Goal: Information Seeking & Learning: Learn about a topic

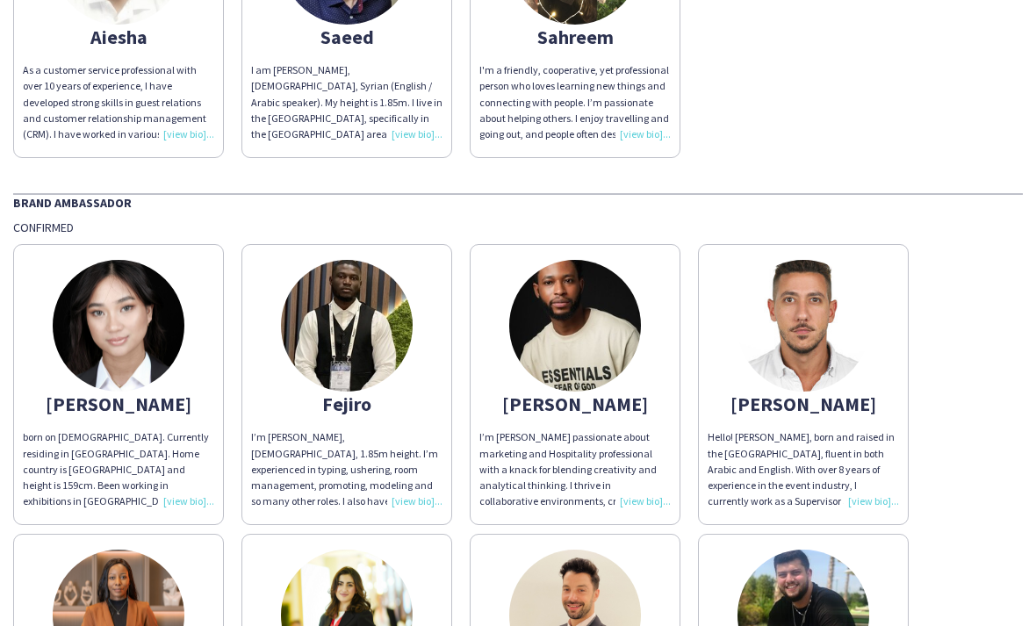
scroll to position [263, 0]
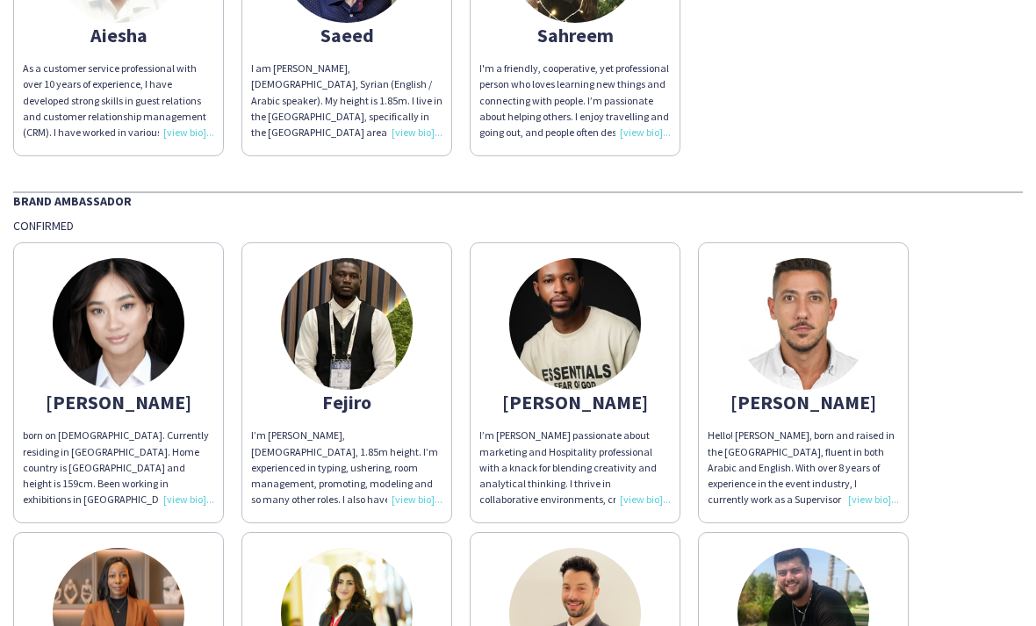
click at [872, 445] on div "Hello! [PERSON_NAME], born and raised in the [GEOGRAPHIC_DATA], fluent in both …" at bounding box center [802, 467] width 191 height 80
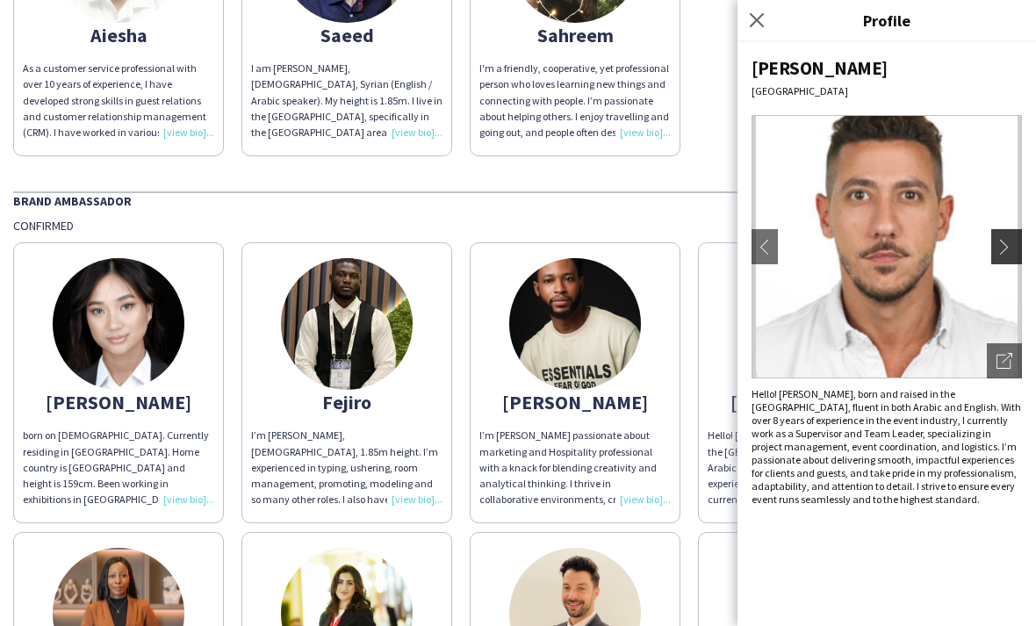
click at [1001, 252] on app-icon "chevron-right" at bounding box center [1008, 247] width 25 height 16
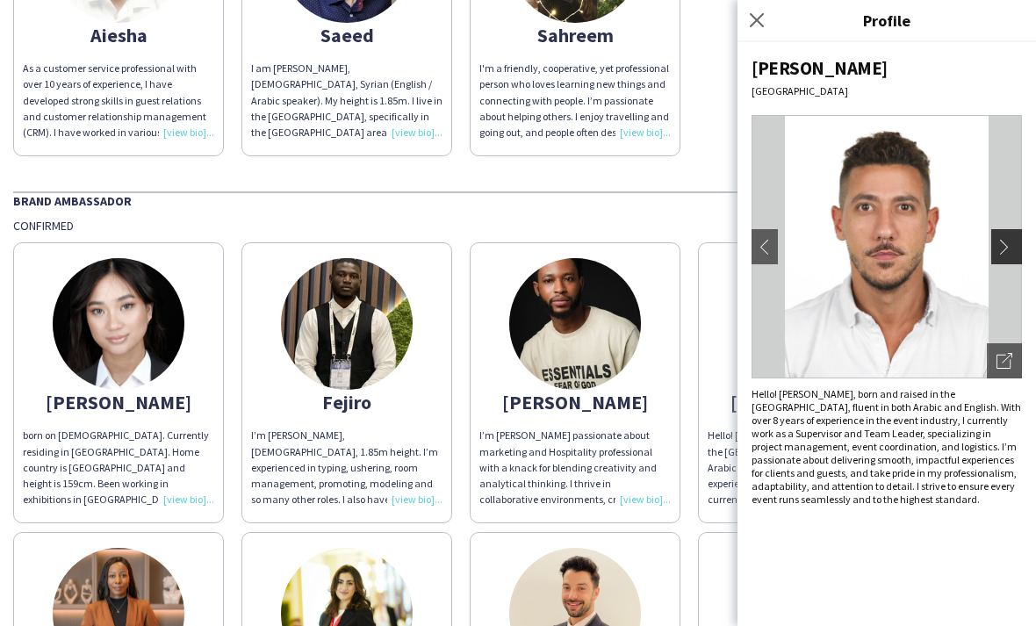
click at [1007, 243] on app-icon "chevron-right" at bounding box center [1008, 247] width 25 height 16
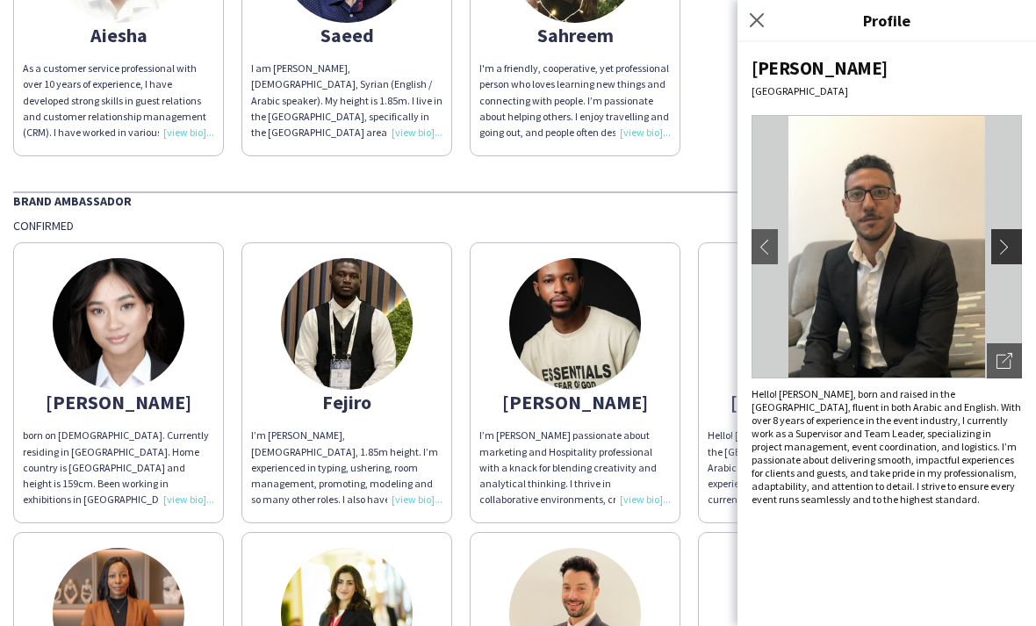
click at [1006, 239] on app-icon "chevron-right" at bounding box center [1008, 247] width 25 height 16
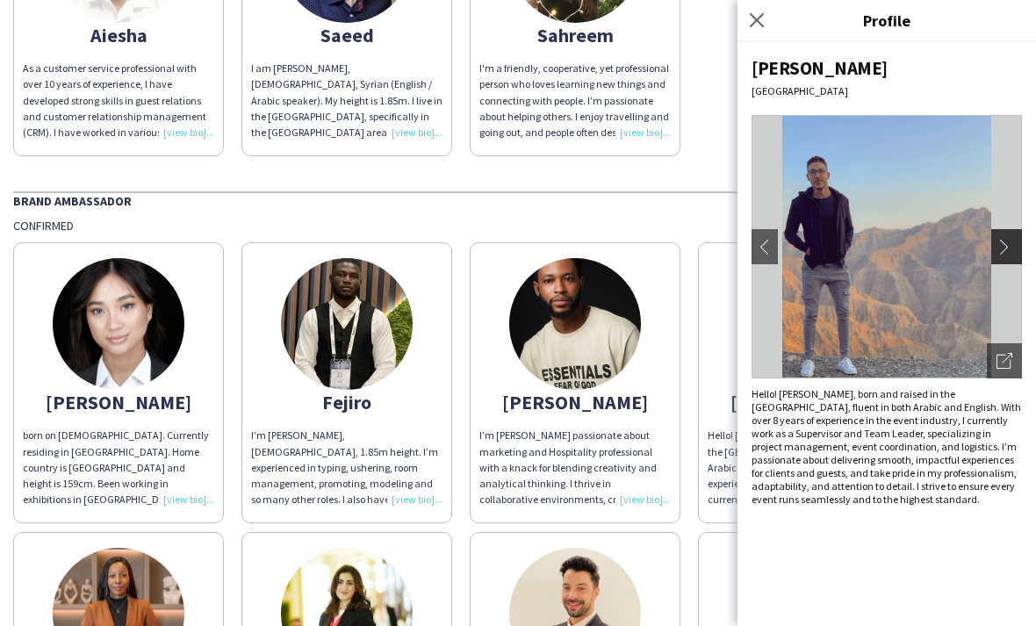
click at [1009, 240] on app-icon "chevron-right" at bounding box center [1008, 247] width 25 height 16
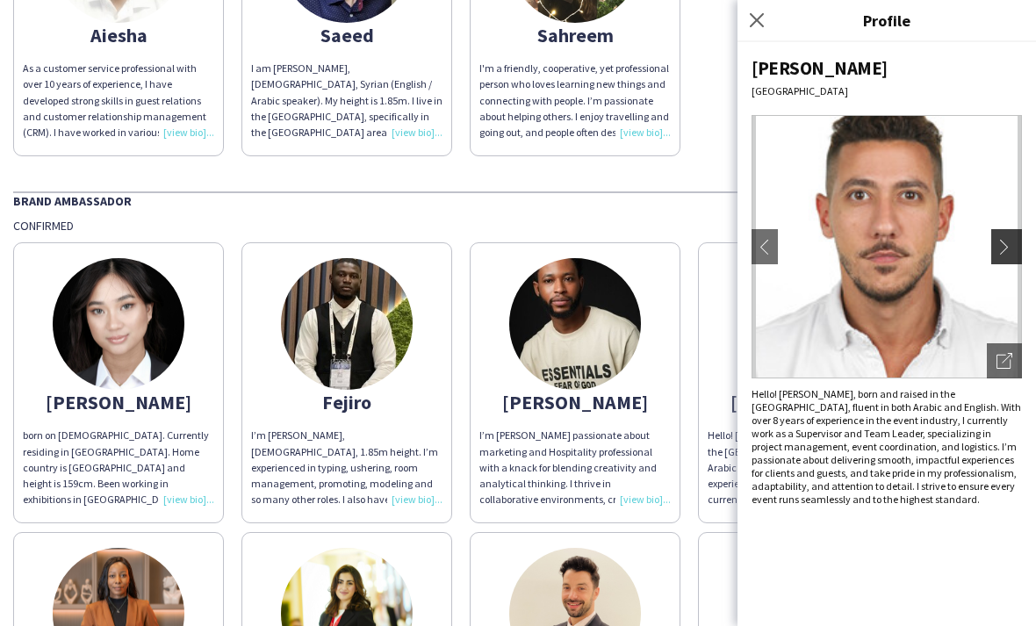
click at [1011, 240] on app-icon "chevron-right" at bounding box center [1008, 247] width 25 height 16
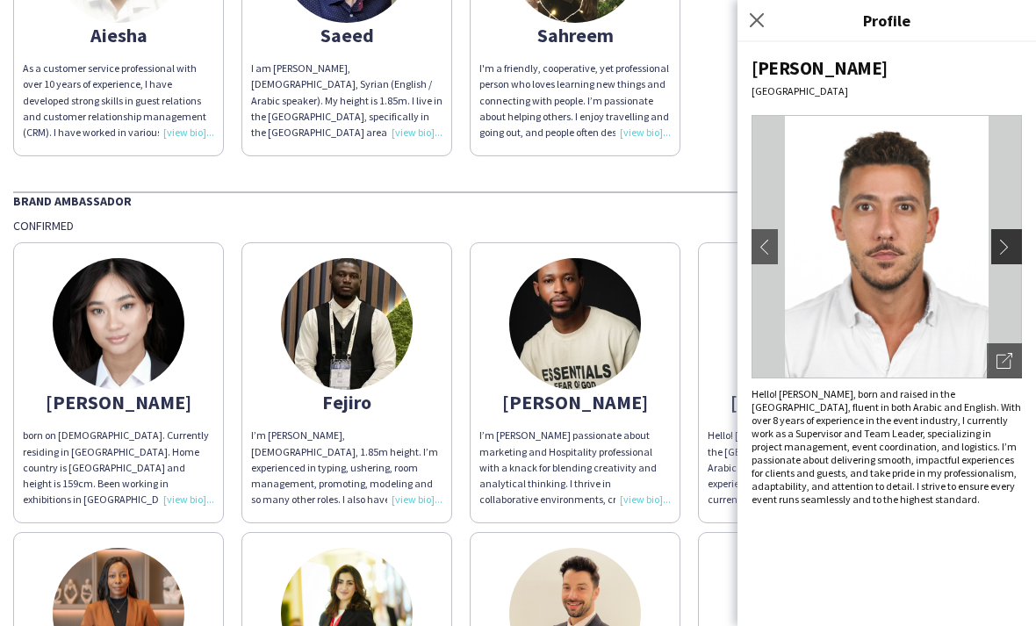
click at [1012, 242] on app-icon "chevron-right" at bounding box center [1008, 247] width 25 height 16
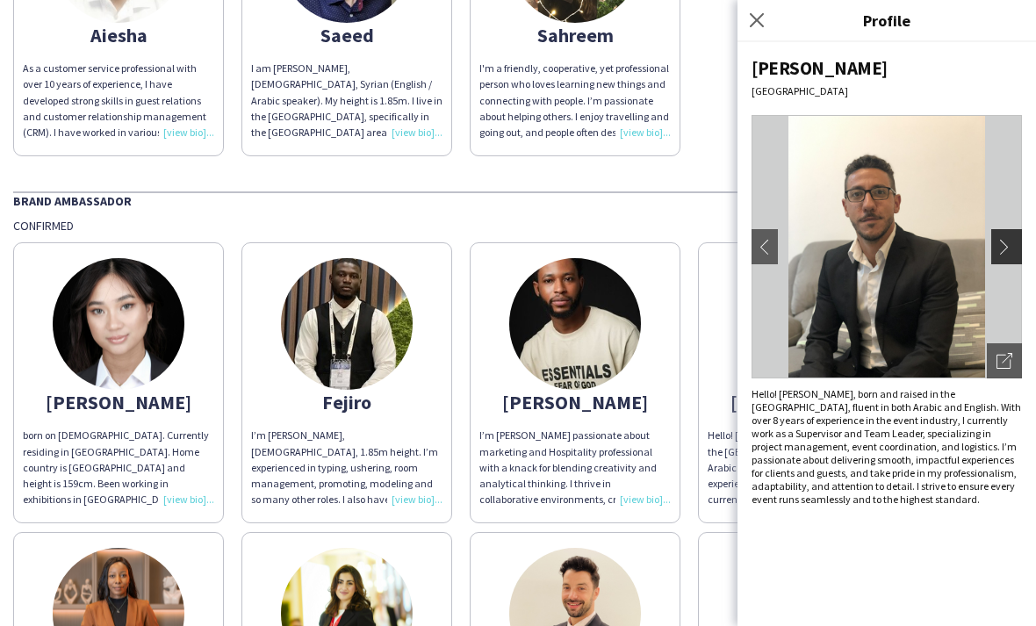
click at [1011, 242] on app-icon "chevron-right" at bounding box center [1008, 247] width 25 height 16
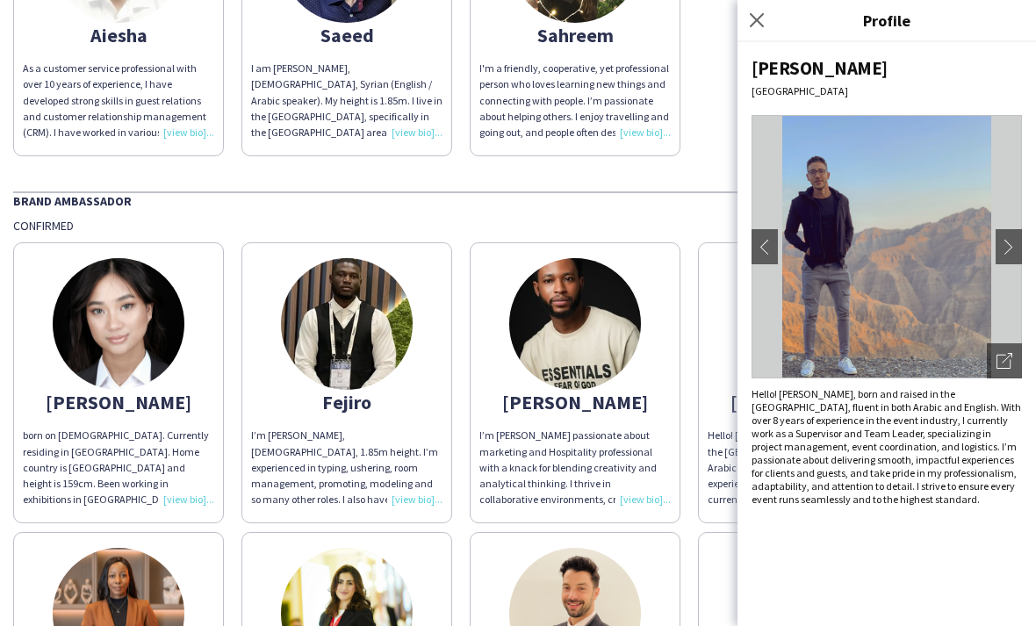
click at [125, 388] on img at bounding box center [119, 324] width 132 height 132
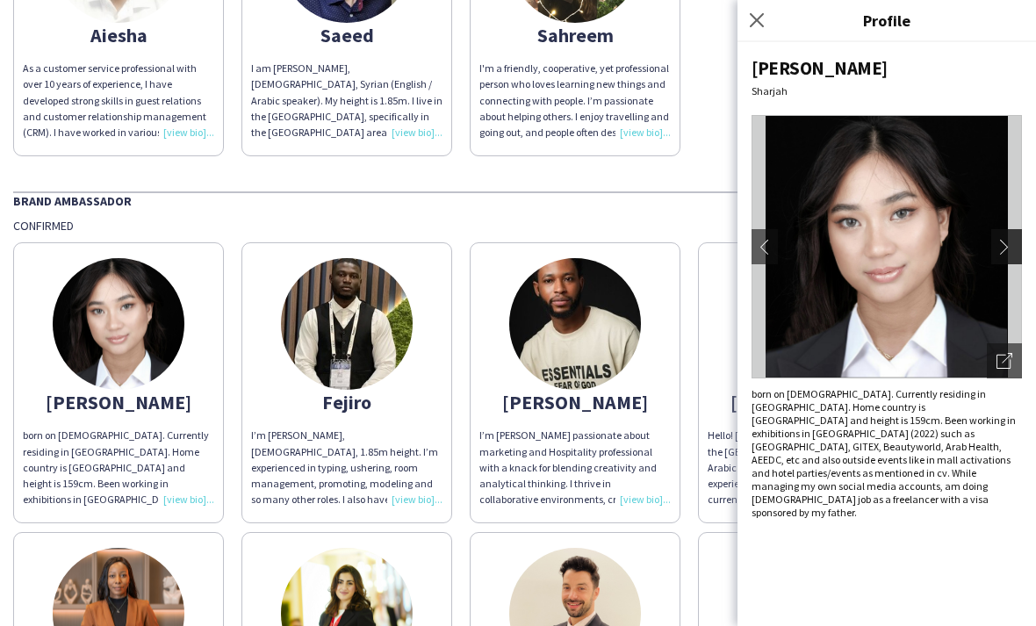
click at [1008, 244] on app-icon "chevron-right" at bounding box center [1008, 247] width 25 height 16
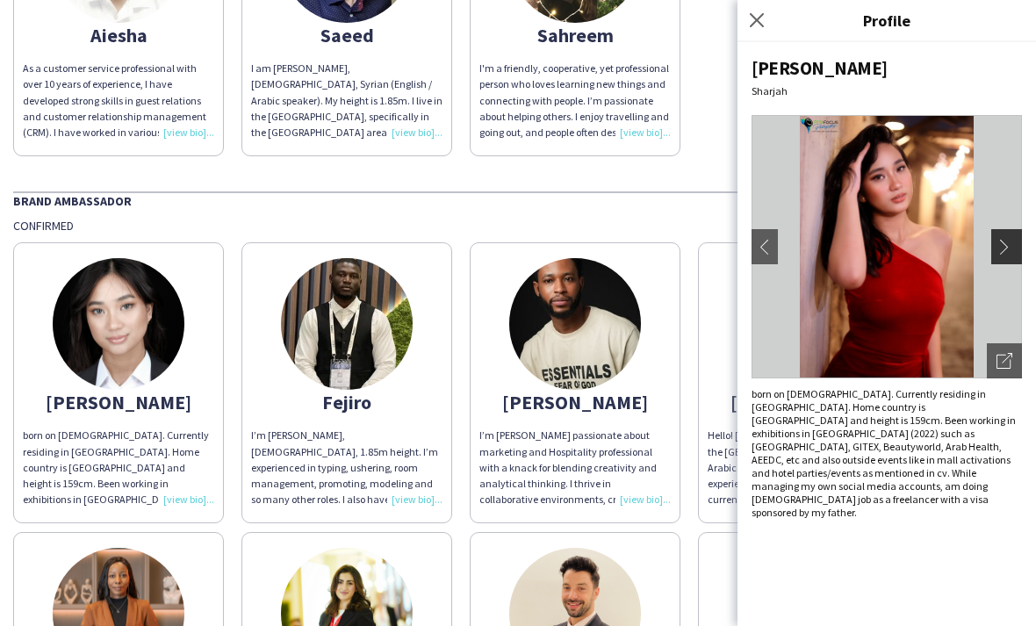
click at [1009, 242] on app-icon "chevron-right" at bounding box center [1008, 247] width 25 height 16
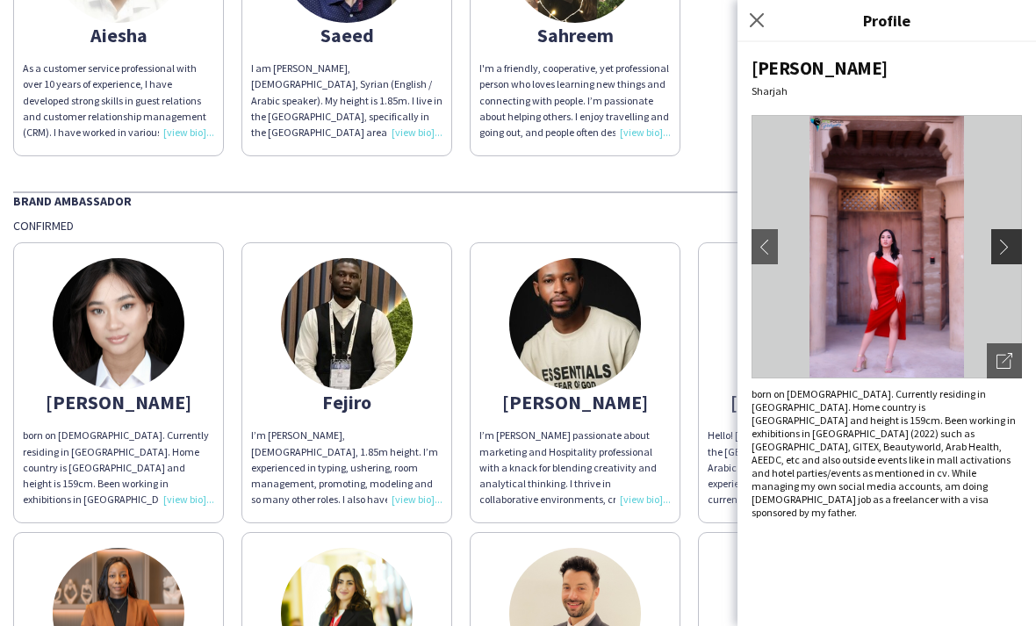
click at [1008, 246] on app-icon "chevron-right" at bounding box center [1008, 247] width 25 height 16
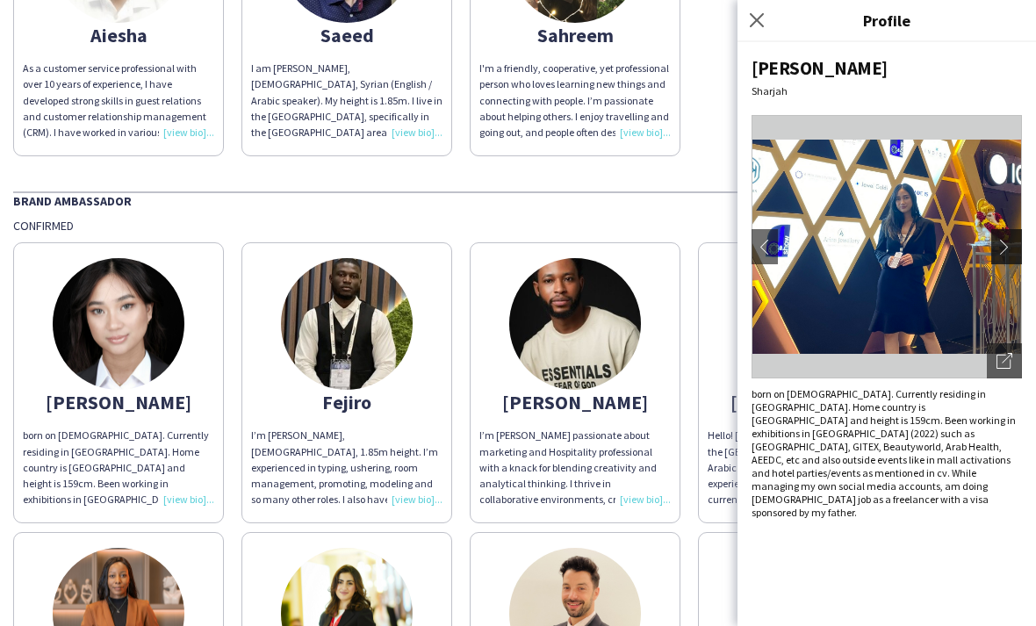
click at [1008, 242] on app-icon "chevron-right" at bounding box center [1008, 247] width 25 height 16
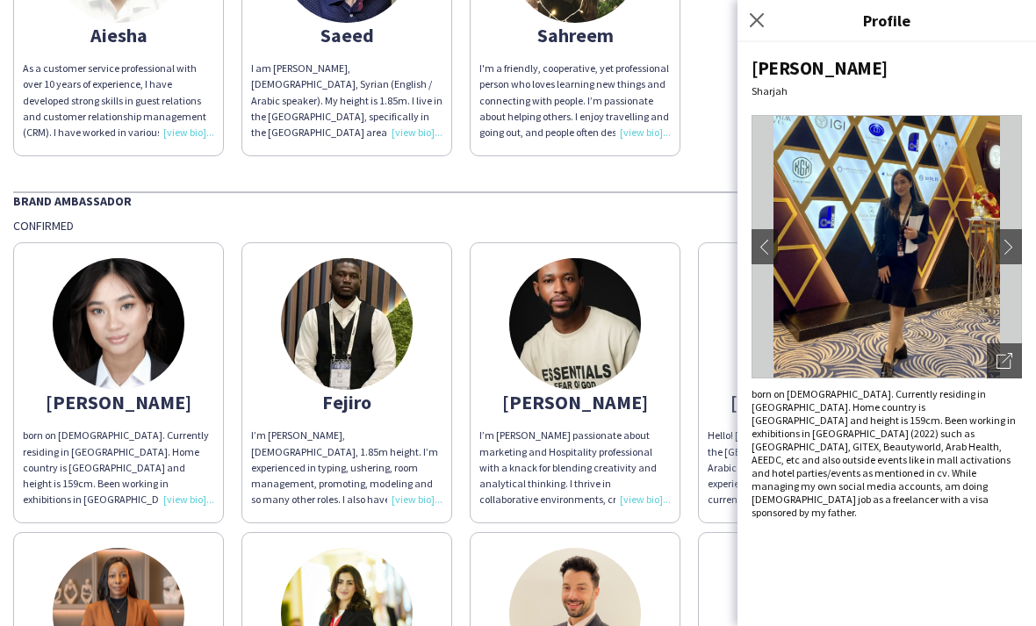
click at [355, 354] on img at bounding box center [347, 324] width 132 height 132
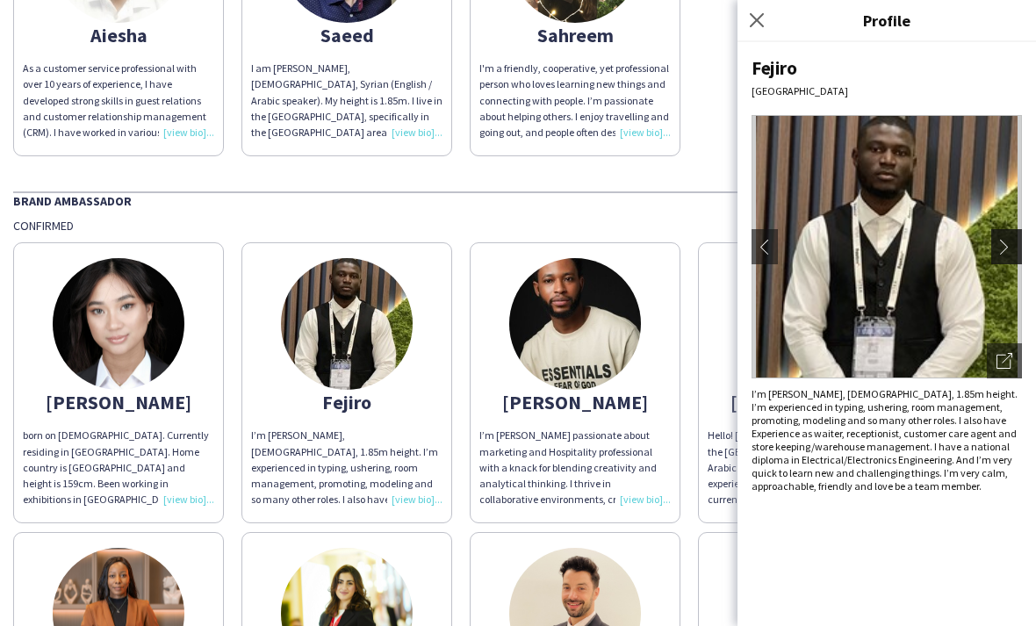
click at [1000, 249] on app-icon "chevron-right" at bounding box center [1008, 247] width 25 height 16
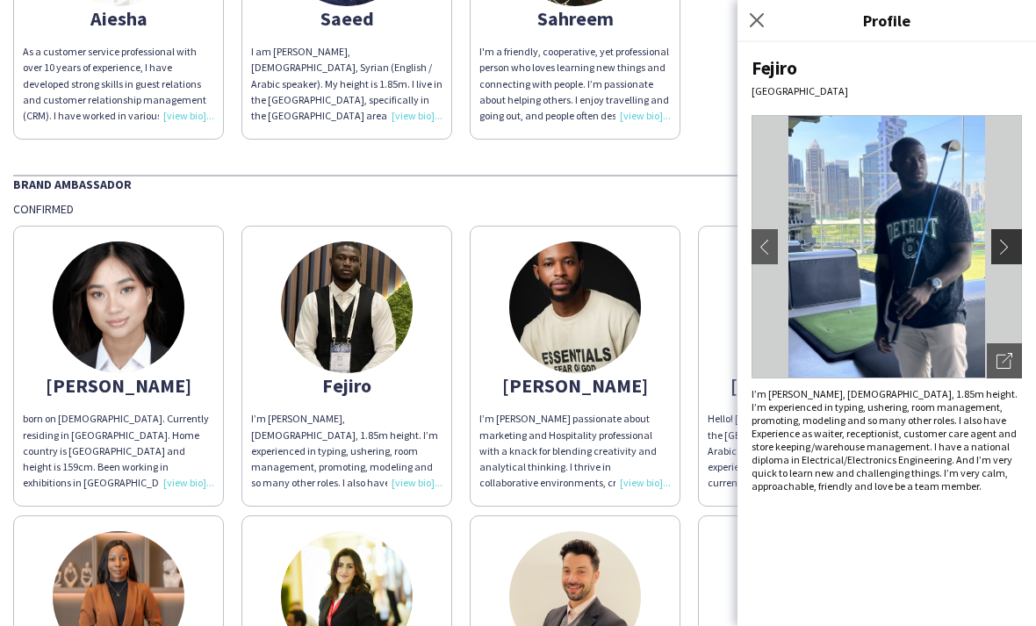
scroll to position [281, 0]
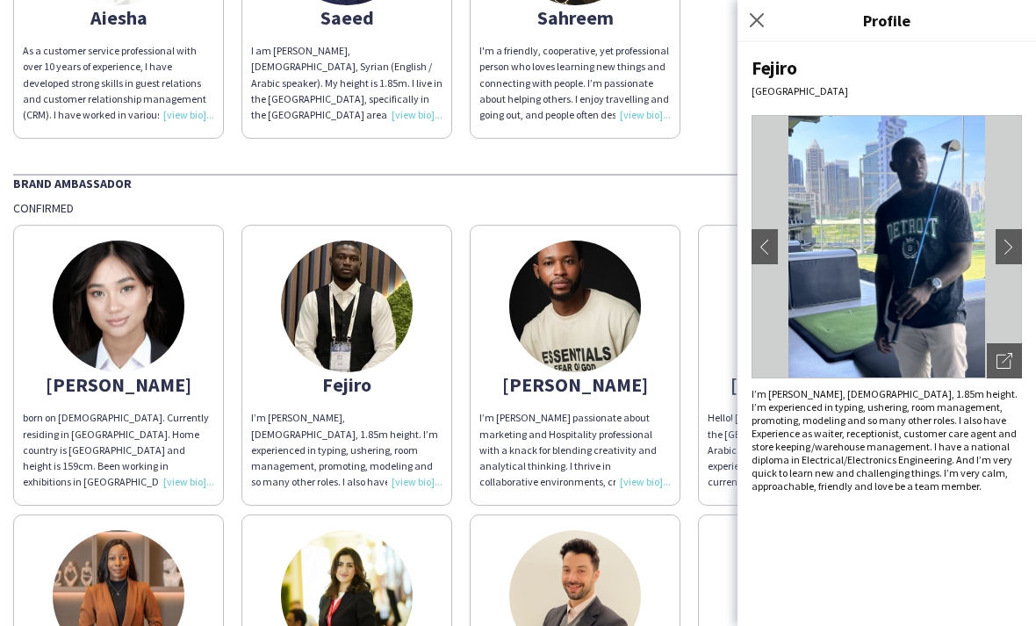
click at [601, 428] on div "I’m [PERSON_NAME] passionate about marketing and Hospitality professional with …" at bounding box center [574, 450] width 191 height 80
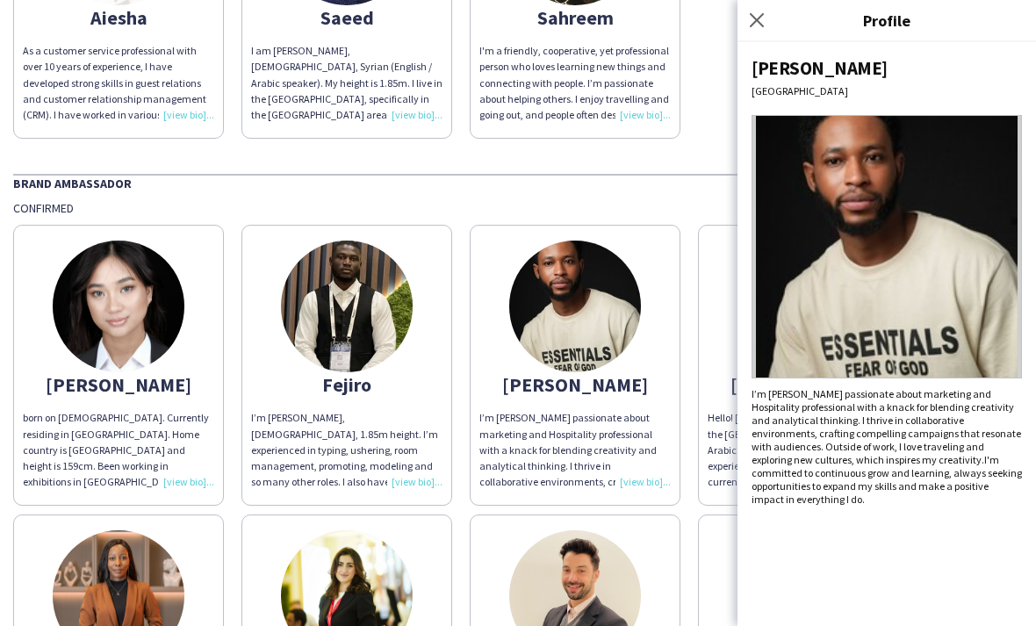
click at [985, 266] on img at bounding box center [886, 246] width 270 height 263
click at [727, 418] on div "Hello! [PERSON_NAME], born and raised in the [GEOGRAPHIC_DATA], fluent in both …" at bounding box center [802, 450] width 191 height 80
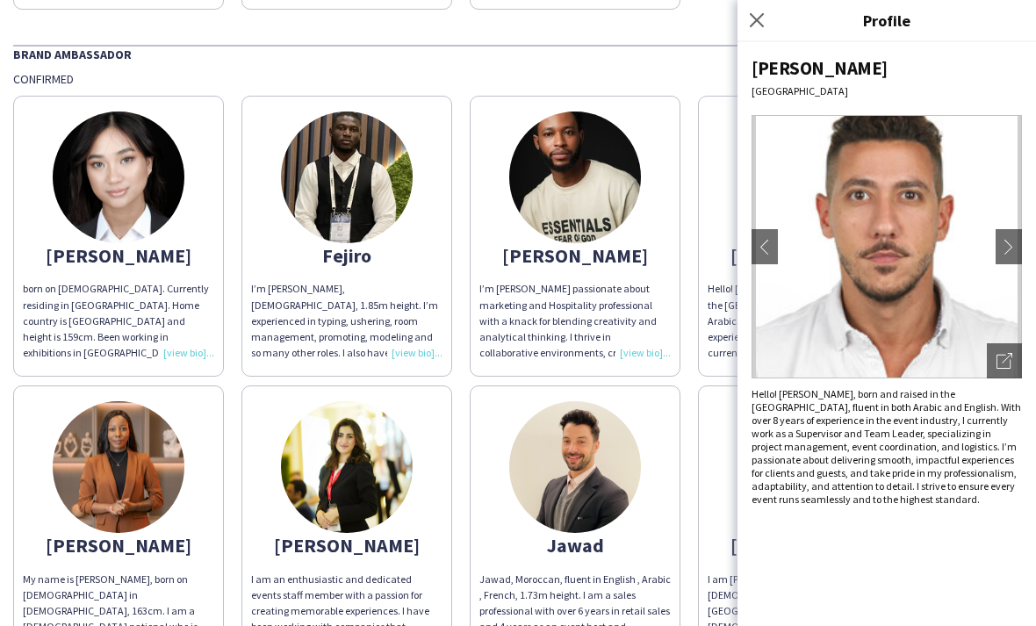
scroll to position [411, 0]
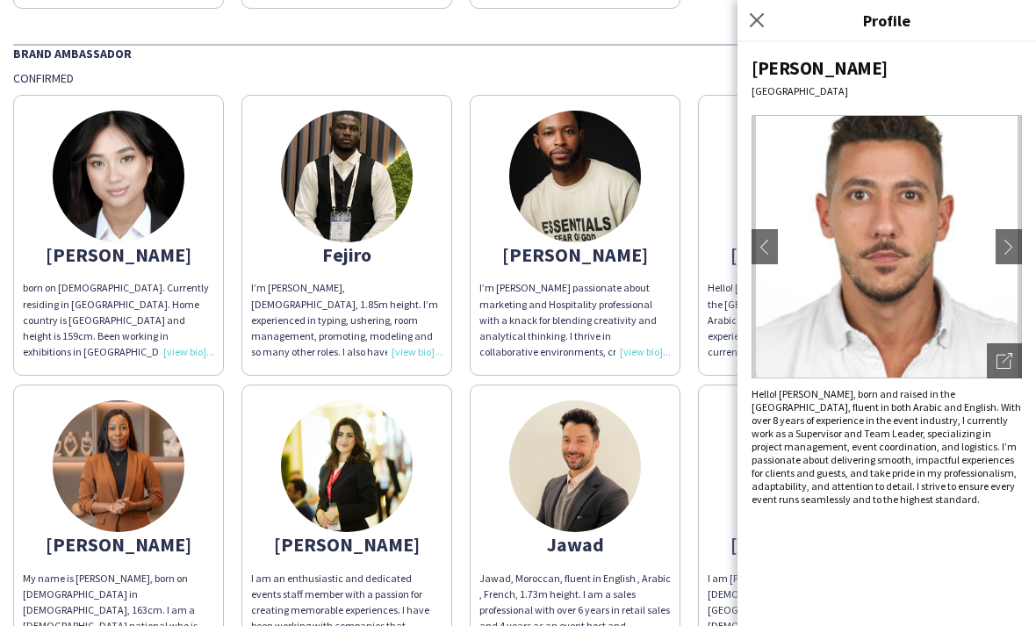
click at [131, 423] on img at bounding box center [119, 466] width 132 height 132
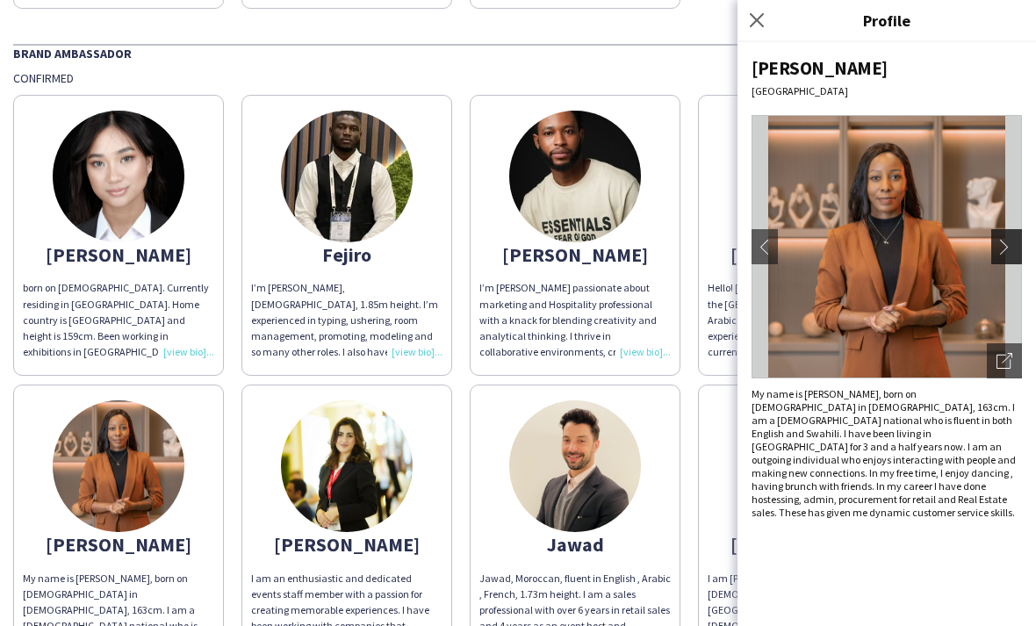
click at [1008, 240] on app-icon "chevron-right" at bounding box center [1008, 247] width 25 height 16
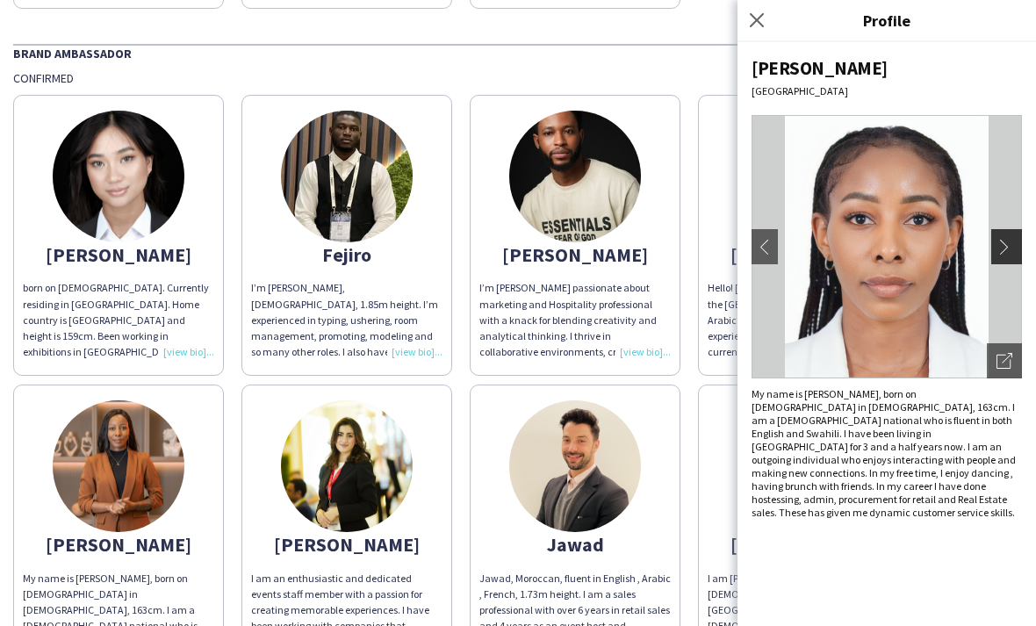
click at [1008, 240] on app-icon "chevron-right" at bounding box center [1008, 247] width 25 height 16
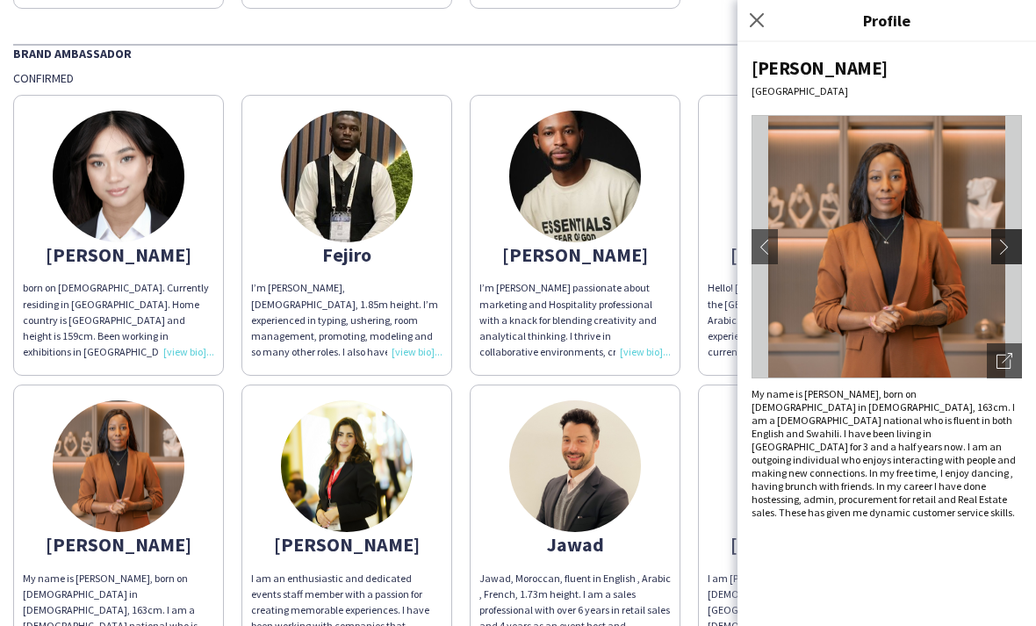
click at [1007, 241] on app-icon "chevron-right" at bounding box center [1008, 247] width 25 height 16
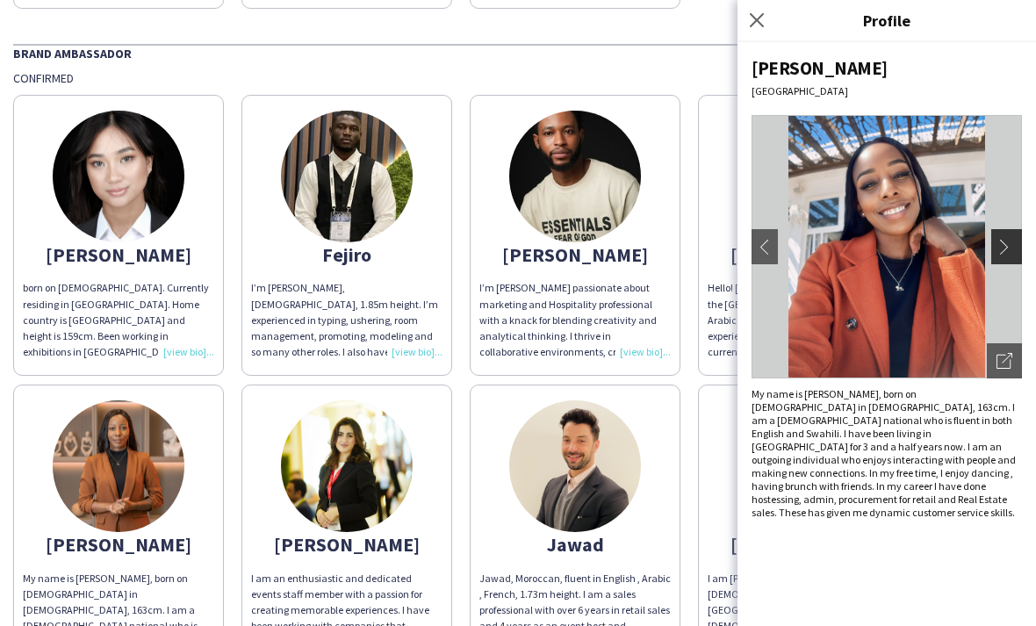
click at [1009, 245] on app-icon "chevron-right" at bounding box center [1008, 247] width 25 height 16
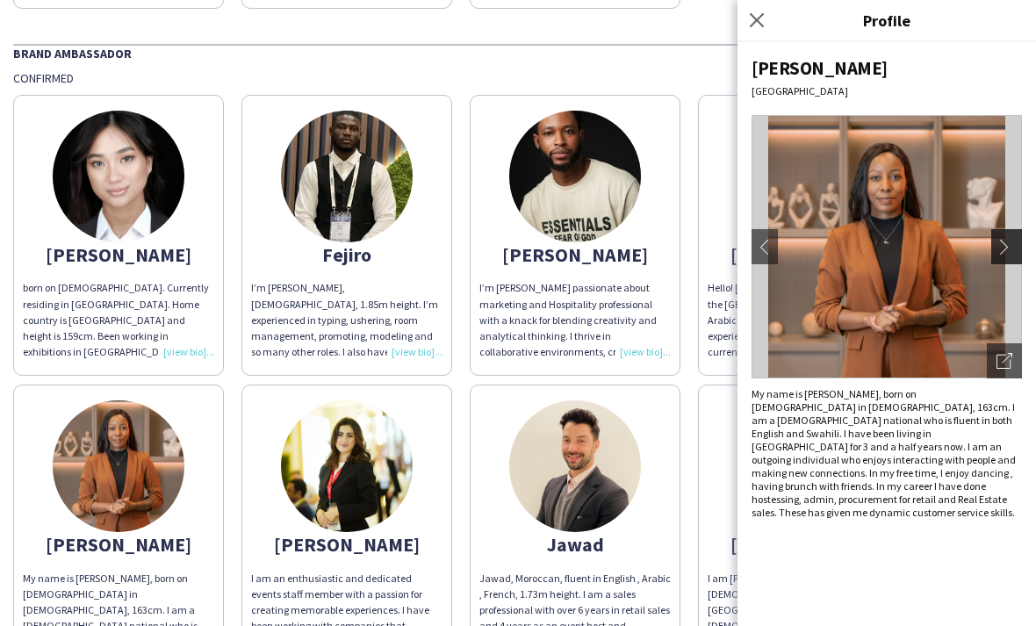
click at [1013, 245] on app-icon "chevron-right" at bounding box center [1008, 247] width 25 height 16
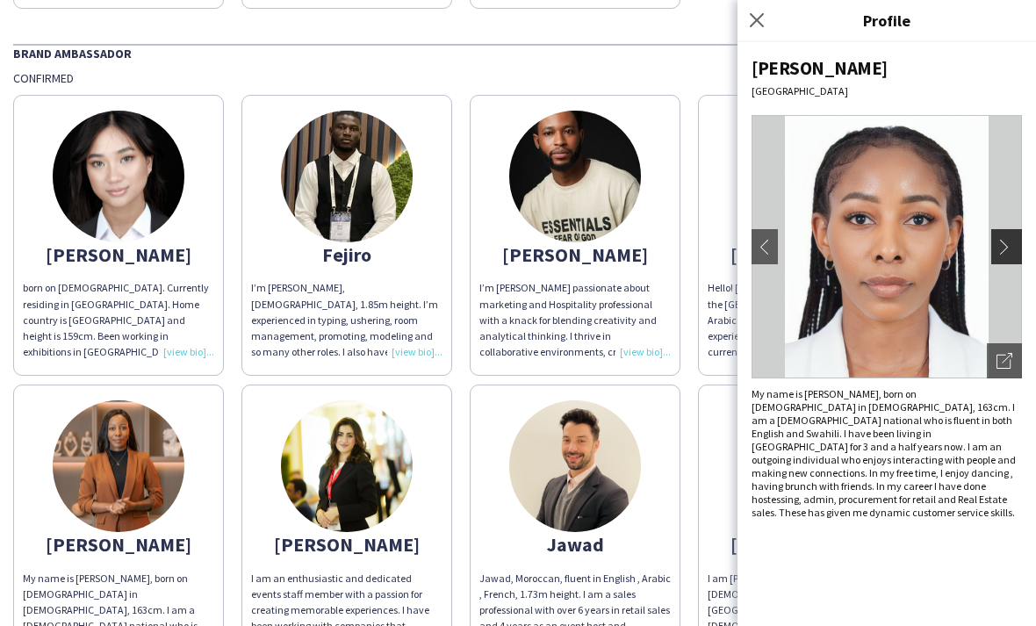
click at [1015, 241] on app-icon "chevron-right" at bounding box center [1008, 247] width 25 height 16
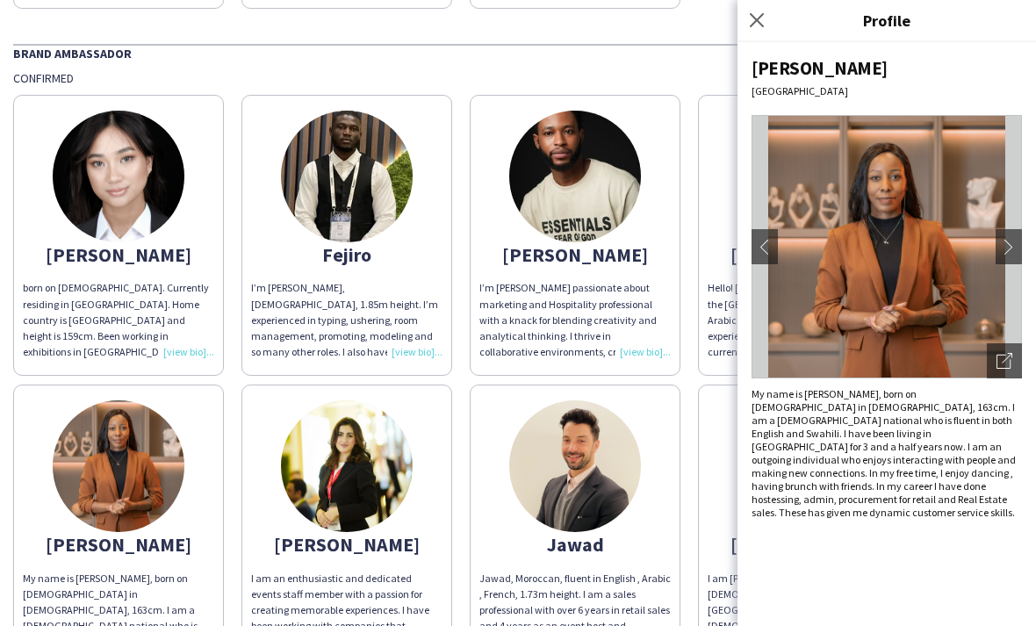
click at [334, 465] on img at bounding box center [347, 466] width 132 height 132
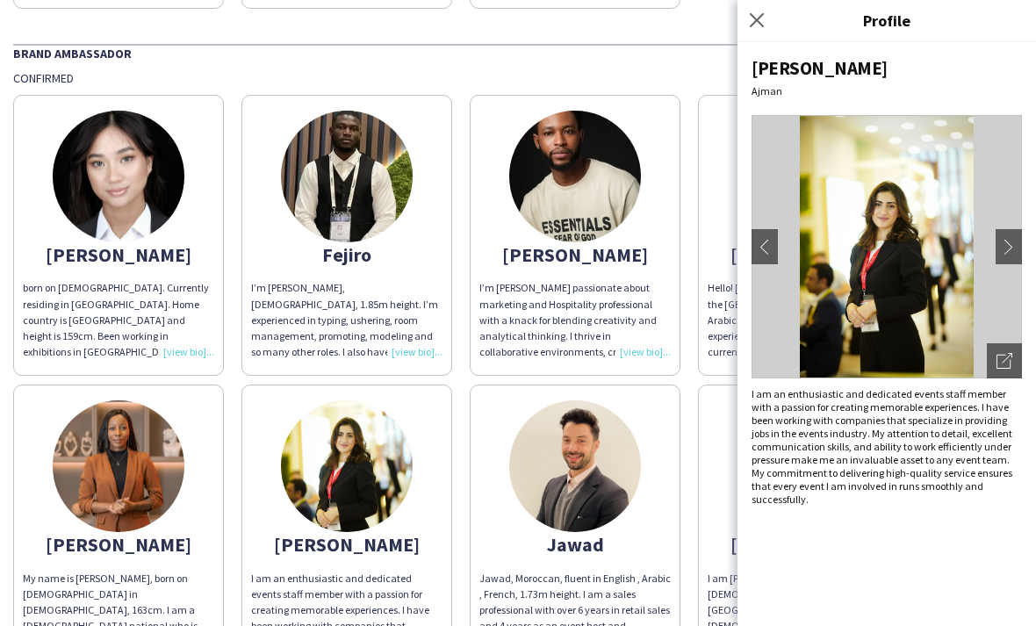
click at [638, 466] on img at bounding box center [575, 466] width 132 height 132
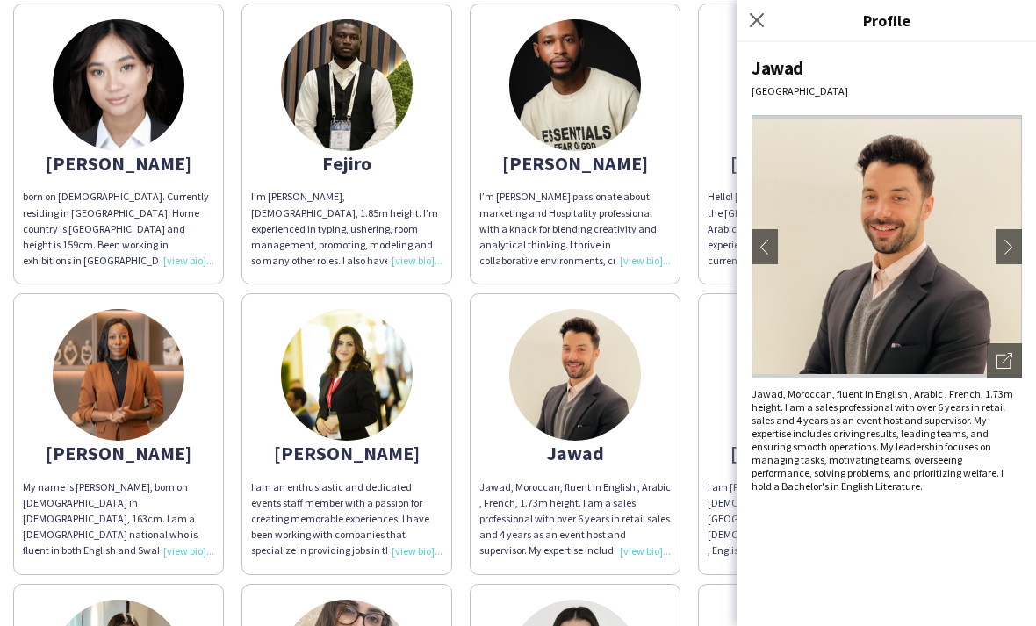
scroll to position [505, 0]
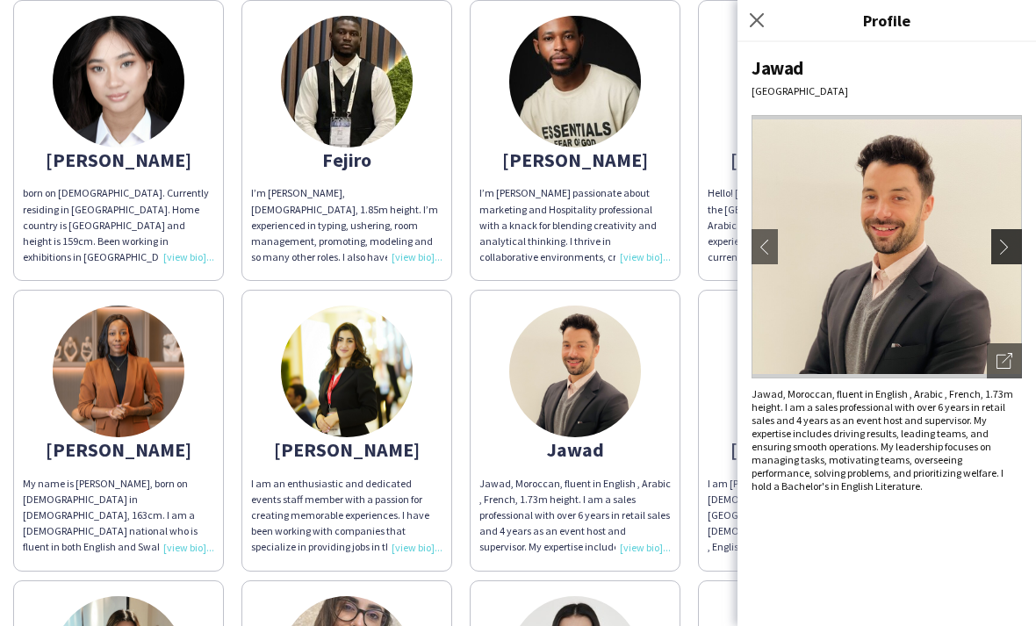
click at [1010, 244] on app-icon "chevron-right" at bounding box center [1008, 247] width 25 height 16
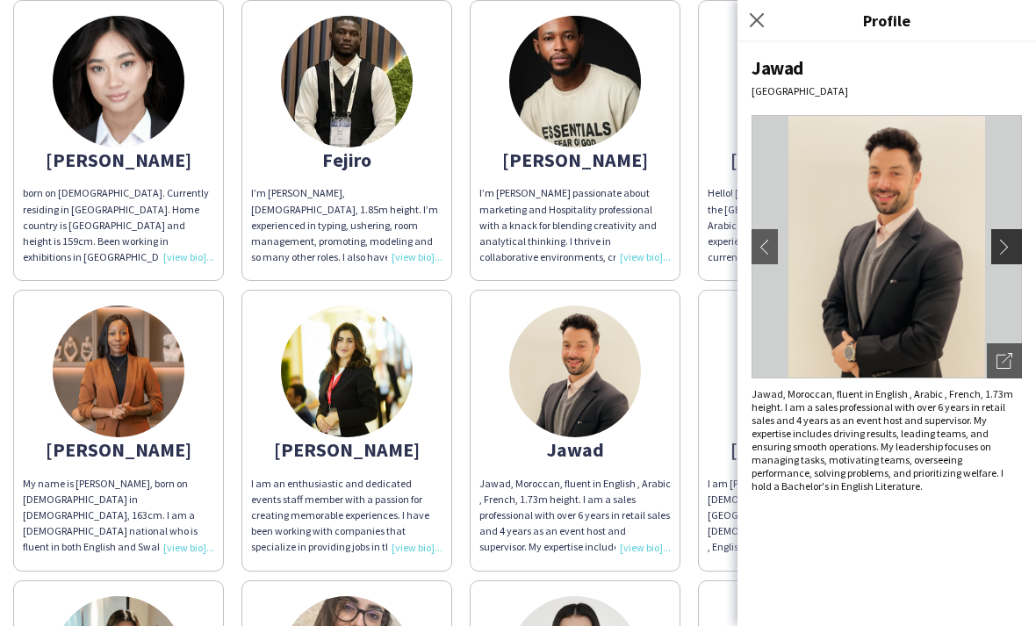
click at [1008, 242] on app-icon "chevron-right" at bounding box center [1008, 247] width 25 height 16
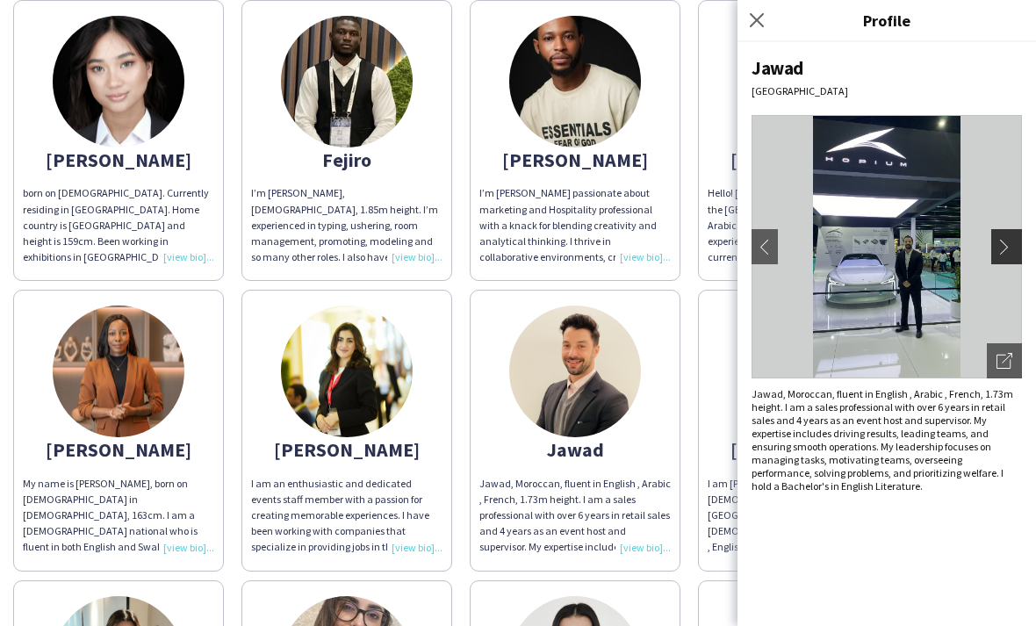
click at [1007, 246] on app-icon "chevron-right" at bounding box center [1008, 247] width 25 height 16
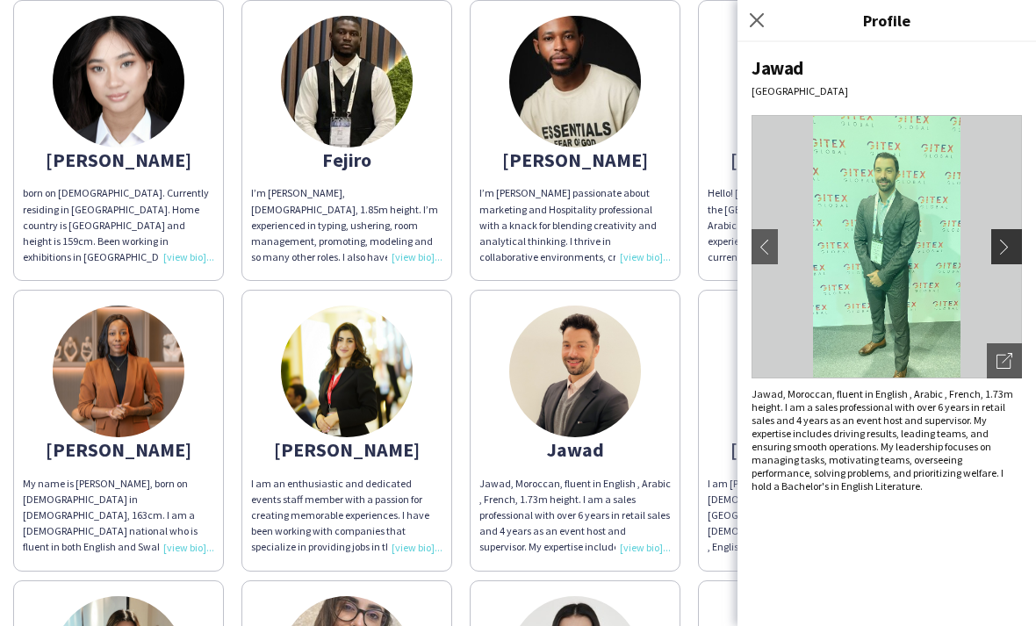
click at [1006, 247] on app-icon "chevron-right" at bounding box center [1008, 247] width 25 height 16
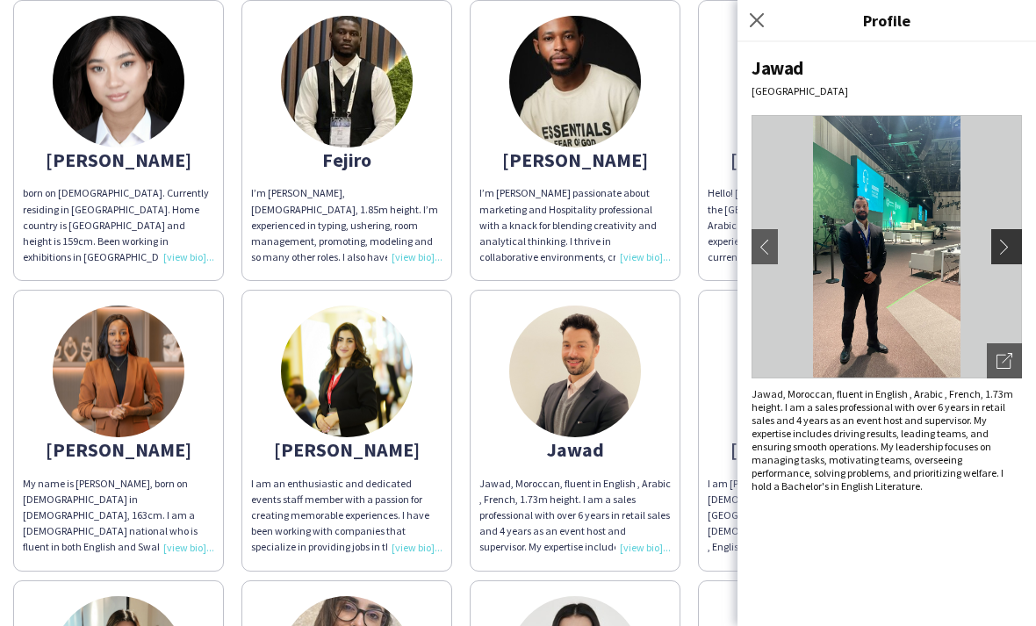
click at [1005, 248] on app-icon "chevron-right" at bounding box center [1008, 247] width 25 height 16
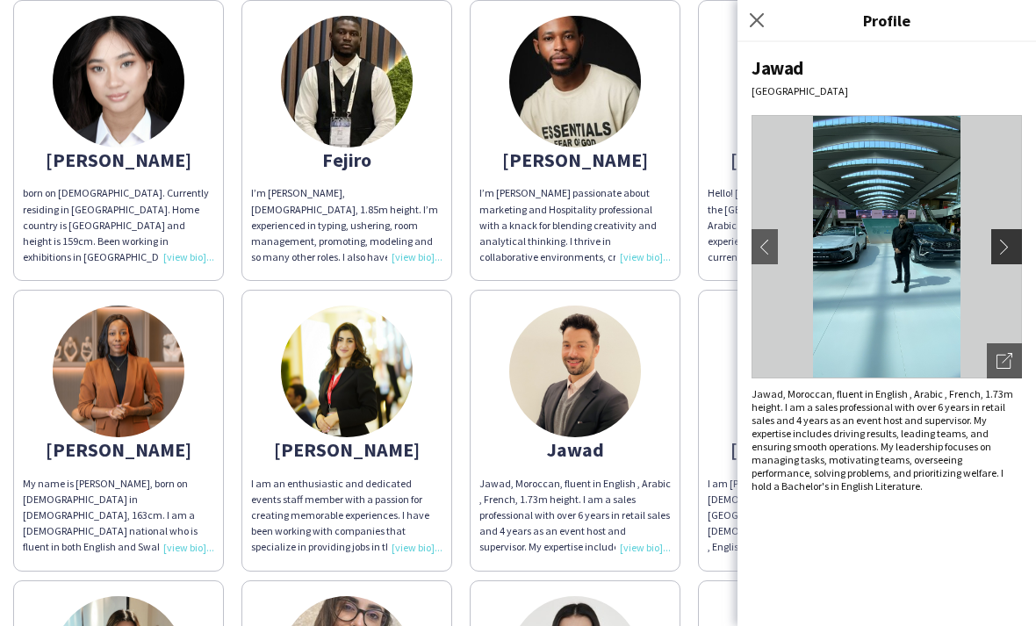
click at [1004, 247] on app-icon "chevron-right" at bounding box center [1008, 247] width 25 height 16
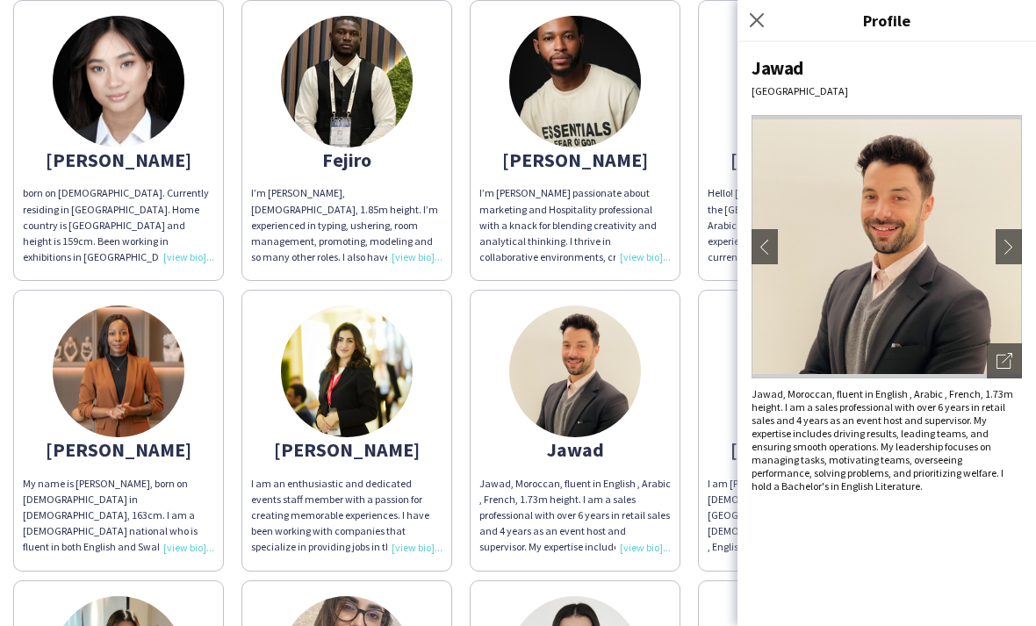
click at [707, 441] on div "[PERSON_NAME]" at bounding box center [802, 449] width 191 height 16
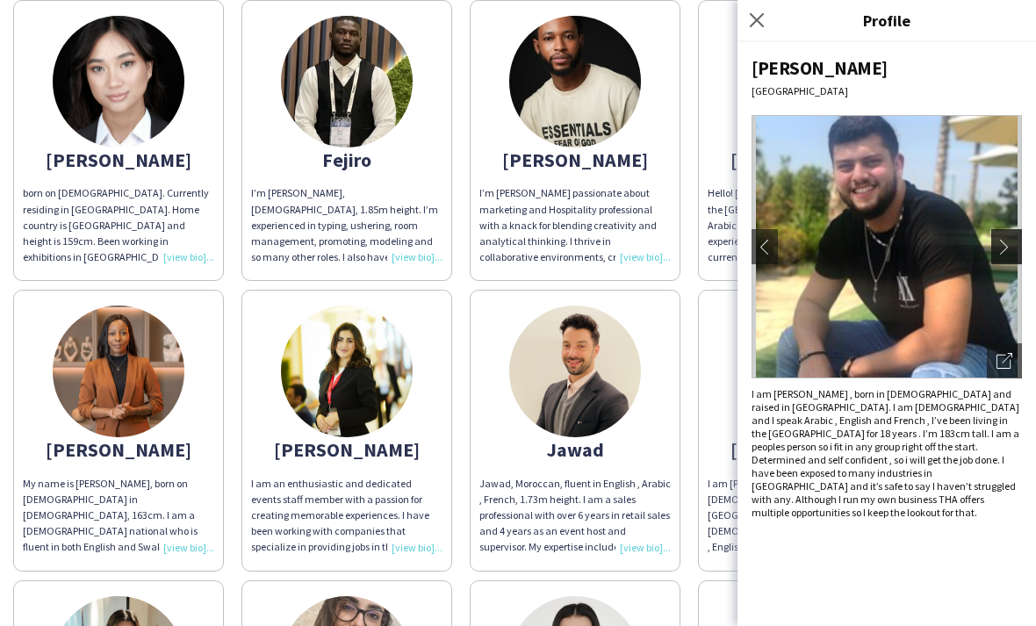
click at [1011, 245] on app-icon "chevron-right" at bounding box center [1008, 247] width 25 height 16
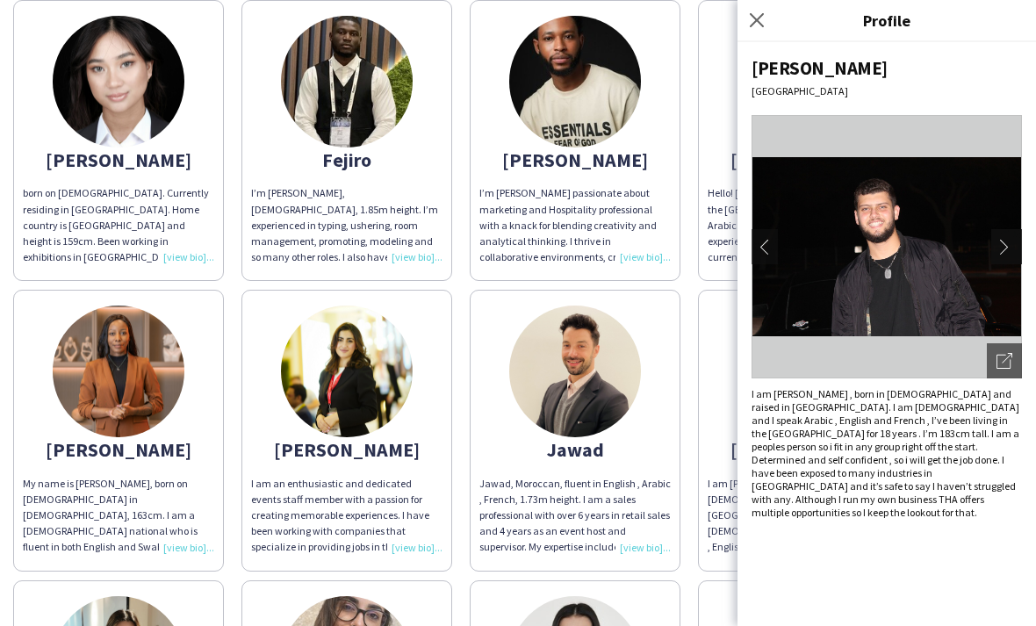
click at [1013, 244] on app-icon "chevron-right" at bounding box center [1008, 247] width 25 height 16
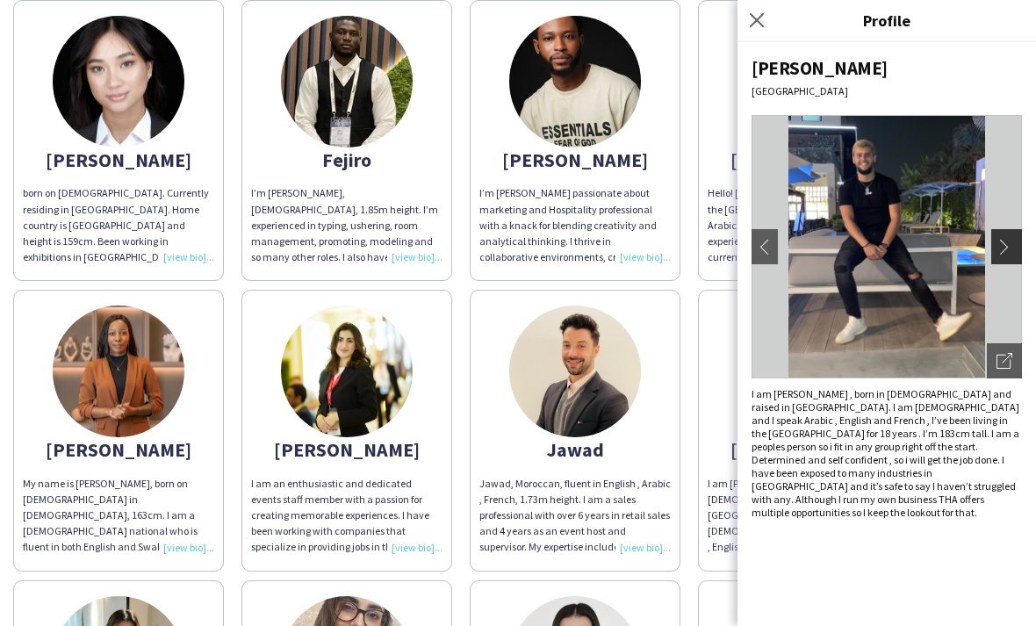
click at [1018, 242] on app-icon "chevron-right" at bounding box center [1008, 247] width 25 height 16
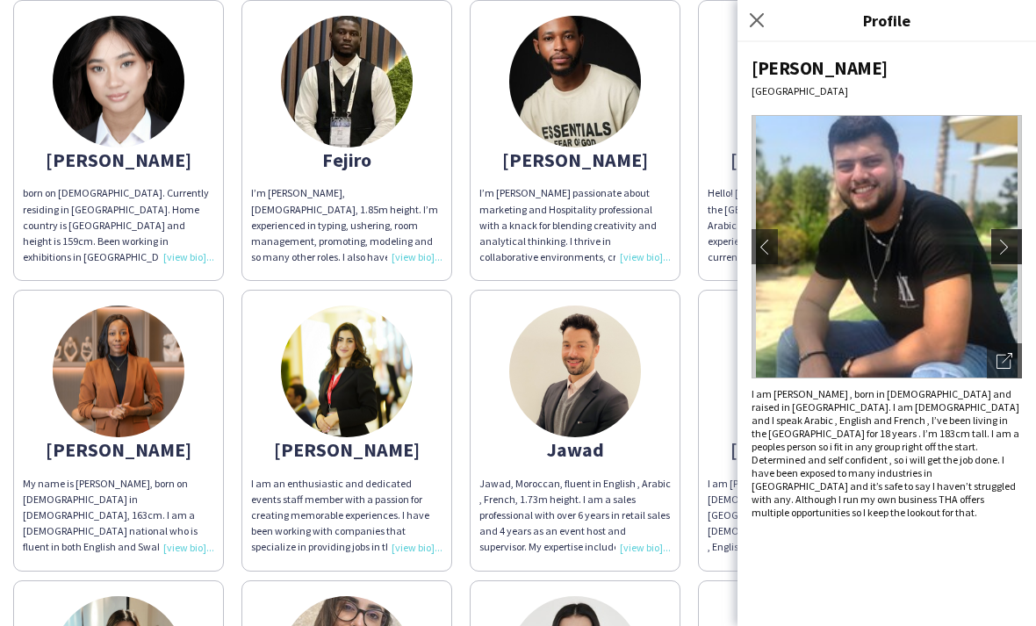
click at [1009, 246] on app-icon "chevron-right" at bounding box center [1008, 247] width 25 height 16
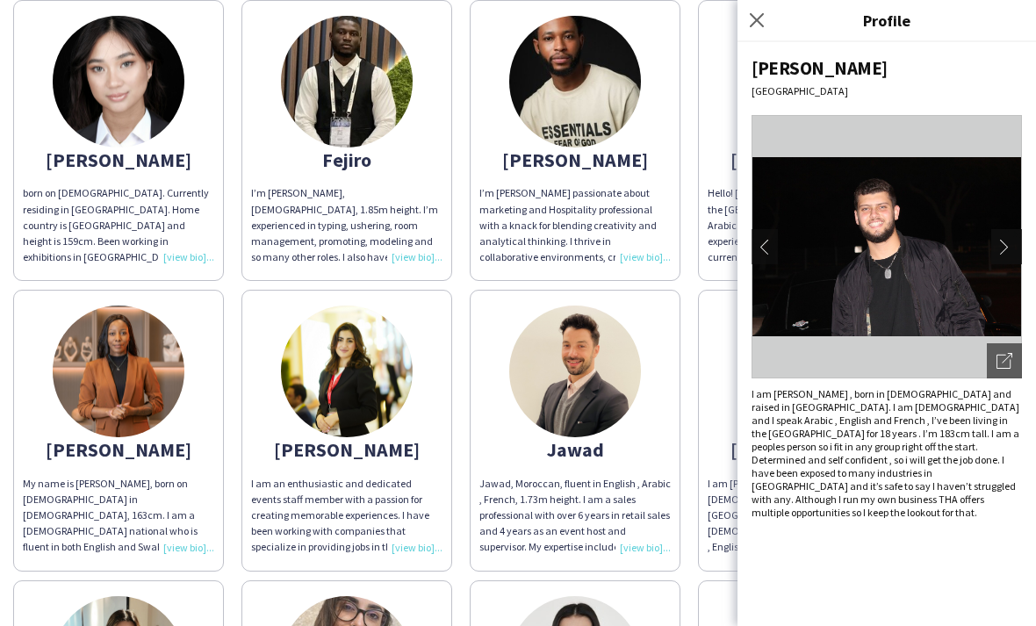
click at [1014, 247] on app-icon "chevron-right" at bounding box center [1008, 247] width 25 height 16
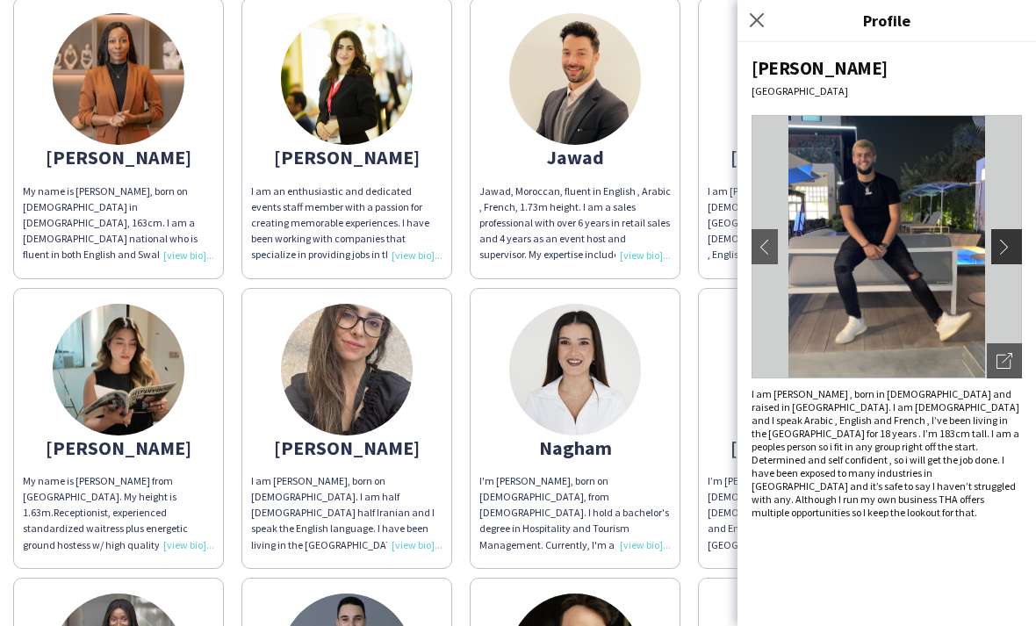
scroll to position [798, 0]
click at [152, 505] on span "Receptionist, experienced standardized waitress plus energetic ground hostess w…" at bounding box center [118, 591] width 190 height 173
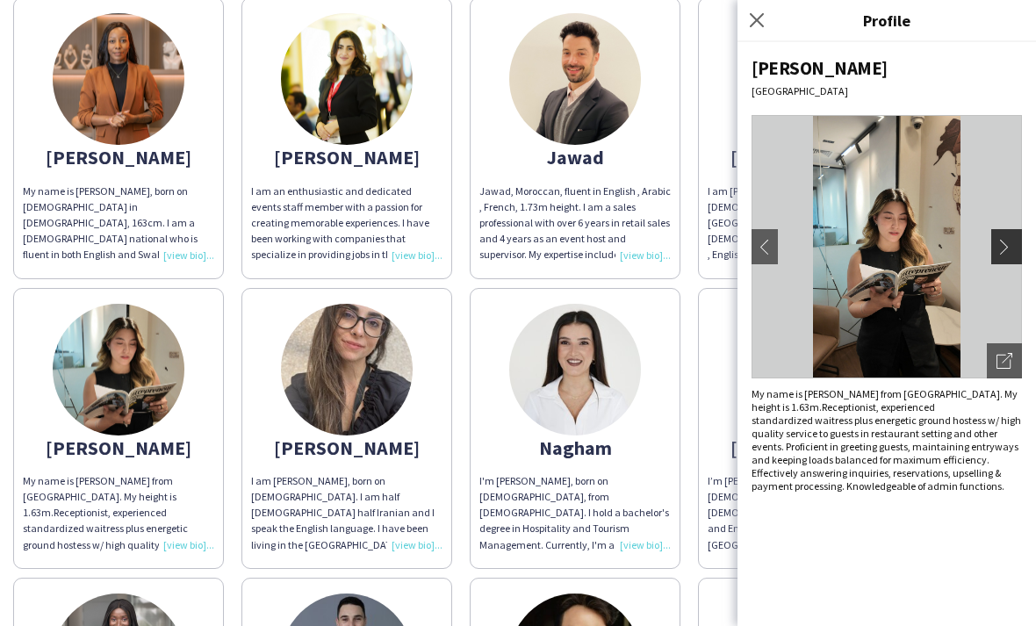
click at [998, 245] on app-icon "chevron-right" at bounding box center [1008, 247] width 25 height 16
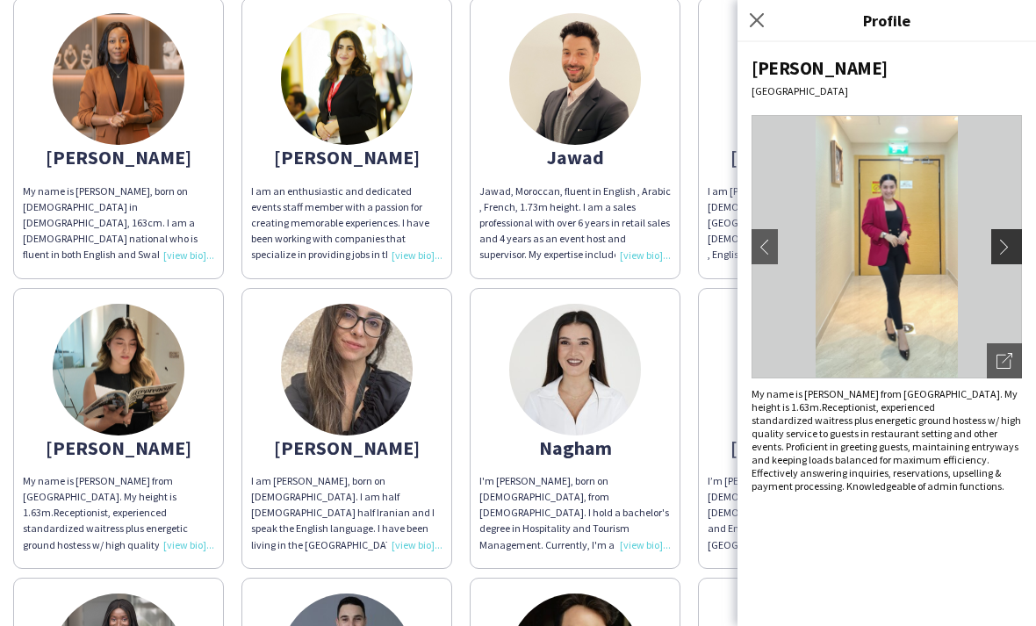
click at [1007, 242] on app-icon "chevron-right" at bounding box center [1008, 247] width 25 height 16
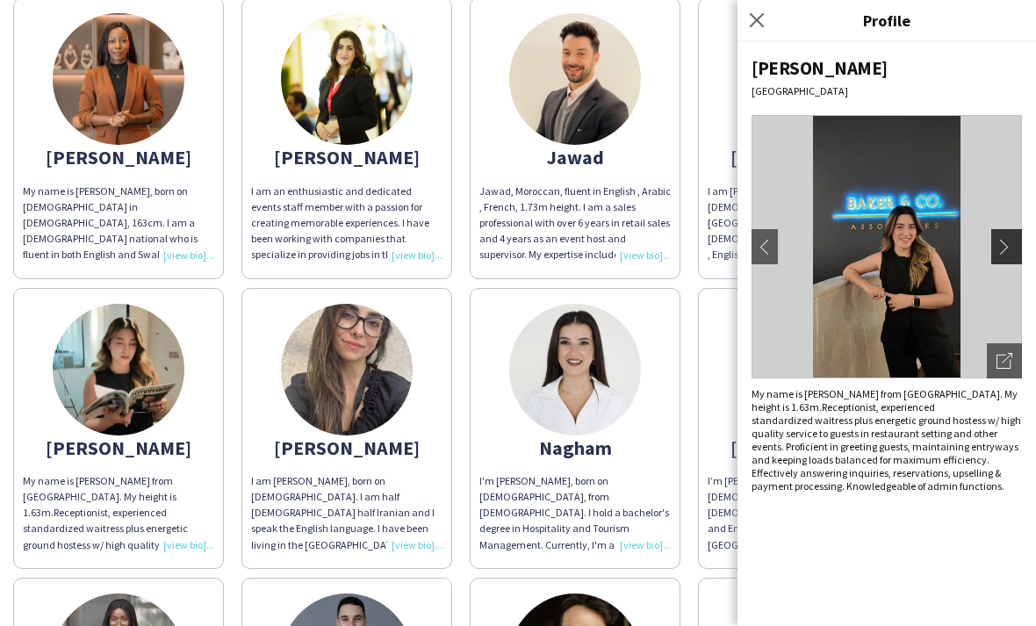
click at [1013, 240] on app-icon "chevron-right" at bounding box center [1008, 247] width 25 height 16
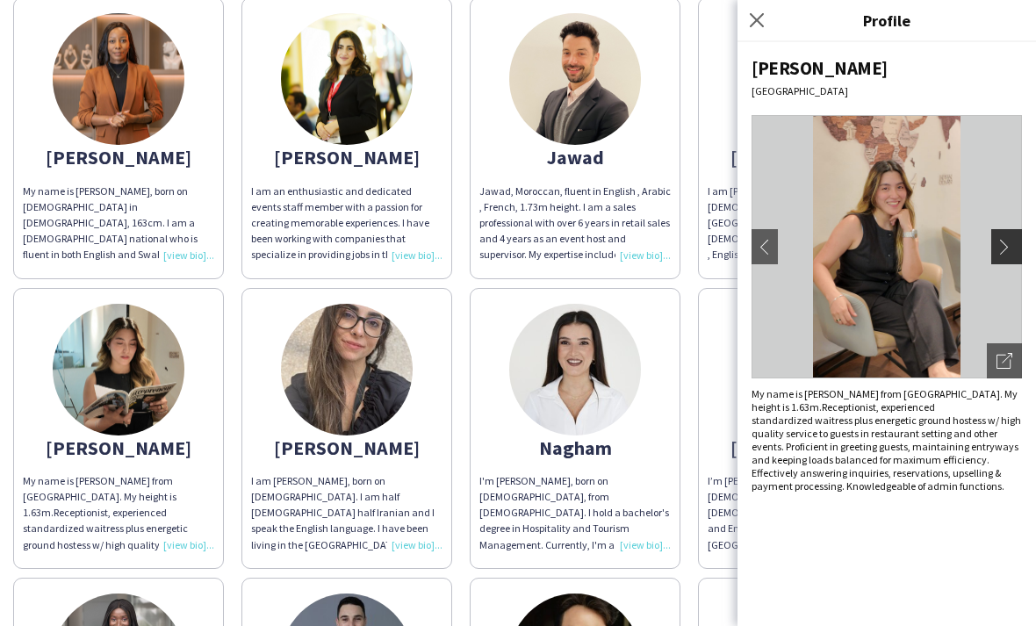
click at [1011, 241] on app-icon "chevron-right" at bounding box center [1008, 247] width 25 height 16
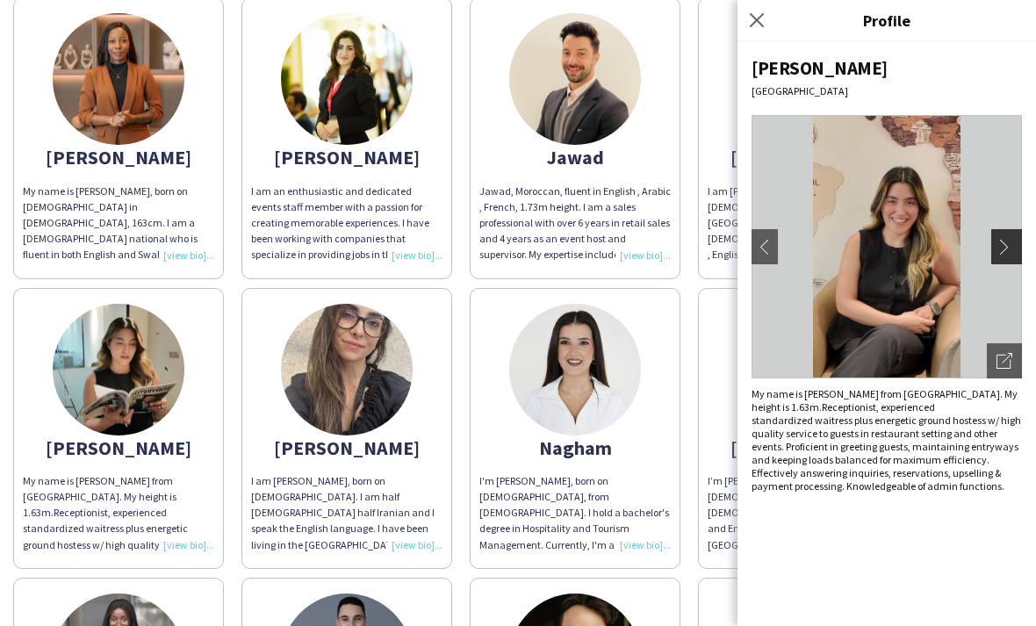
click at [1008, 245] on app-icon "chevron-right" at bounding box center [1008, 247] width 25 height 16
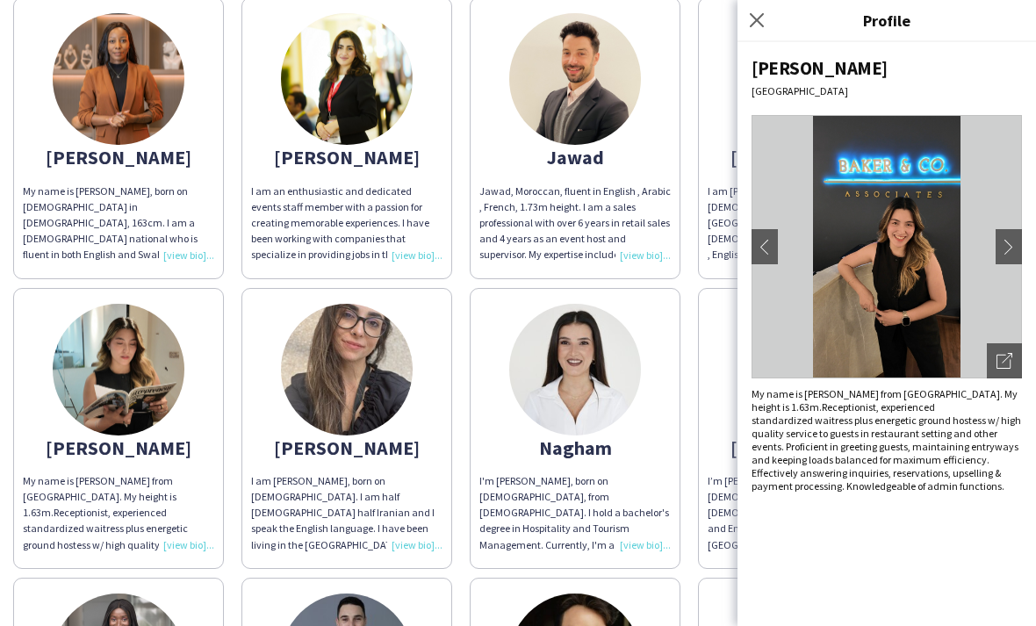
click at [370, 475] on div "I am [PERSON_NAME], born on [DEMOGRAPHIC_DATA]. I am half [DEMOGRAPHIC_DATA] ha…" at bounding box center [346, 513] width 191 height 80
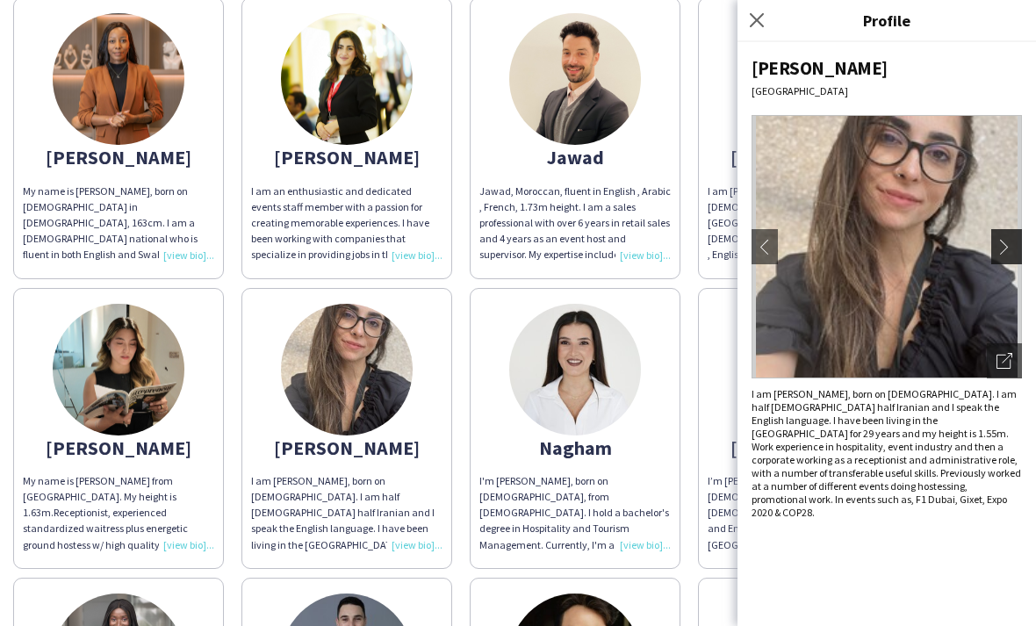
click at [1003, 247] on app-icon "chevron-right" at bounding box center [1008, 247] width 25 height 16
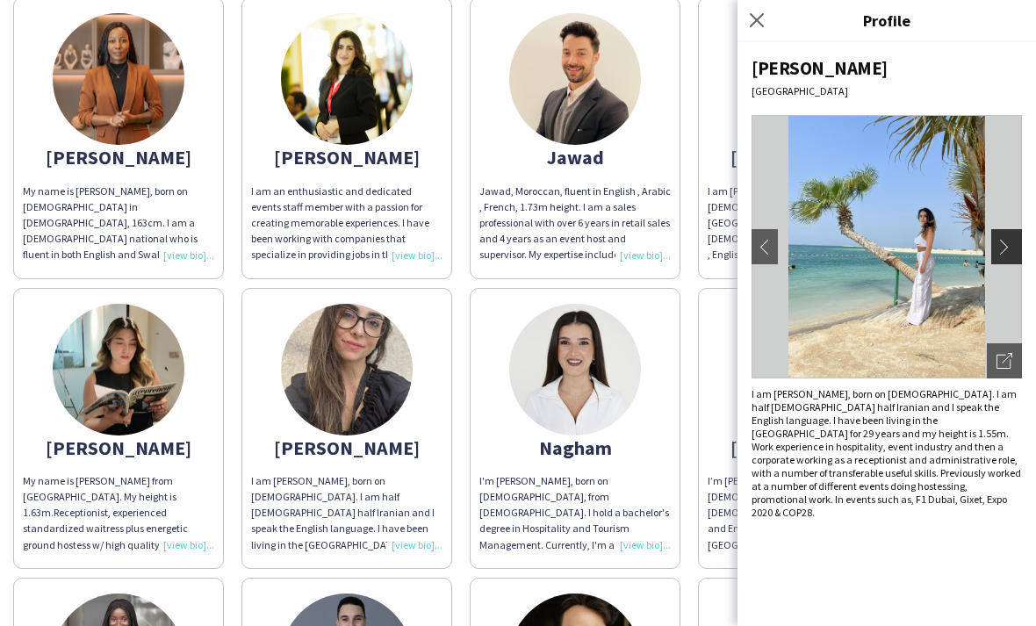
click at [1012, 239] on app-icon "chevron-right" at bounding box center [1008, 247] width 25 height 16
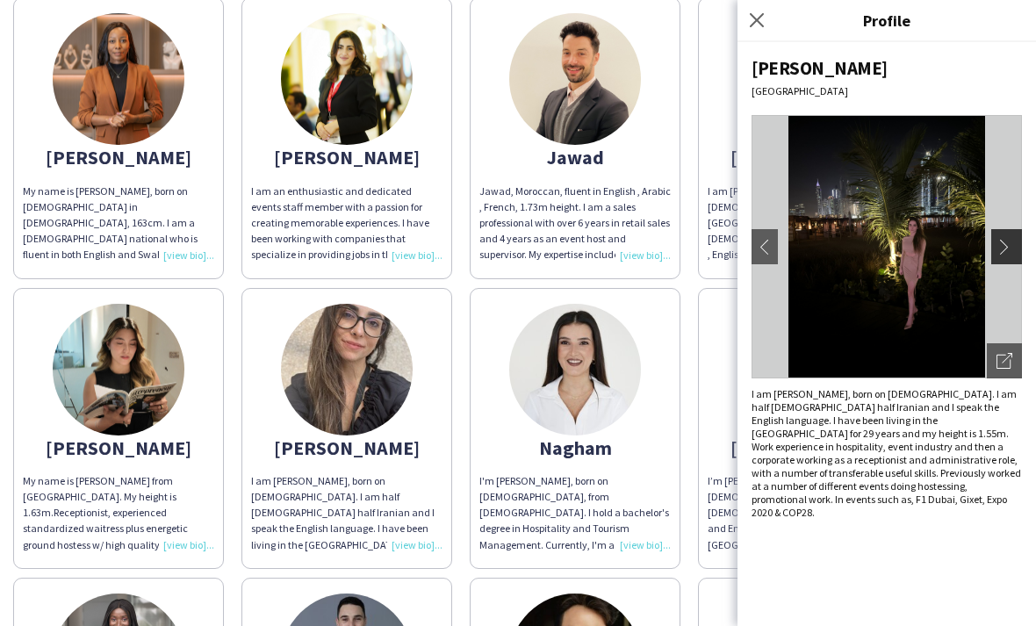
click at [1015, 239] on app-icon "chevron-right" at bounding box center [1008, 247] width 25 height 16
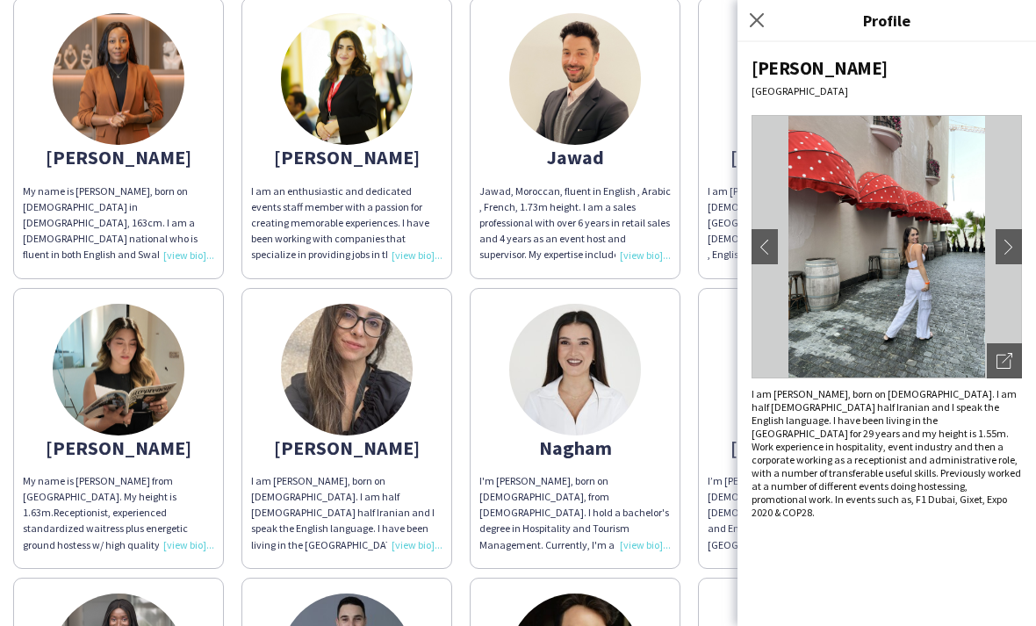
click at [629, 465] on app-share-pages-crew-card "[PERSON_NAME] I'm [PERSON_NAME], born on [DEMOGRAPHIC_DATA], from [DEMOGRAPHIC_…" at bounding box center [574, 428] width 211 height 281
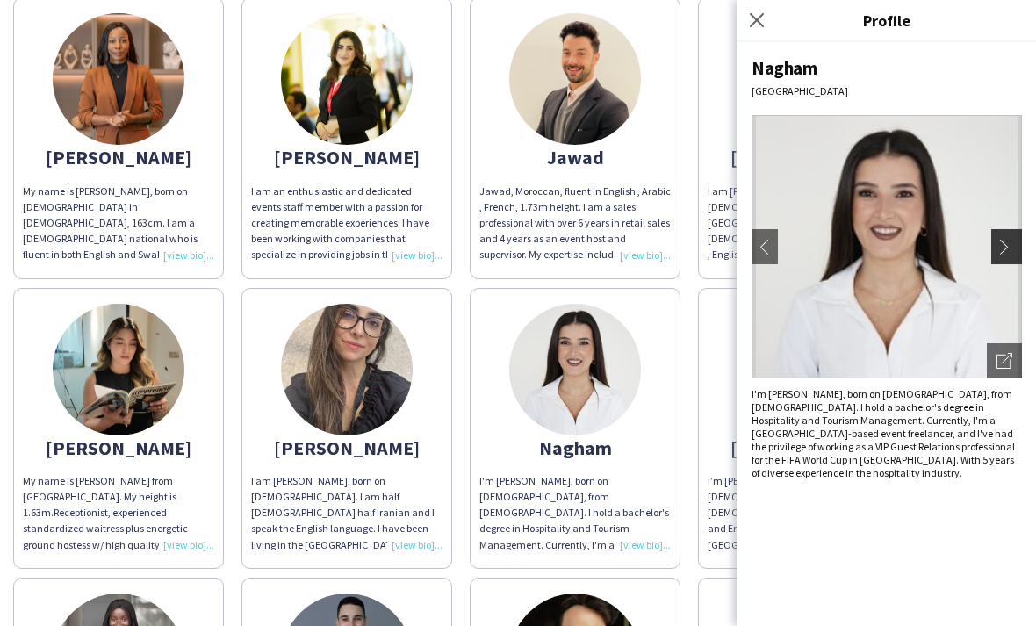
click at [1007, 241] on app-icon "chevron-right" at bounding box center [1008, 247] width 25 height 16
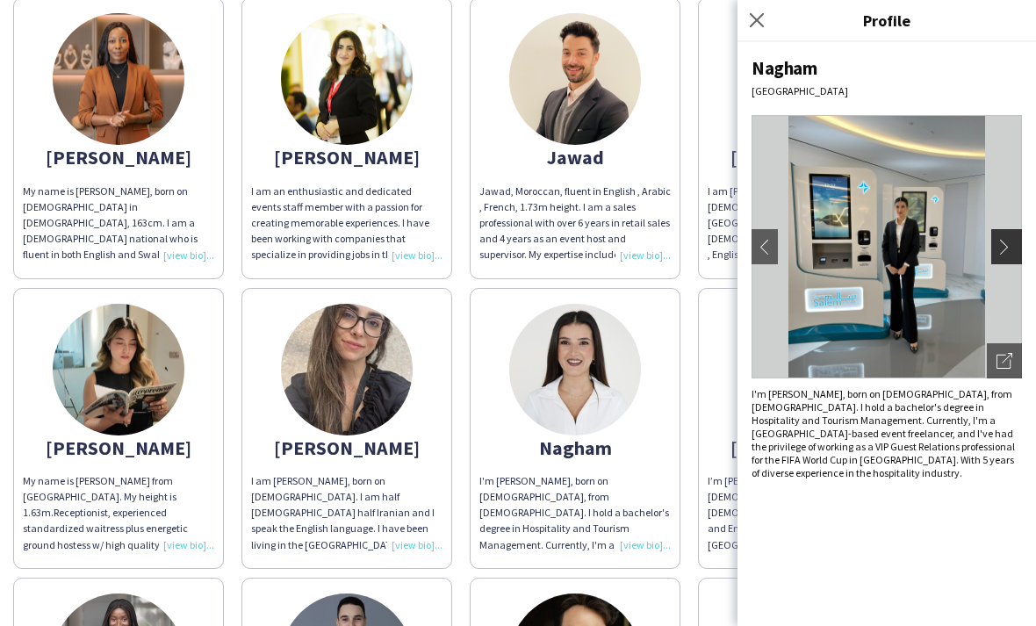
click at [1015, 242] on app-icon "chevron-right" at bounding box center [1008, 247] width 25 height 16
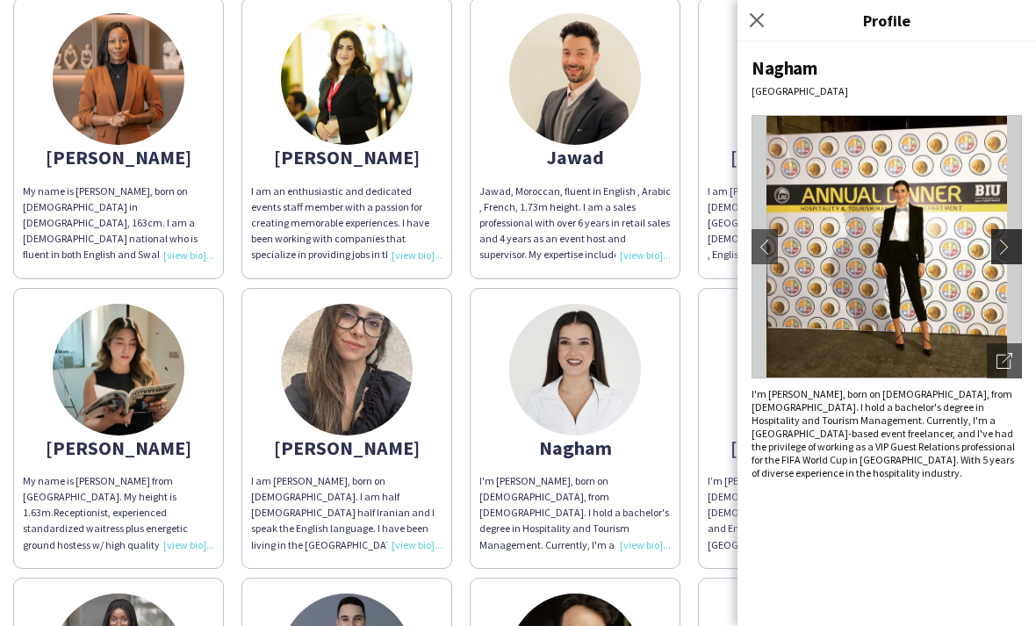
click at [1015, 243] on app-icon "chevron-right" at bounding box center [1008, 247] width 25 height 16
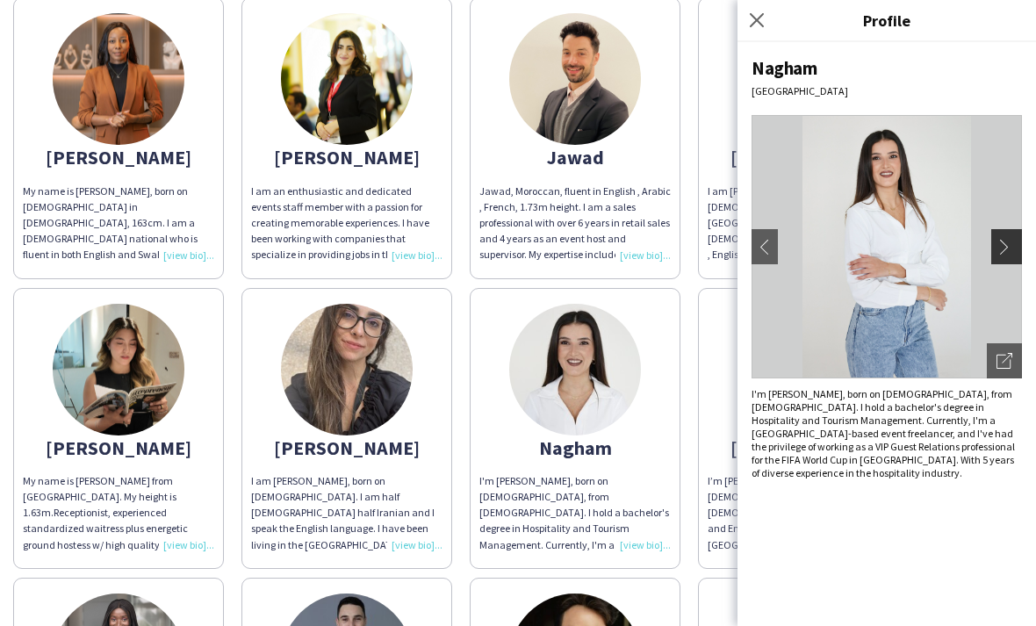
click at [1008, 251] on app-icon "chevron-right" at bounding box center [1008, 247] width 25 height 16
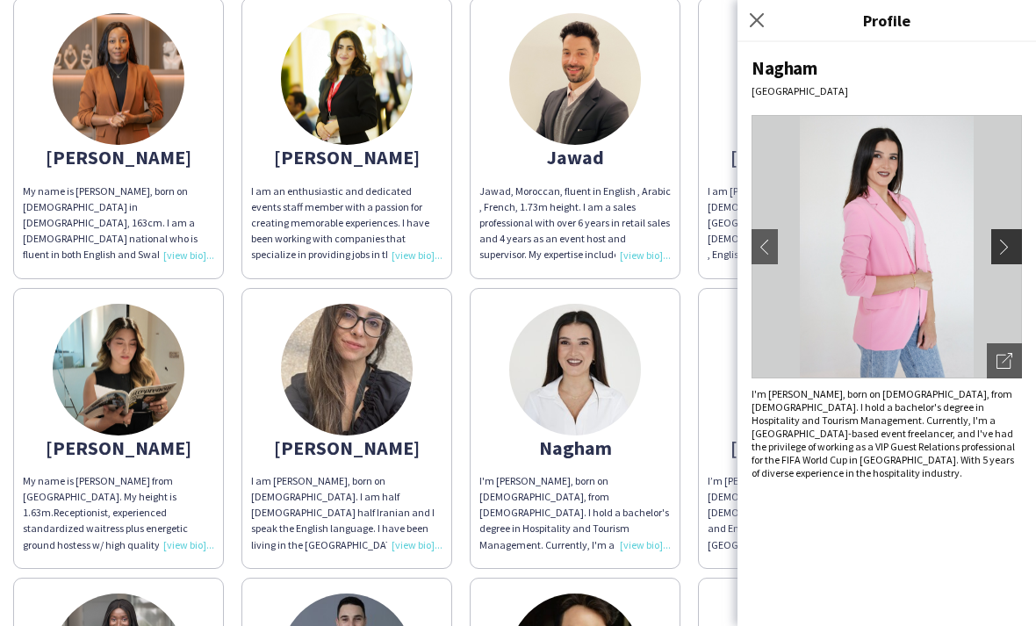
click at [1007, 253] on app-icon "chevron-right" at bounding box center [1008, 247] width 25 height 16
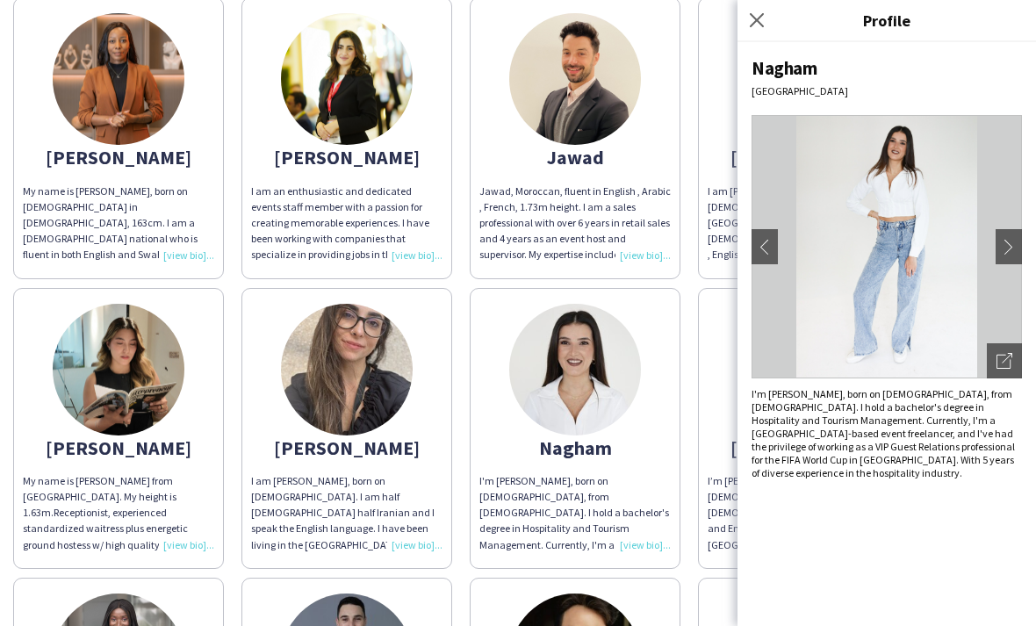
click at [713, 468] on app-share-pages-crew-card "[PERSON_NAME] I’m [PERSON_NAME], born on [DEMOGRAPHIC_DATA], from [DEMOGRAPHIC_…" at bounding box center [803, 428] width 211 height 281
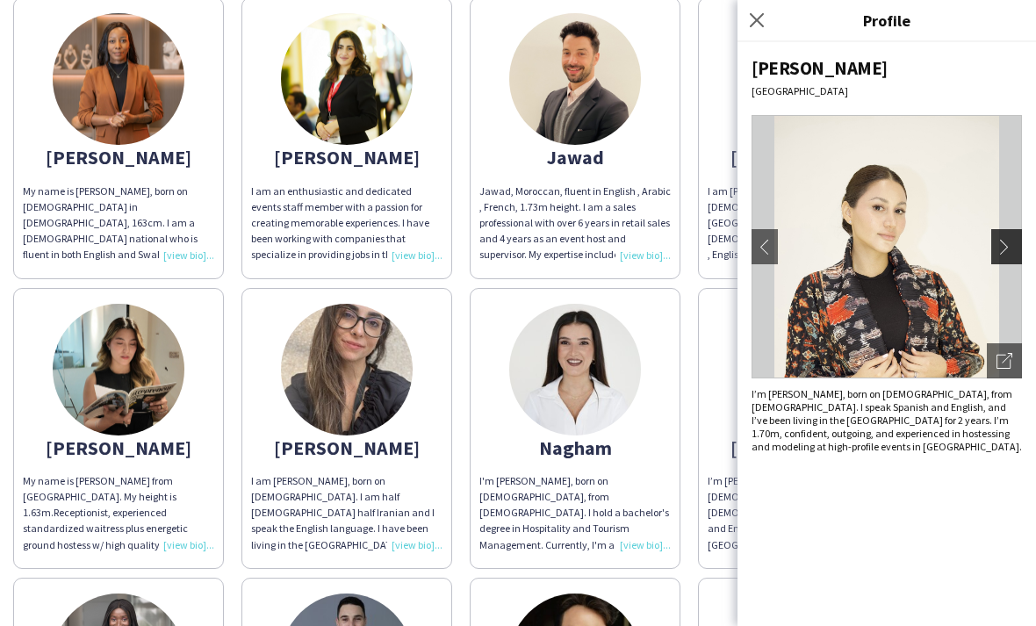
click at [1014, 240] on app-icon "chevron-right" at bounding box center [1008, 247] width 25 height 16
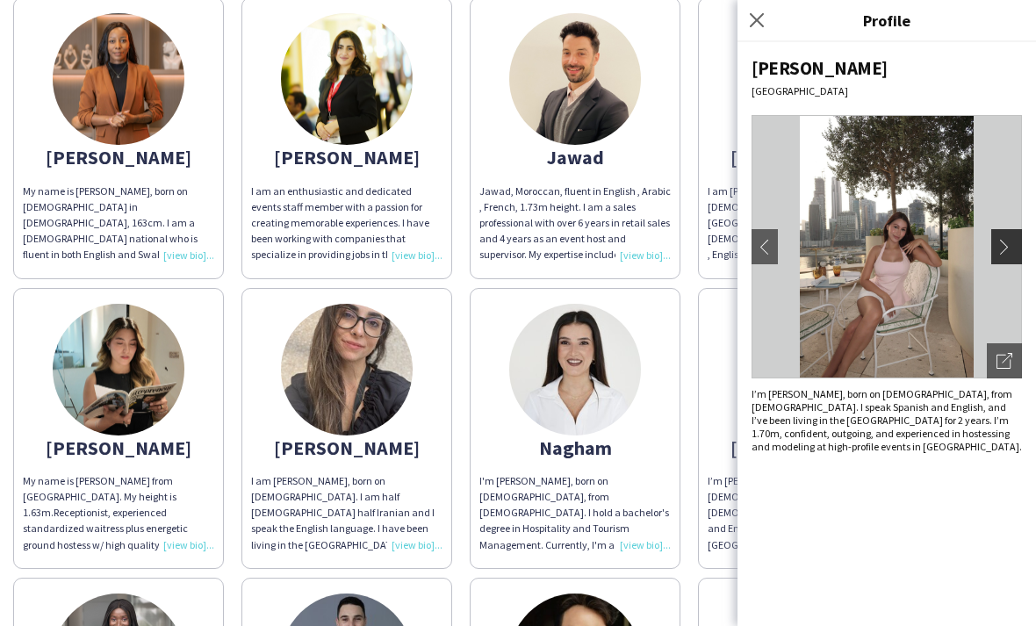
click at [1013, 244] on app-icon "chevron-right" at bounding box center [1008, 247] width 25 height 16
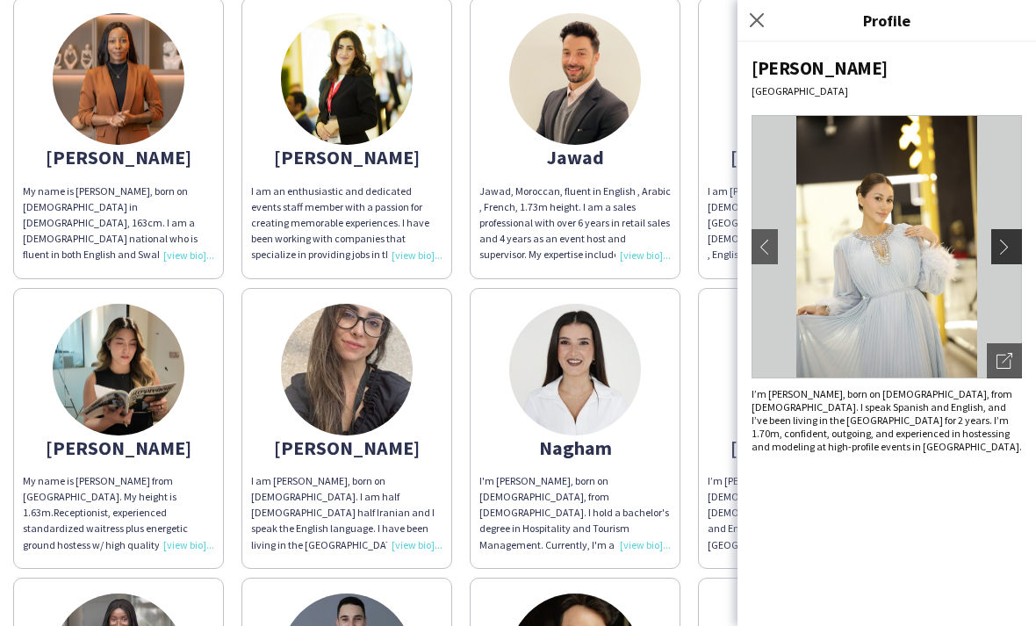
click at [1016, 242] on app-icon "chevron-right" at bounding box center [1008, 247] width 25 height 16
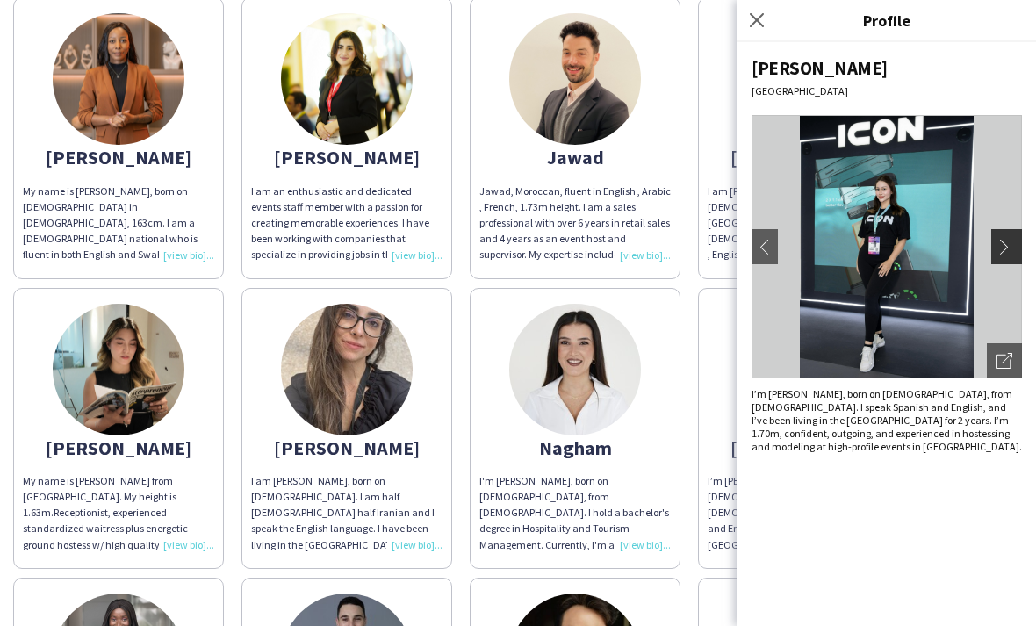
click at [1014, 245] on app-icon "chevron-right" at bounding box center [1008, 247] width 25 height 16
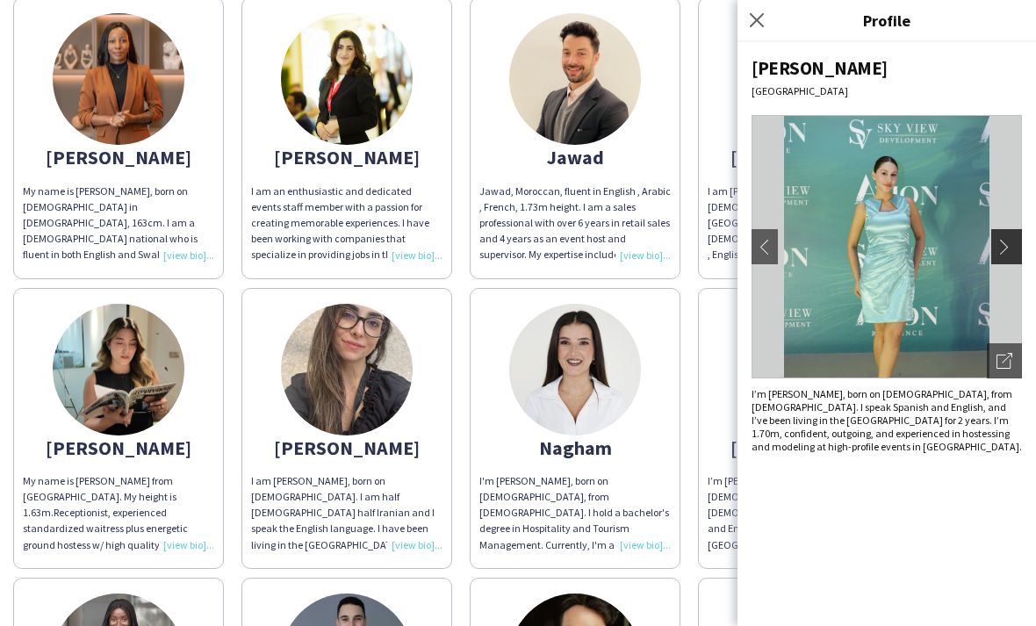
click at [1013, 247] on app-icon "chevron-right" at bounding box center [1008, 247] width 25 height 16
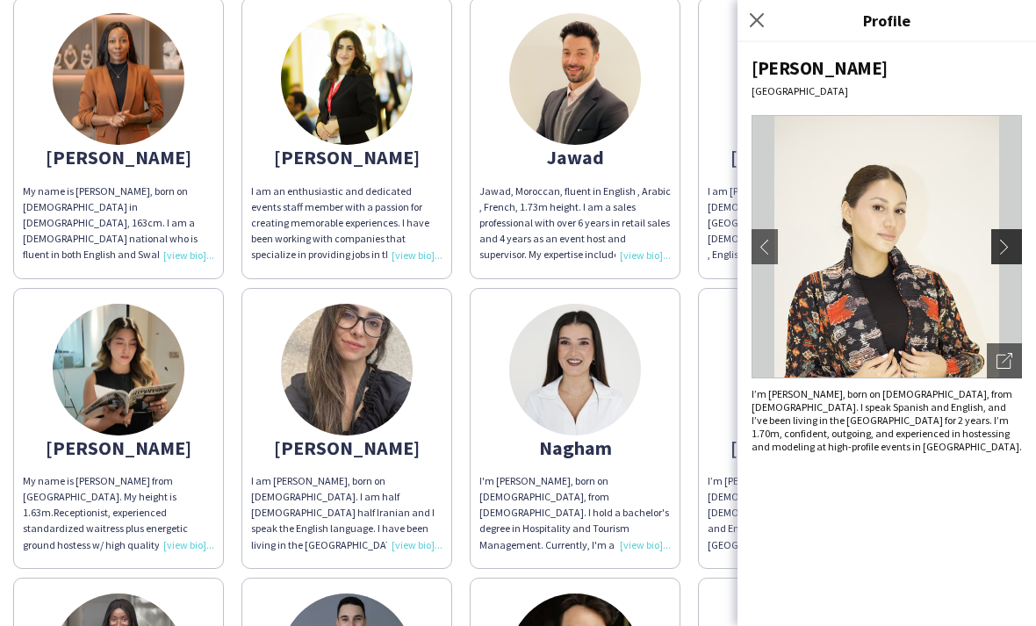
click at [1010, 251] on app-icon "chevron-right" at bounding box center [1008, 247] width 25 height 16
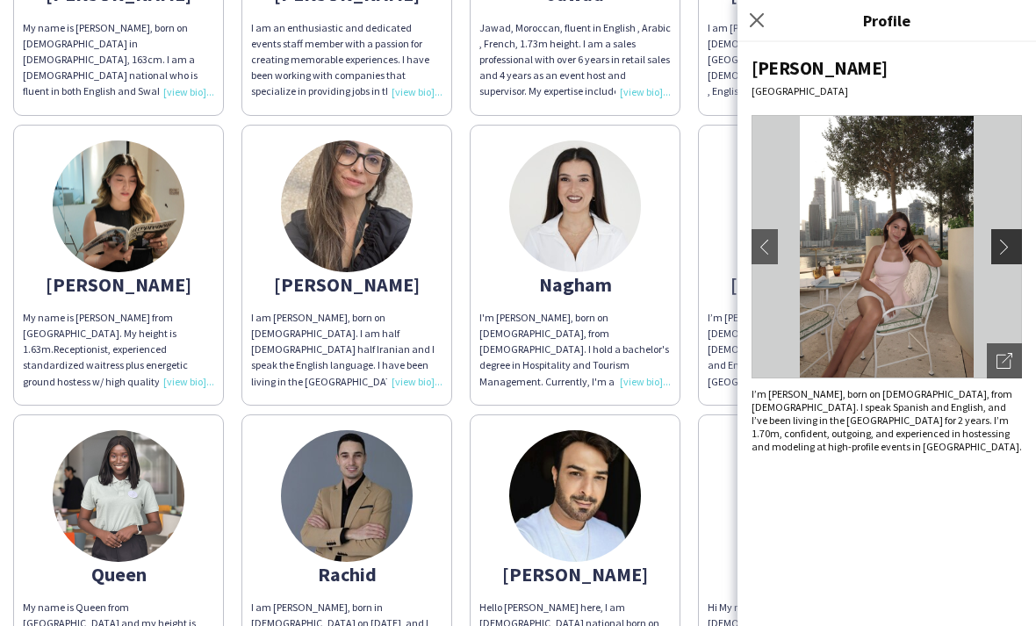
scroll to position [983, 0]
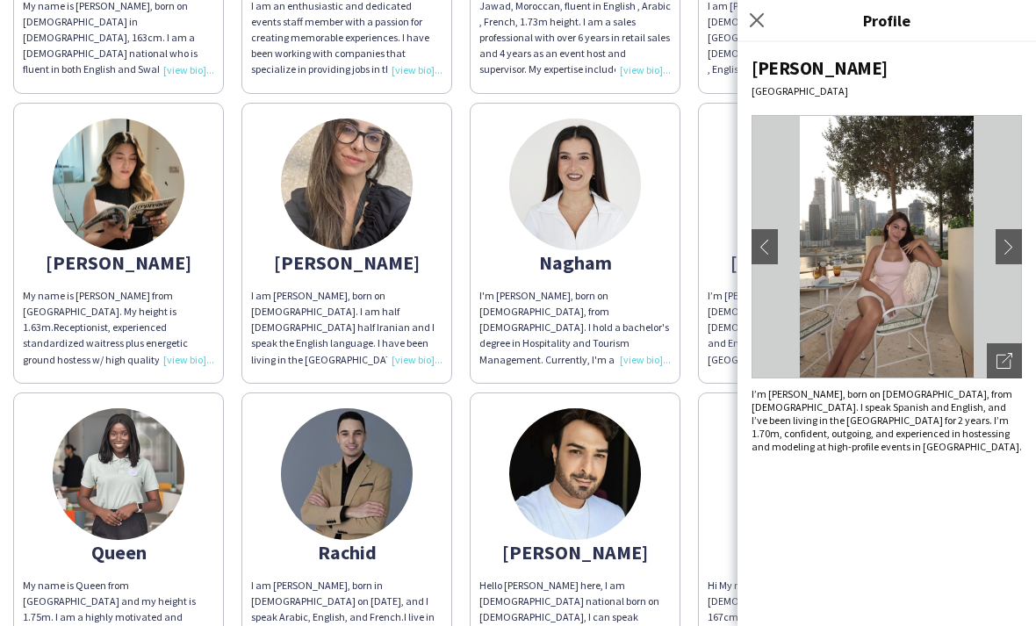
click at [84, 466] on img at bounding box center [119, 474] width 132 height 132
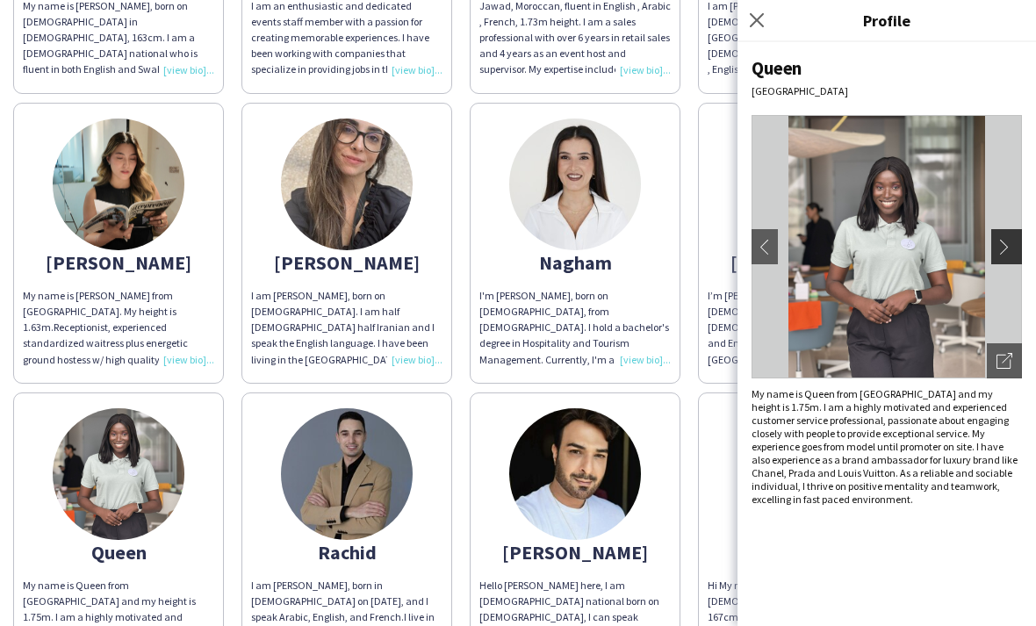
click at [1003, 243] on app-icon "chevron-right" at bounding box center [1008, 247] width 25 height 16
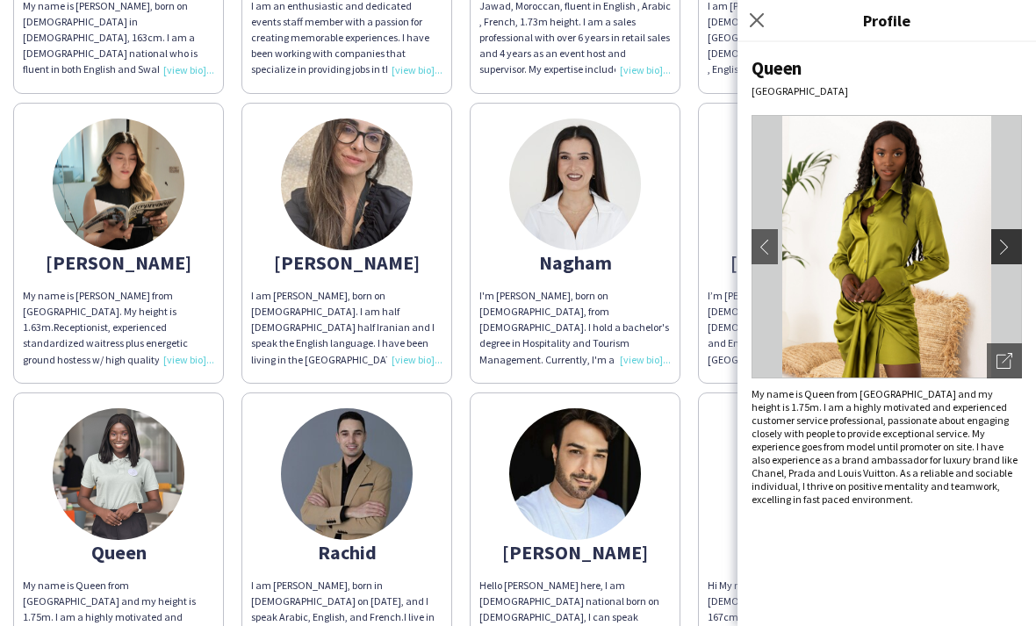
click at [1010, 244] on app-icon "chevron-right" at bounding box center [1008, 247] width 25 height 16
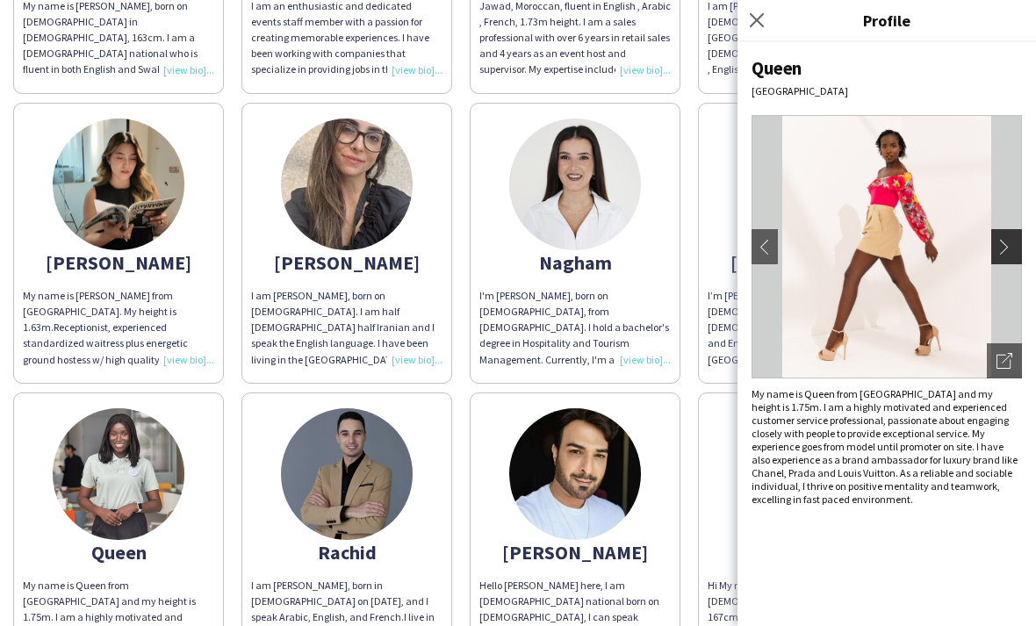
click at [1009, 247] on app-icon "chevron-right" at bounding box center [1008, 247] width 25 height 16
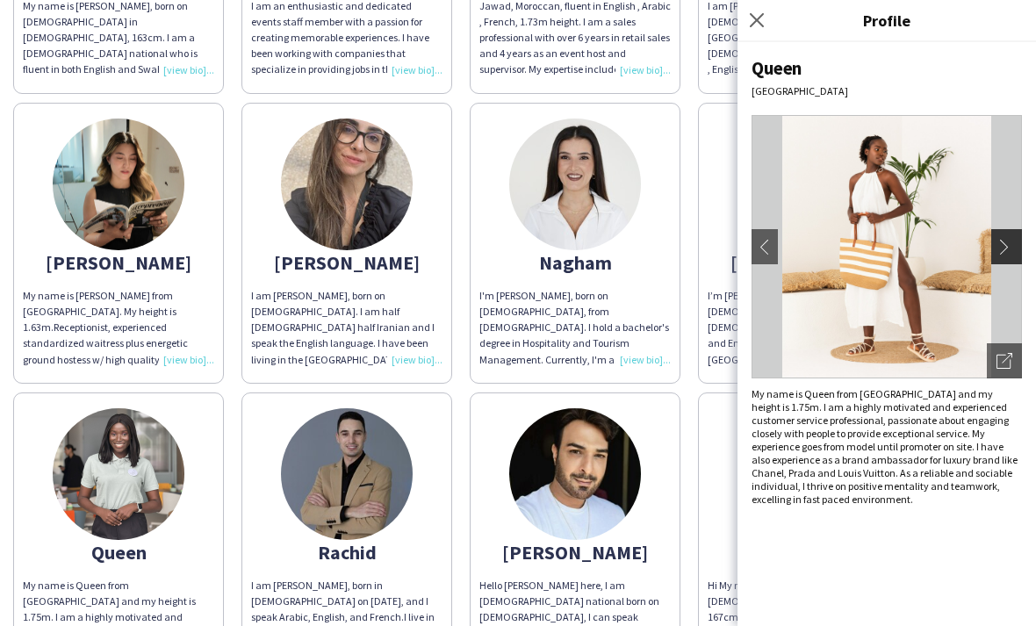
click at [1011, 247] on app-icon "chevron-right" at bounding box center [1008, 247] width 25 height 16
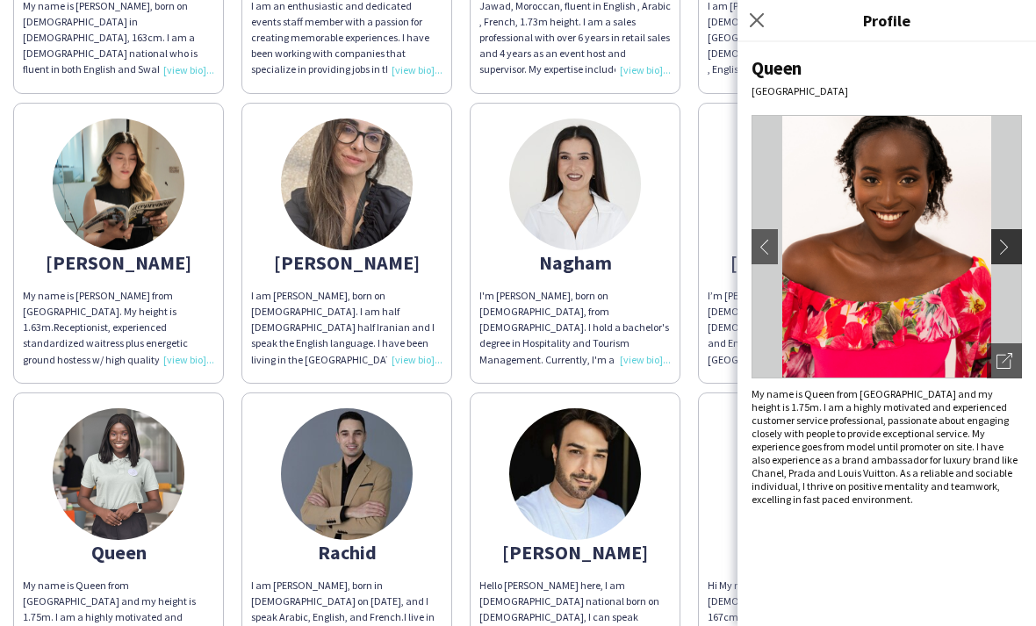
click at [1007, 249] on app-icon "chevron-right" at bounding box center [1008, 247] width 25 height 16
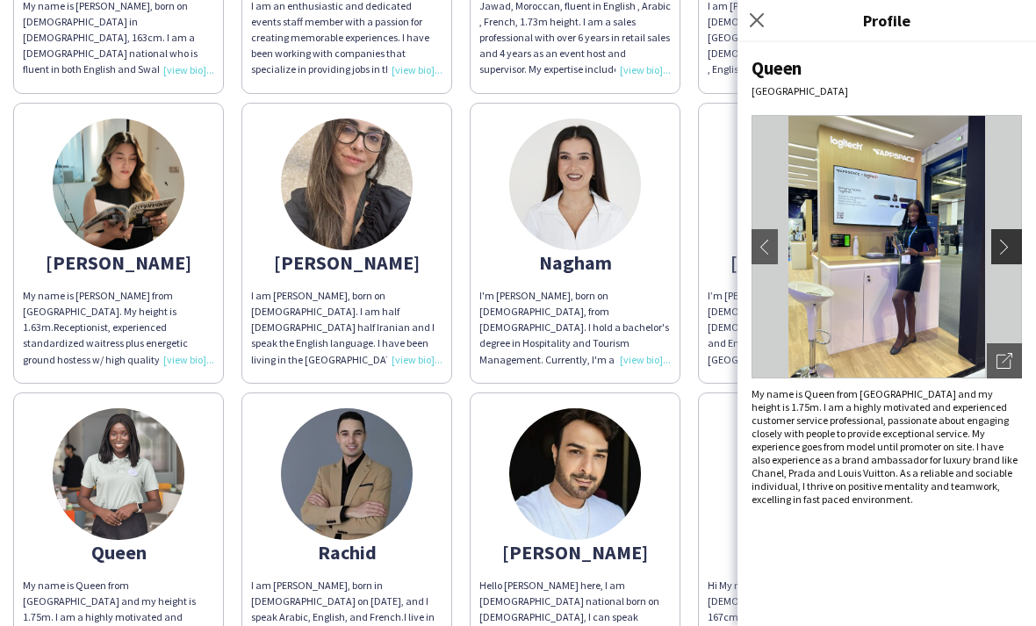
click at [1007, 247] on app-icon "chevron-right" at bounding box center [1008, 247] width 25 height 16
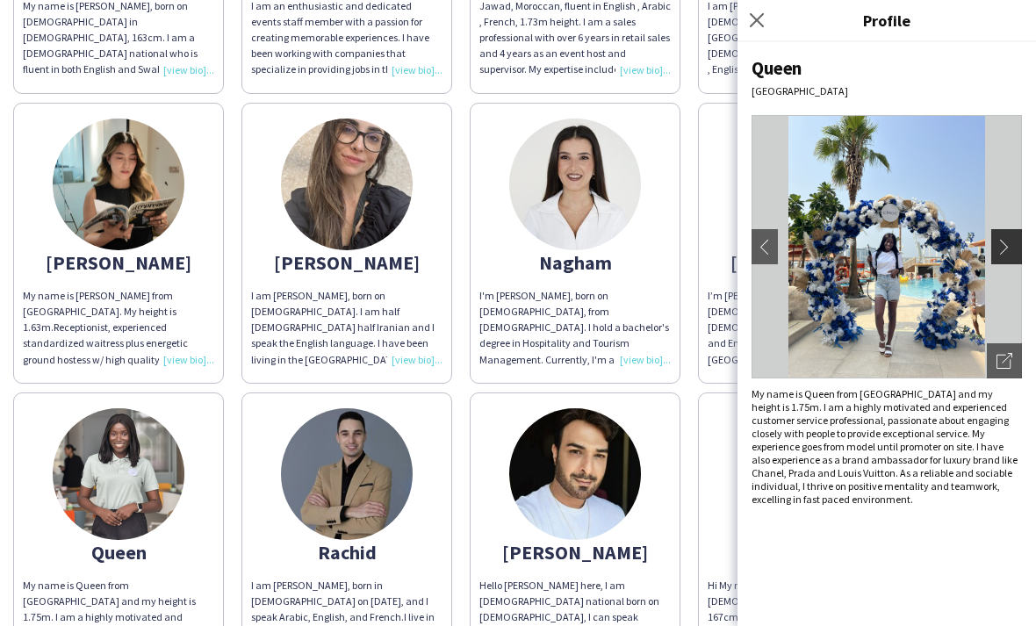
click at [1011, 243] on app-icon "chevron-right" at bounding box center [1008, 247] width 25 height 16
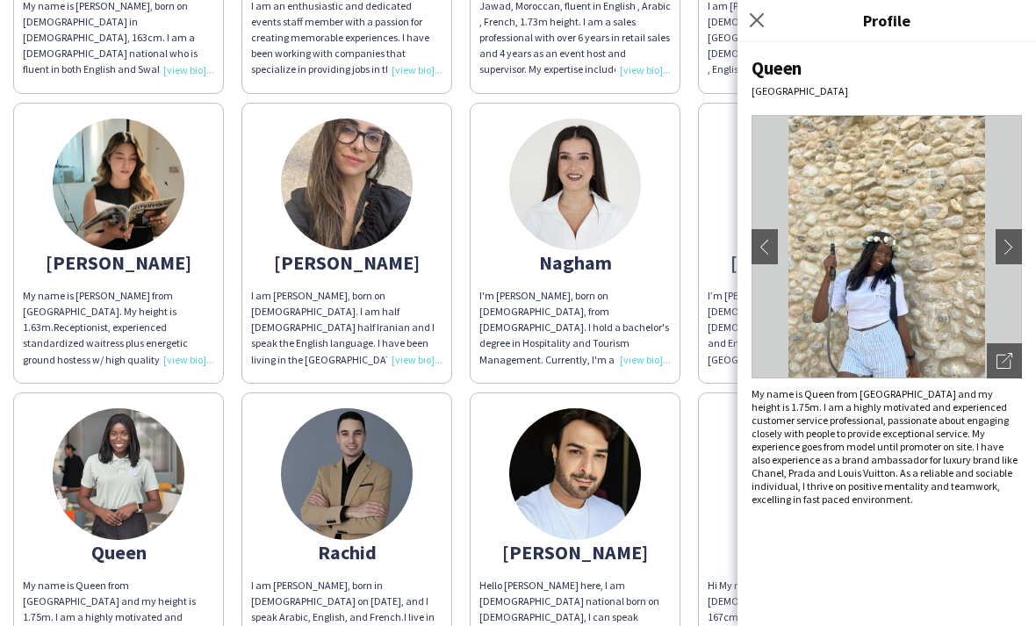
click at [291, 496] on img at bounding box center [347, 474] width 132 height 132
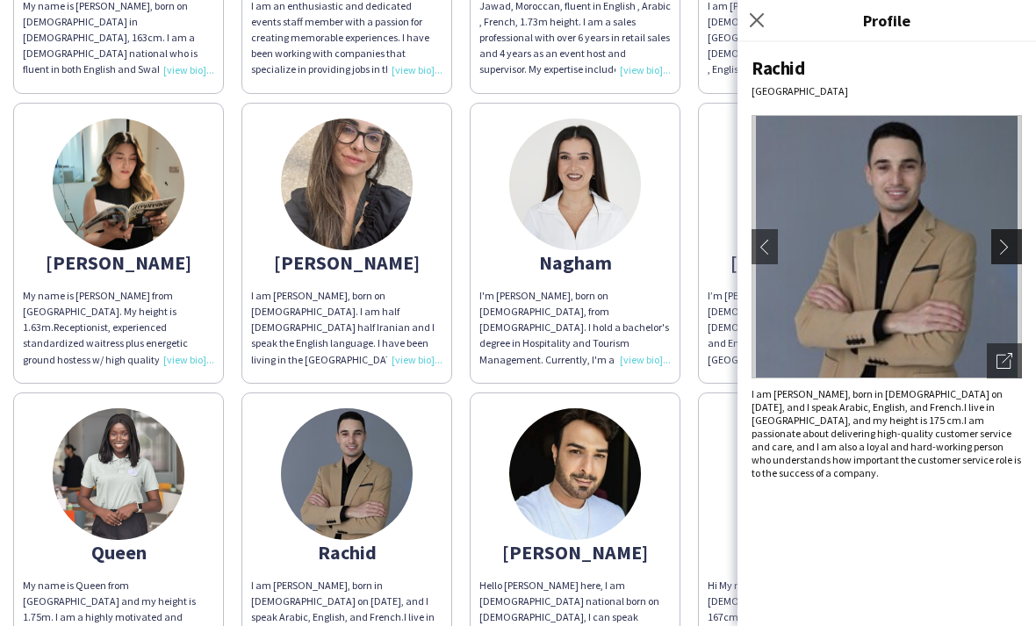
click at [1001, 246] on app-icon "chevron-right" at bounding box center [1008, 247] width 25 height 16
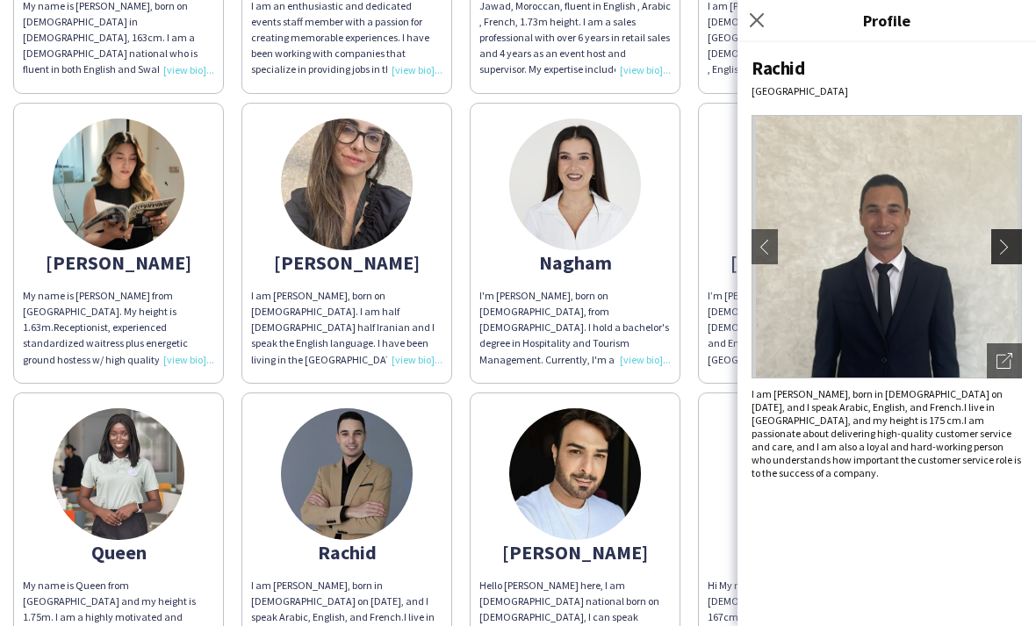
click at [1000, 243] on app-icon "chevron-right" at bounding box center [1008, 247] width 25 height 16
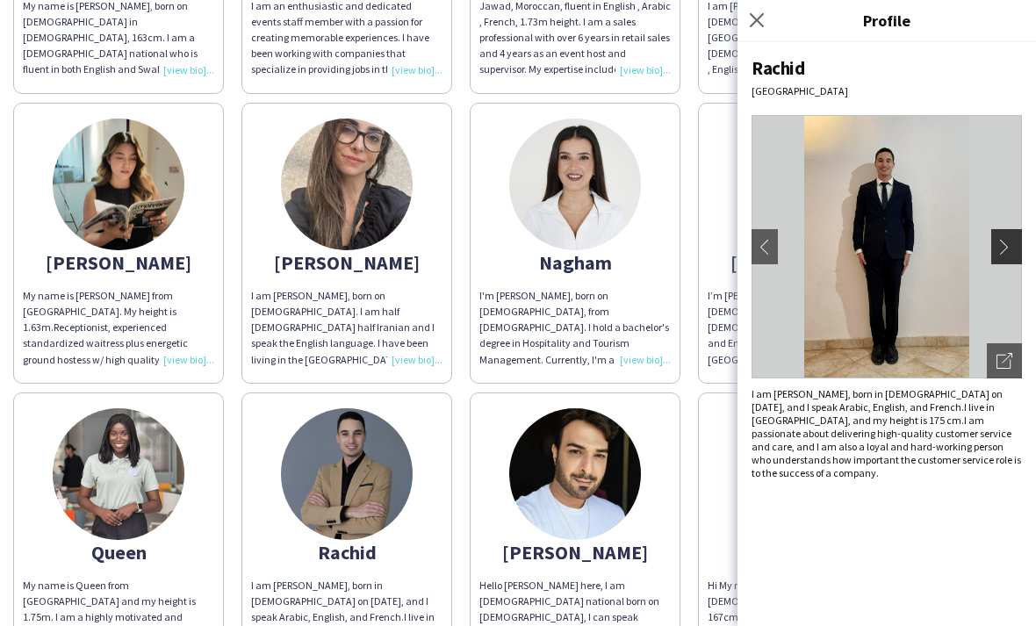
click at [1005, 239] on app-icon "chevron-right" at bounding box center [1008, 247] width 25 height 16
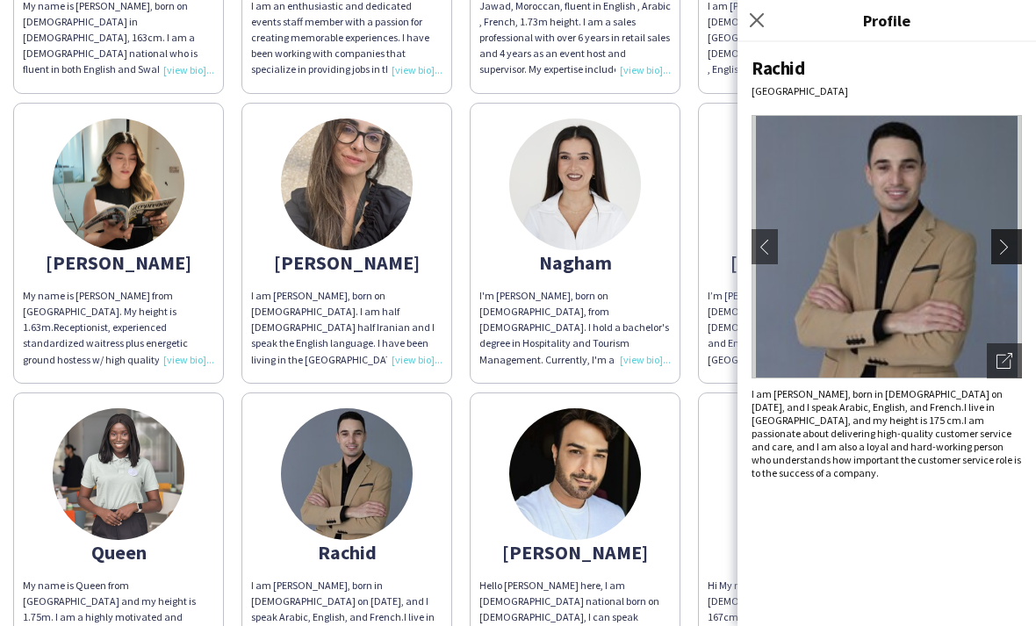
click at [1008, 239] on app-icon "chevron-right" at bounding box center [1008, 247] width 25 height 16
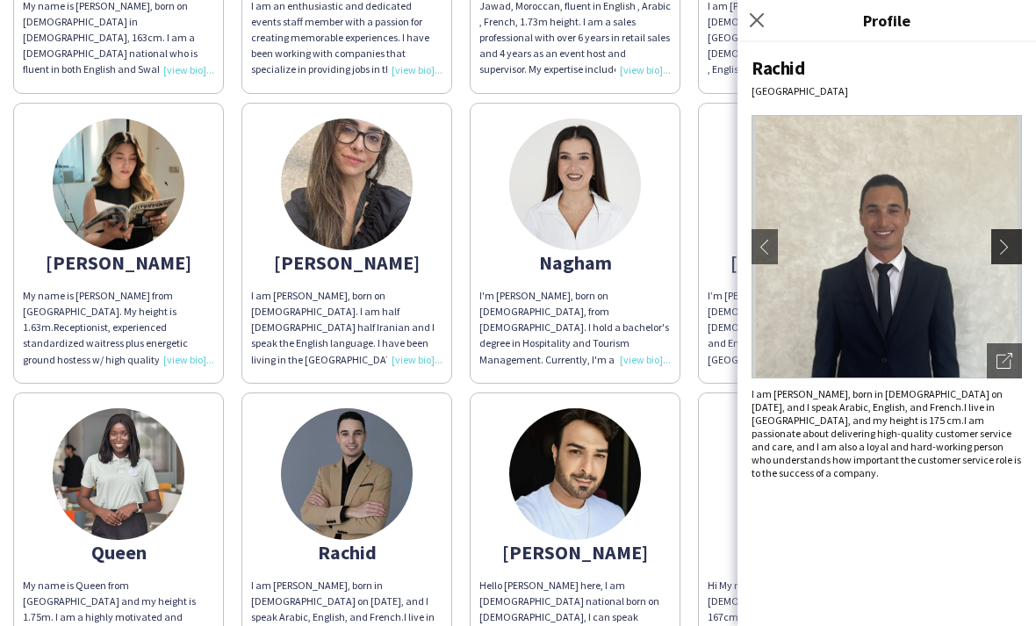
click at [1007, 240] on app-icon "chevron-right" at bounding box center [1008, 247] width 25 height 16
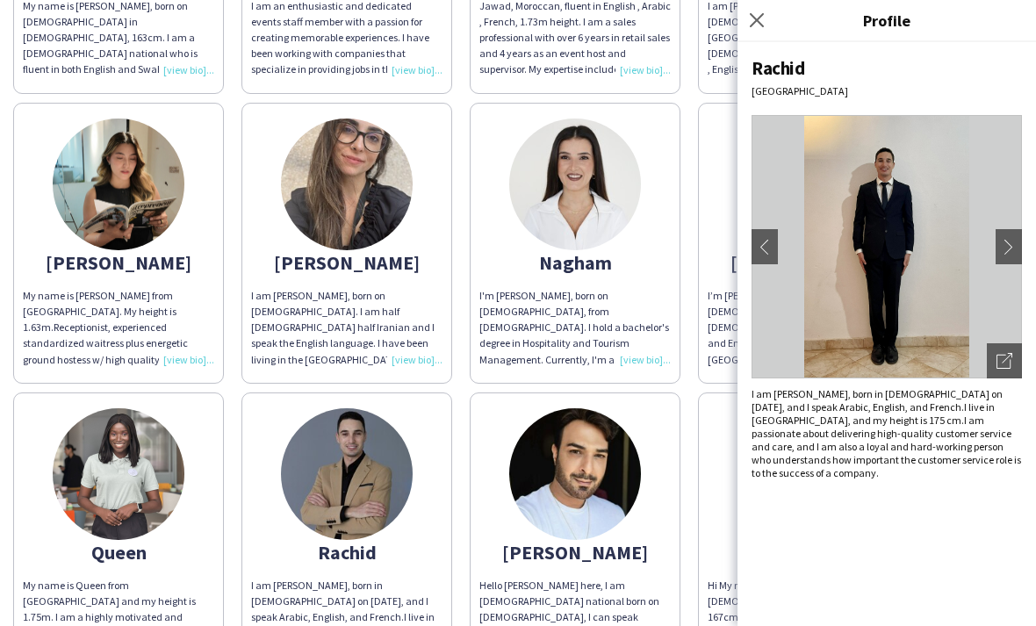
click at [610, 498] on img at bounding box center [575, 474] width 132 height 132
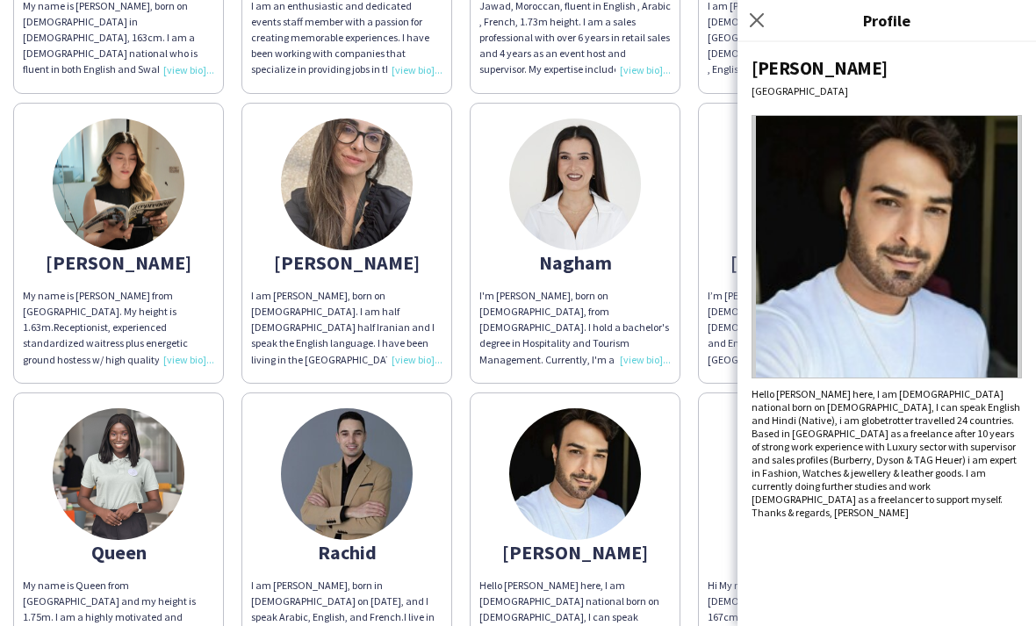
click at [714, 488] on app-share-pages-crew-card "[PERSON_NAME] Hi My name is [PERSON_NAME], I am from [DEMOGRAPHIC_DATA]. my hei…" at bounding box center [803, 532] width 211 height 281
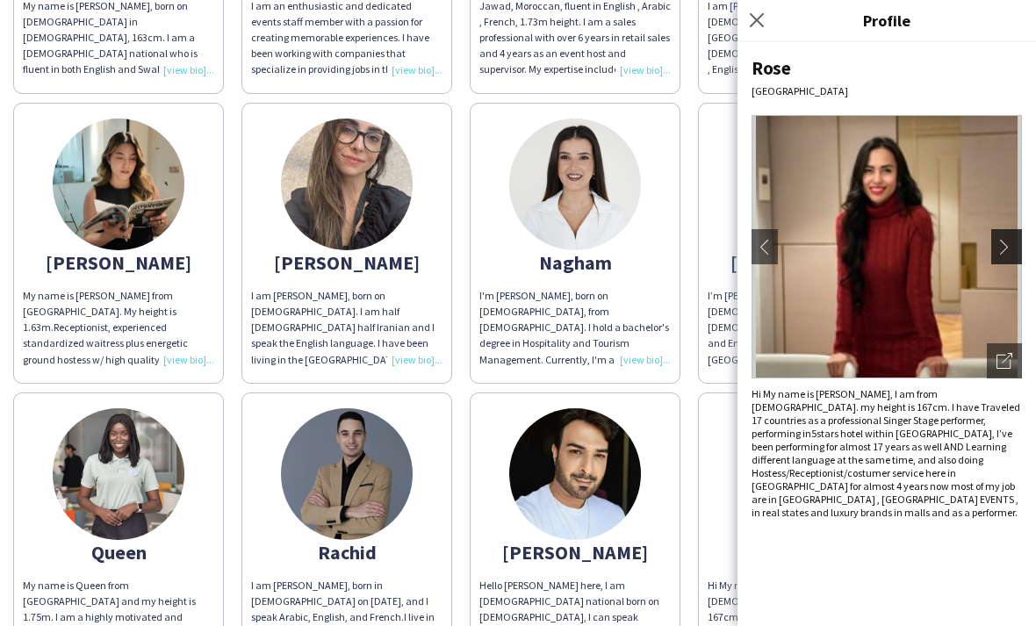
click at [1008, 250] on app-icon "chevron-right" at bounding box center [1008, 247] width 25 height 16
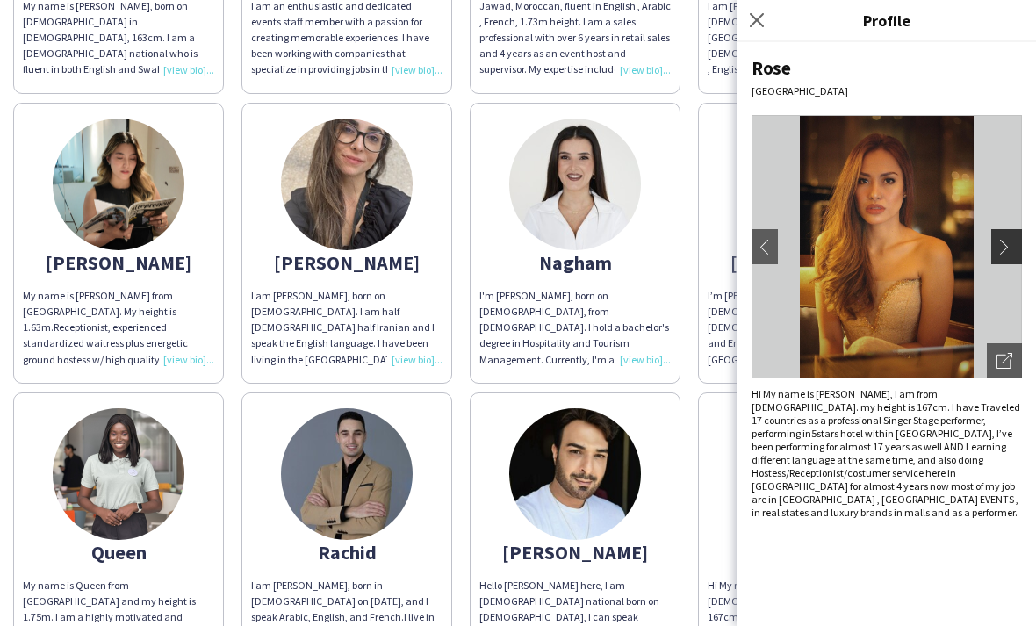
click at [1001, 245] on app-icon "chevron-right" at bounding box center [1008, 247] width 25 height 16
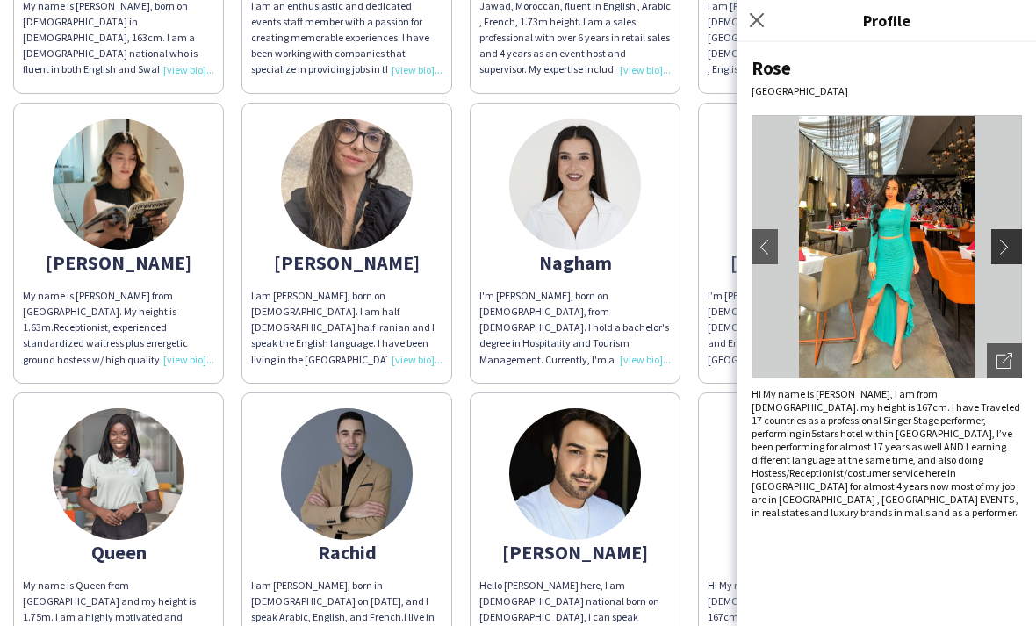
click at [1002, 247] on app-icon "chevron-right" at bounding box center [1008, 247] width 25 height 16
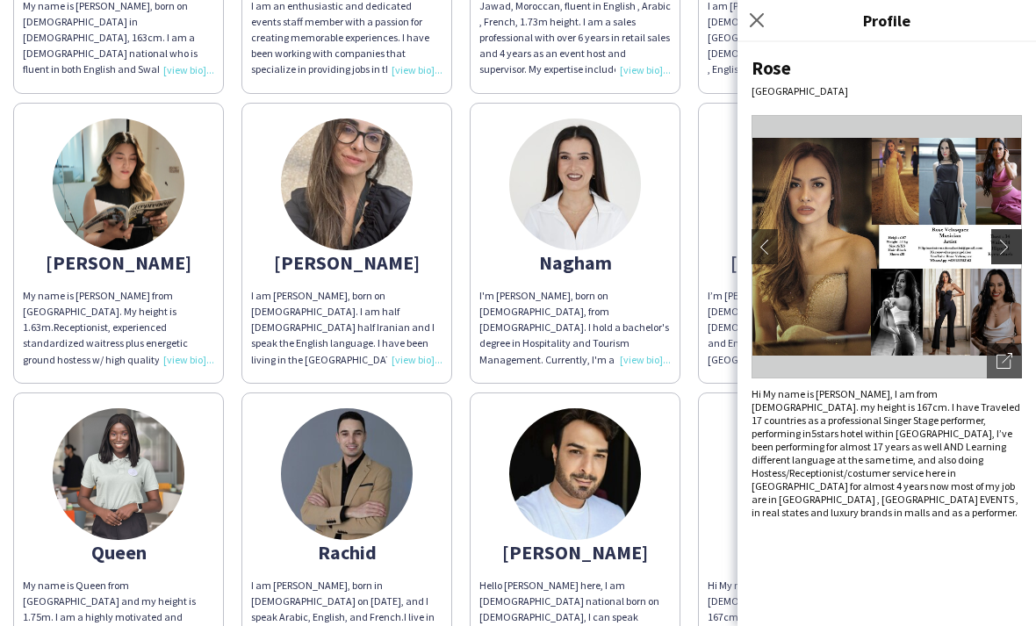
click at [1000, 251] on app-icon "chevron-right" at bounding box center [1008, 247] width 25 height 16
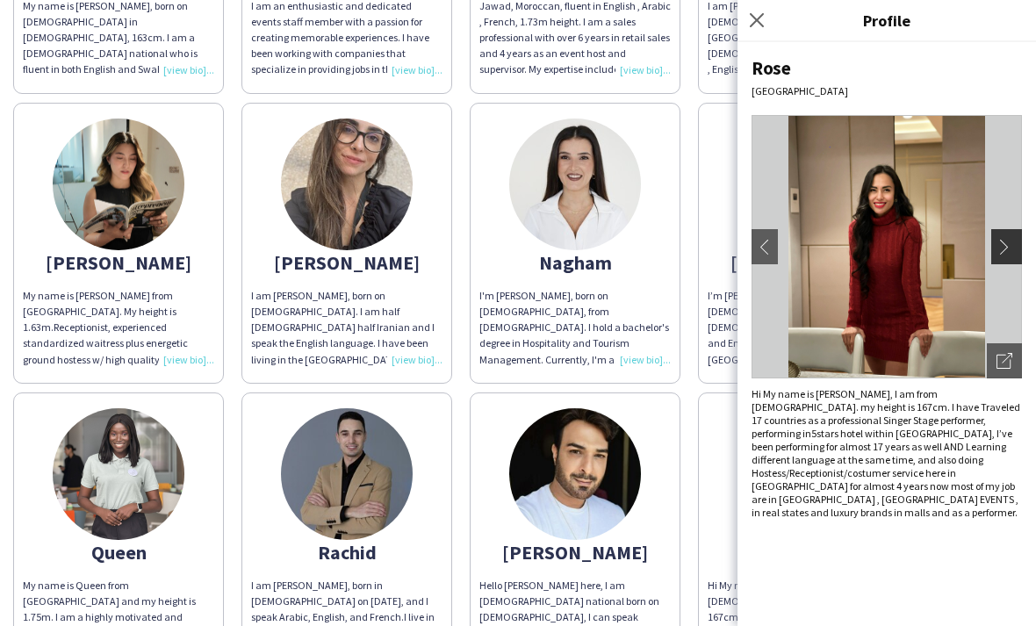
click at [1014, 247] on app-icon "chevron-right" at bounding box center [1008, 247] width 25 height 16
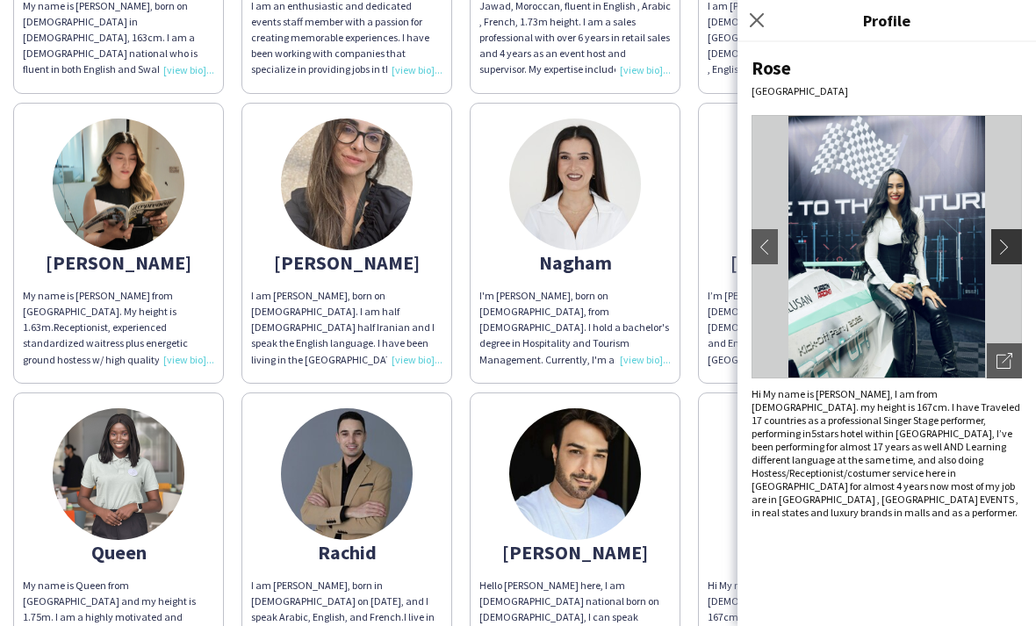
click at [1003, 251] on app-icon "chevron-right" at bounding box center [1008, 247] width 25 height 16
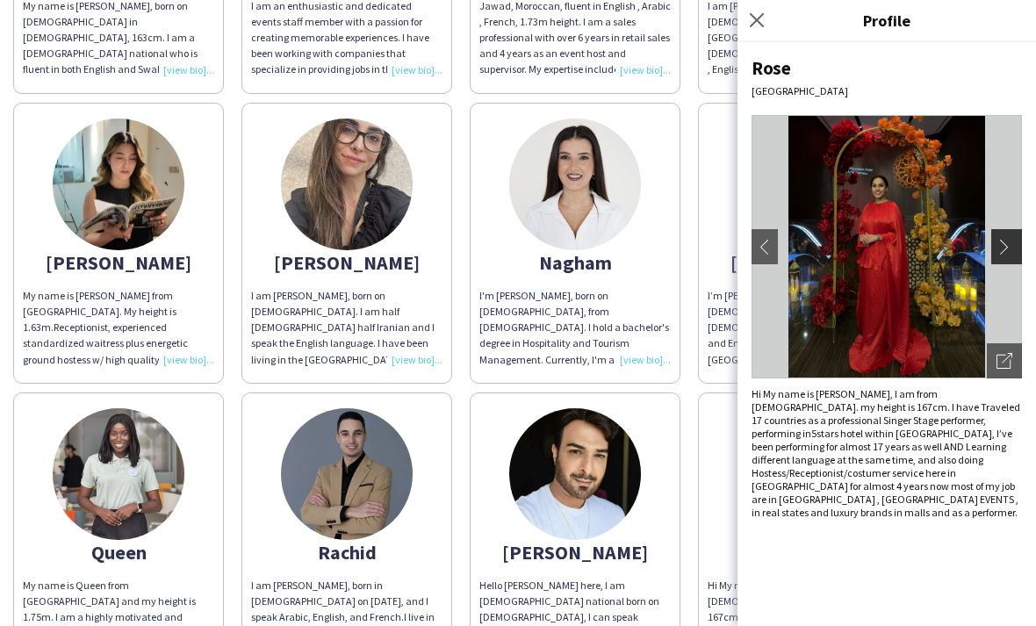
click at [1000, 254] on app-icon "chevron-right" at bounding box center [1008, 247] width 25 height 16
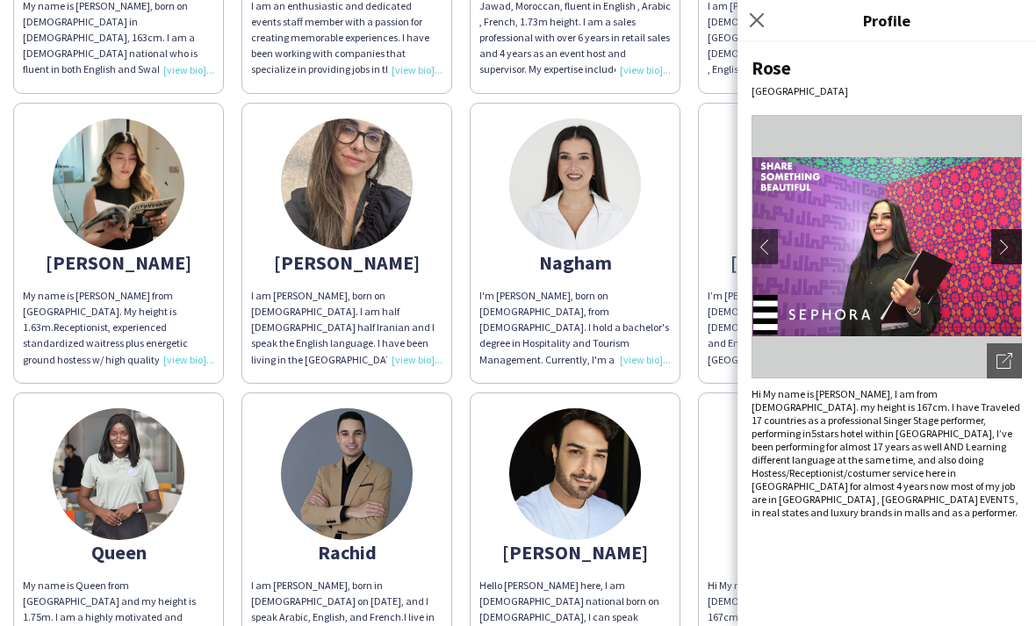
click at [1015, 253] on app-icon "chevron-right" at bounding box center [1008, 247] width 25 height 16
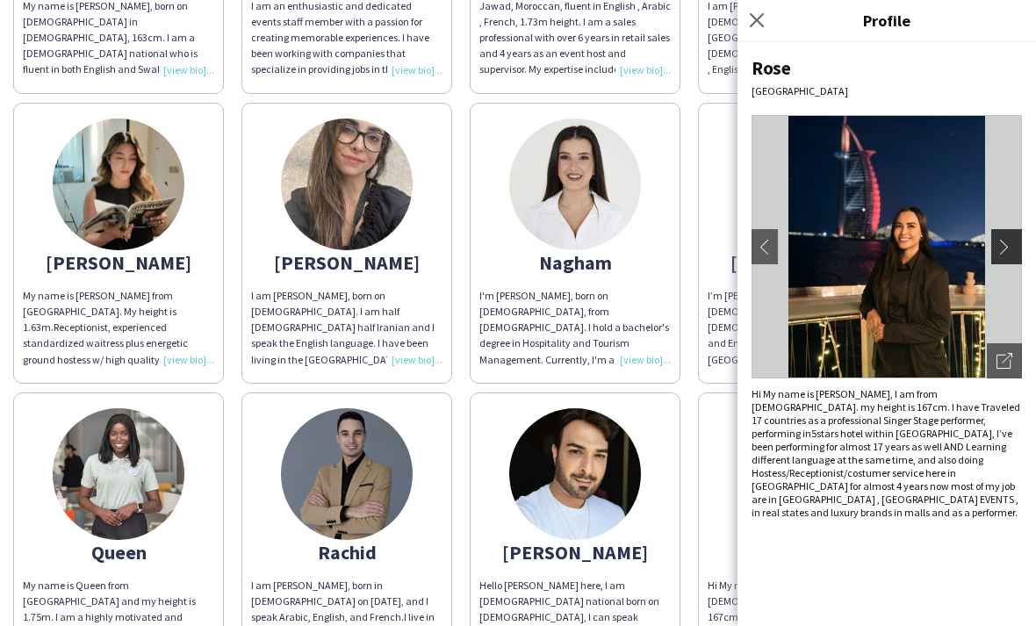
click at [1008, 250] on app-icon "chevron-right" at bounding box center [1008, 247] width 25 height 16
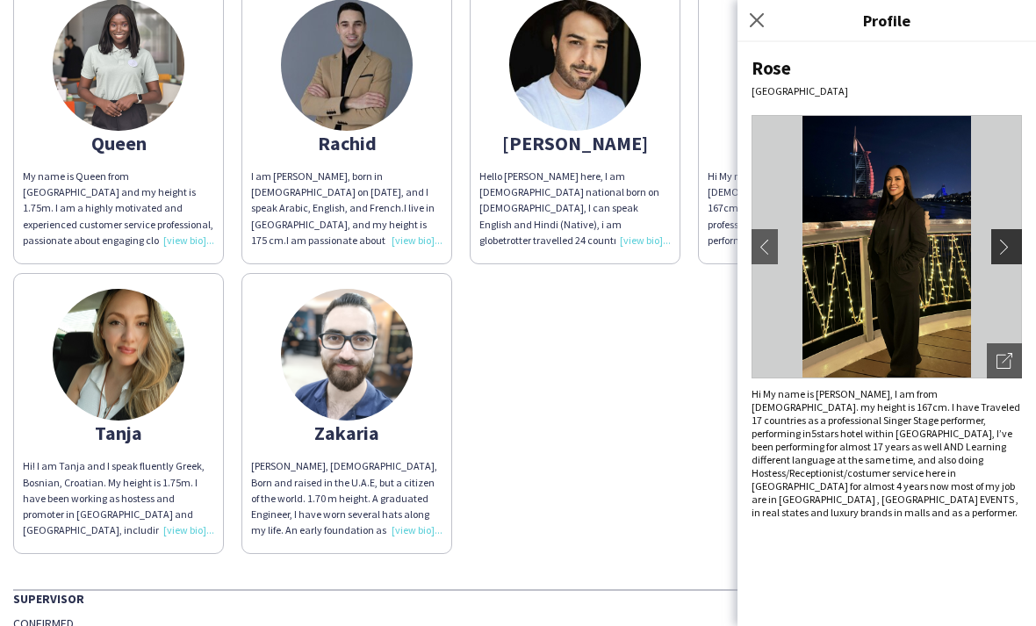
scroll to position [1375, 0]
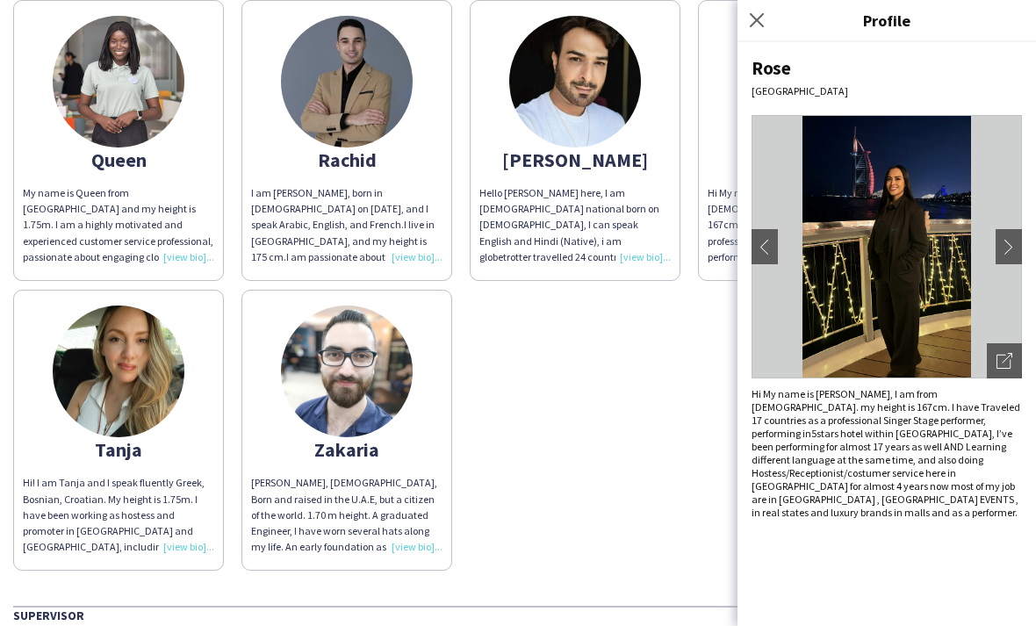
click at [141, 448] on div "Tanja" at bounding box center [118, 449] width 191 height 16
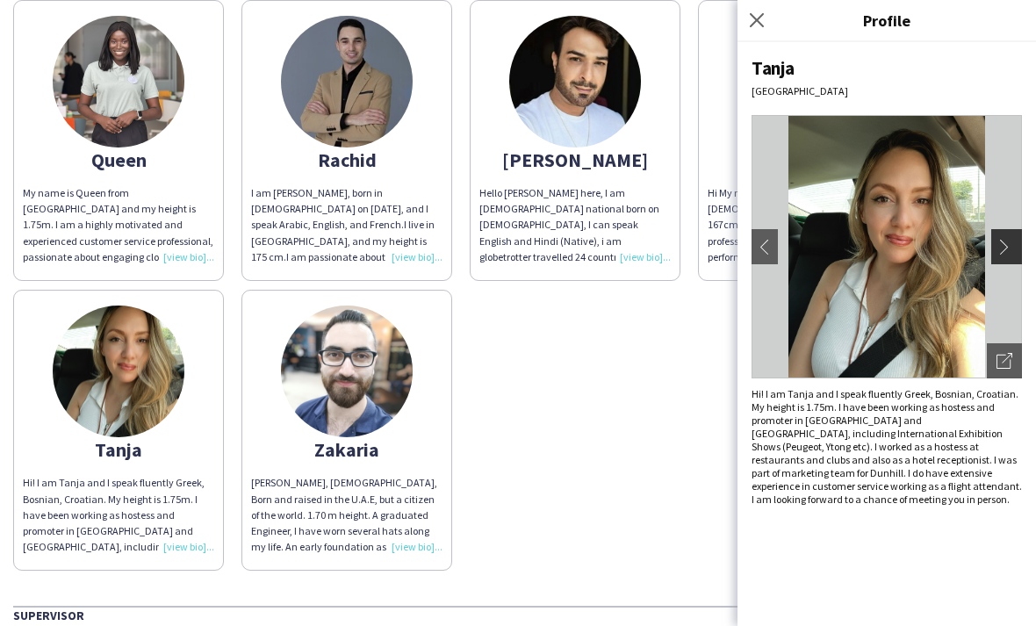
click at [1006, 243] on app-icon "chevron-right" at bounding box center [1008, 247] width 25 height 16
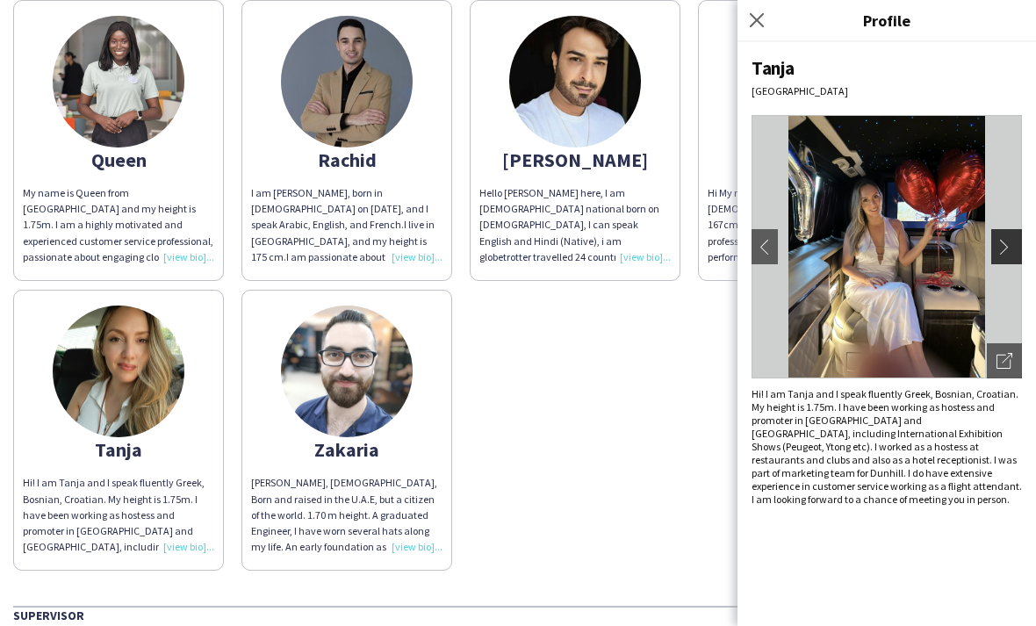
click at [1002, 238] on button "chevron-right" at bounding box center [1008, 246] width 35 height 35
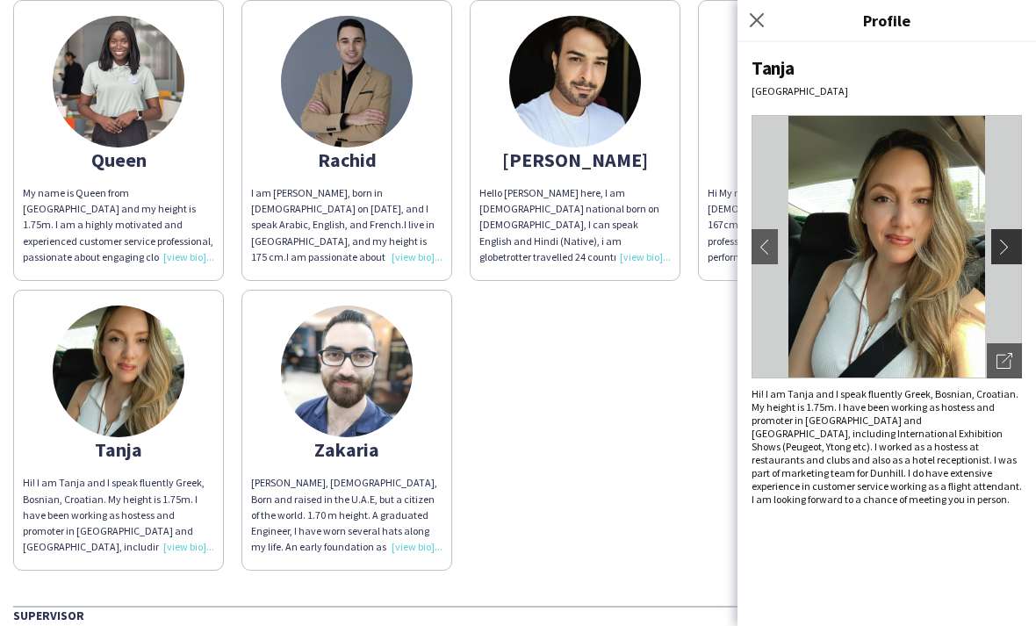
click at [1002, 239] on app-icon "chevron-right" at bounding box center [1008, 247] width 25 height 16
click at [1000, 242] on app-icon "chevron-right" at bounding box center [1008, 247] width 25 height 16
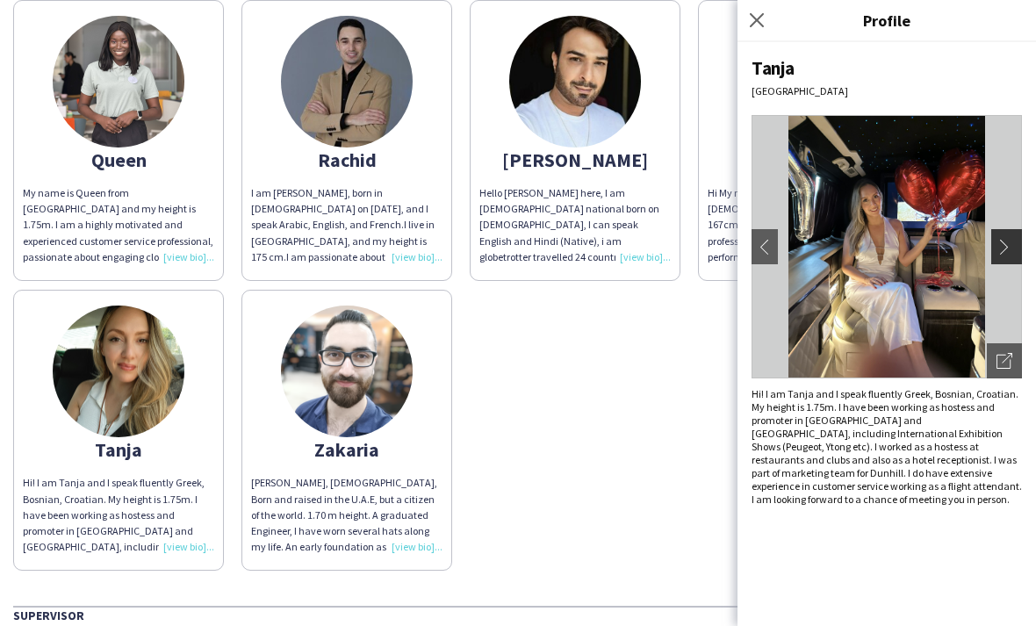
click at [1007, 240] on app-icon "chevron-right" at bounding box center [1008, 247] width 25 height 16
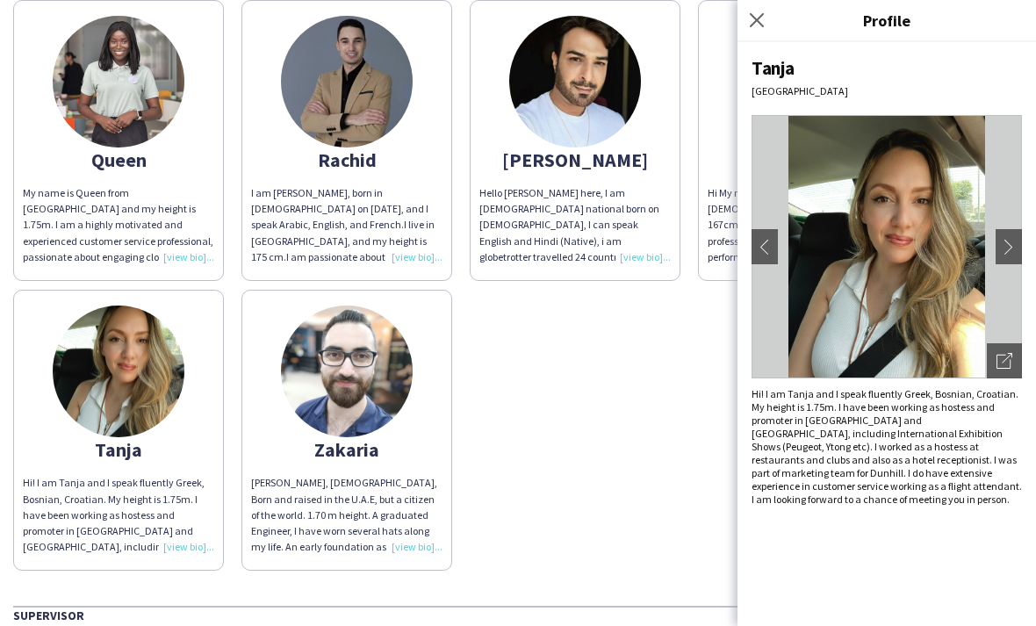
click at [355, 429] on img at bounding box center [347, 371] width 132 height 132
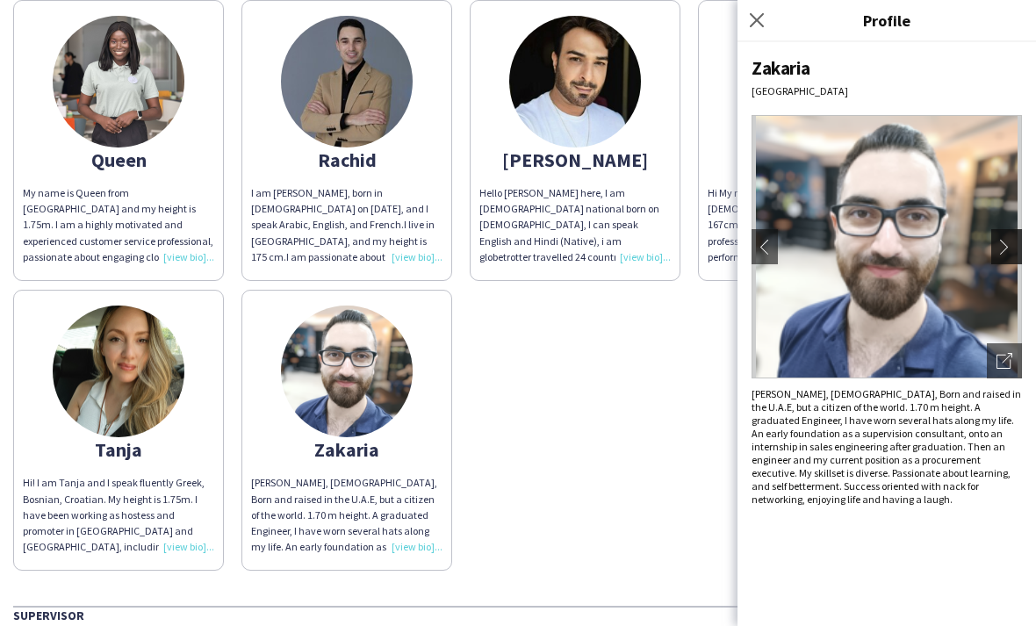
click at [1007, 248] on app-icon "chevron-right" at bounding box center [1008, 247] width 25 height 16
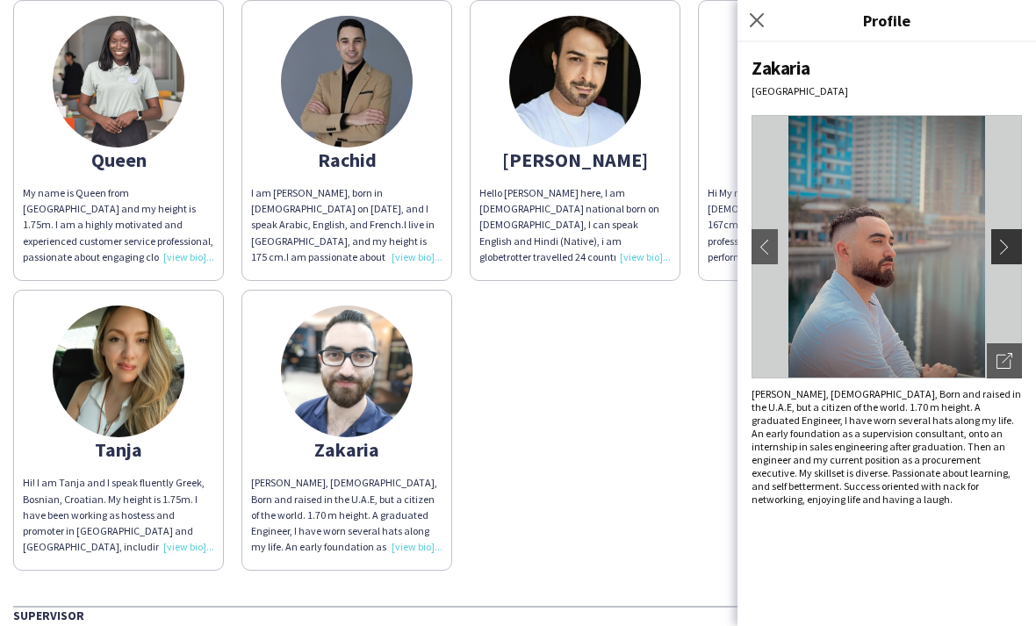
click at [1013, 241] on app-icon "chevron-right" at bounding box center [1008, 247] width 25 height 16
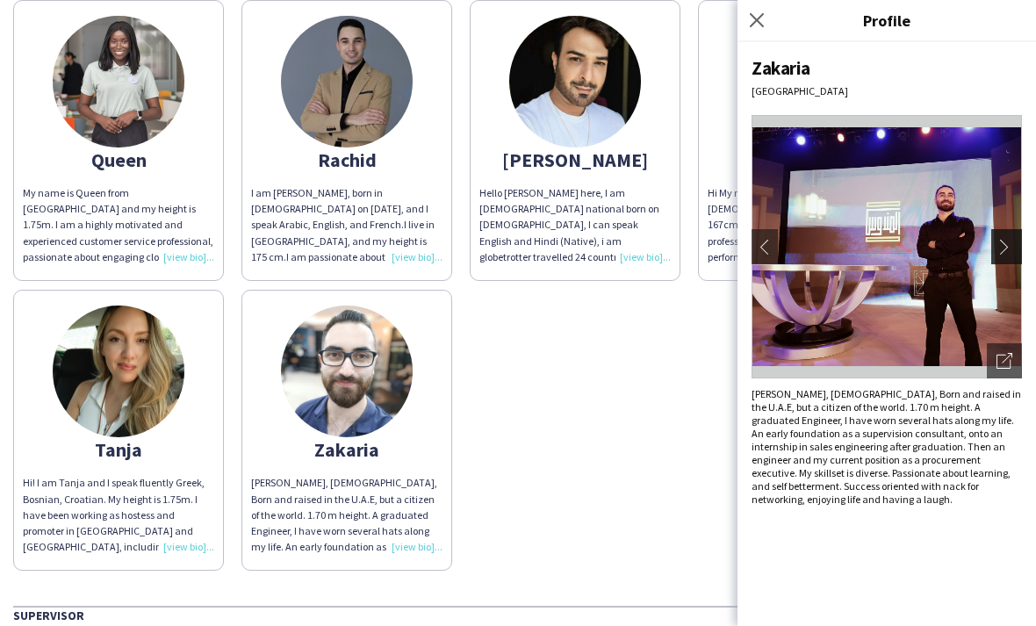
click at [1015, 240] on app-icon "chevron-right" at bounding box center [1008, 247] width 25 height 16
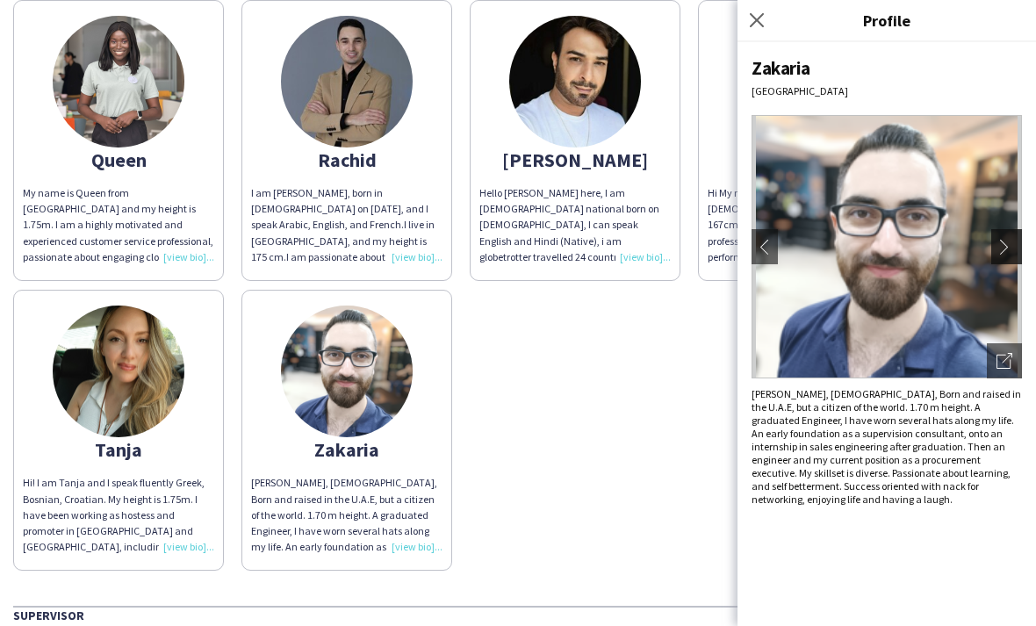
click at [1014, 242] on app-icon "chevron-right" at bounding box center [1008, 247] width 25 height 16
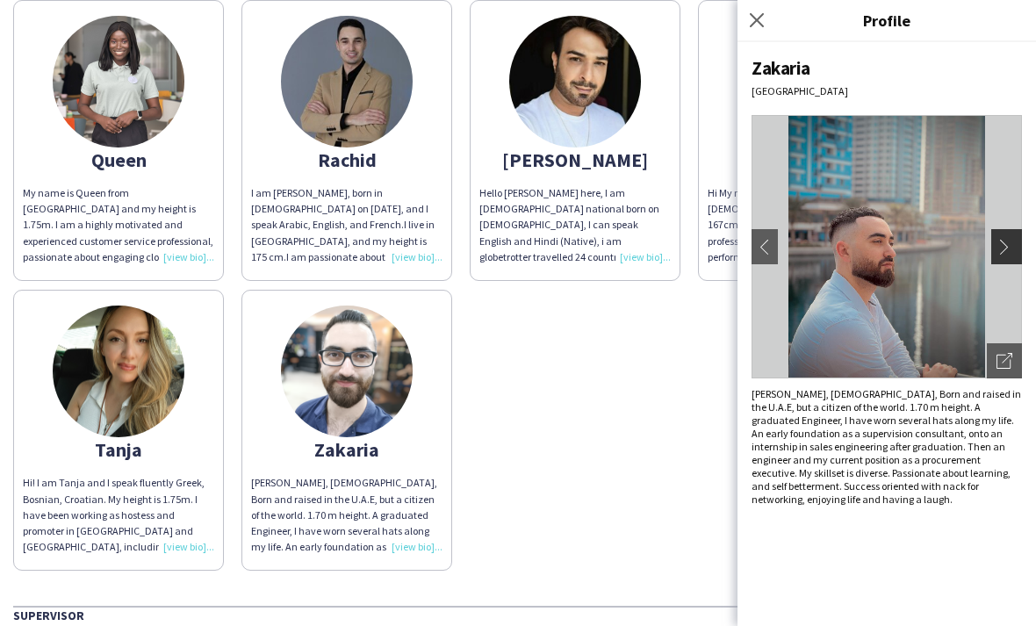
click at [1014, 243] on app-icon "chevron-right" at bounding box center [1008, 247] width 25 height 16
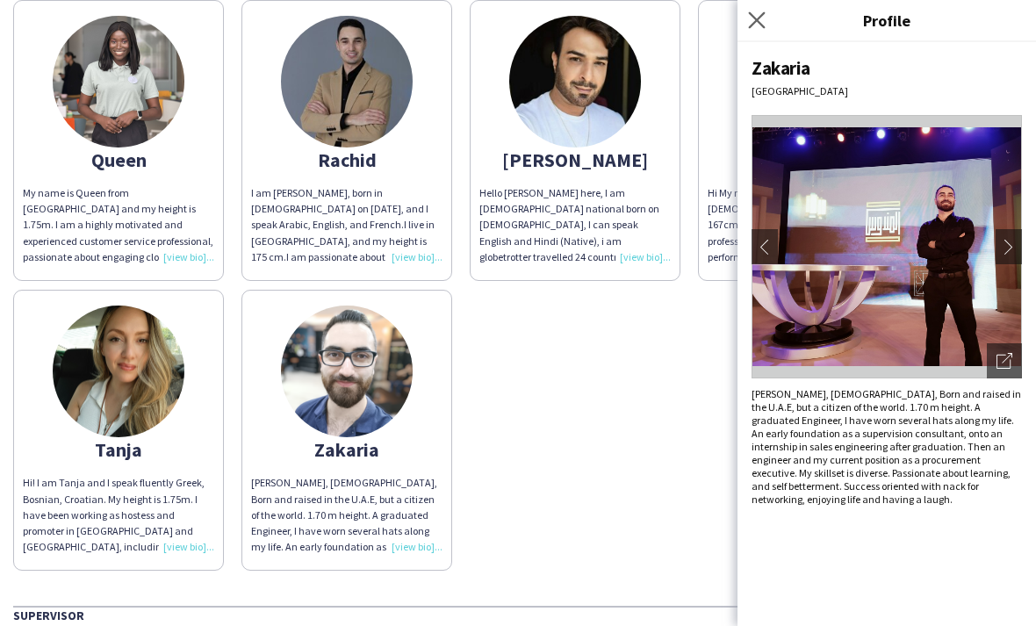
click at [748, 29] on app-icon "Close pop-in" at bounding box center [756, 20] width 25 height 25
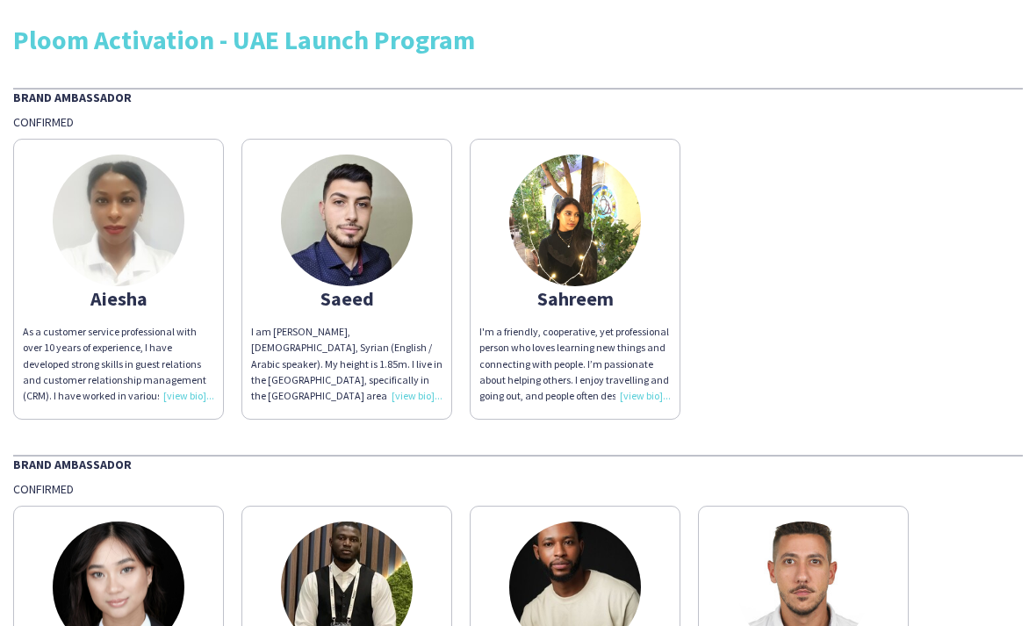
scroll to position [0, 0]
click at [609, 337] on div "I'm a friendly, cooperative, yet professional person who loves learning new thi…" at bounding box center [574, 364] width 191 height 80
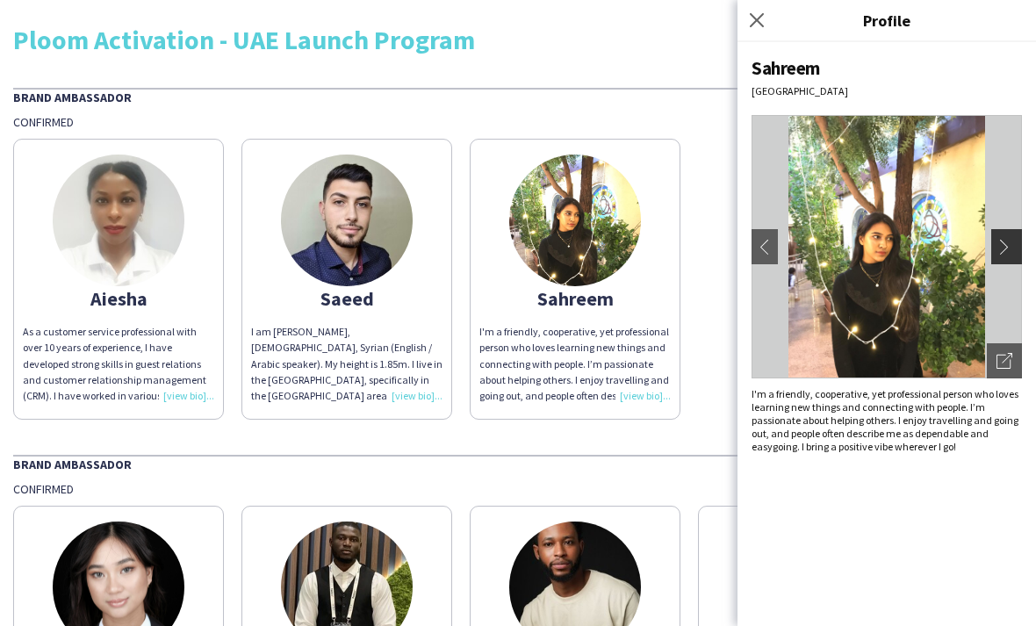
click at [1007, 248] on app-icon "chevron-right" at bounding box center [1008, 247] width 25 height 16
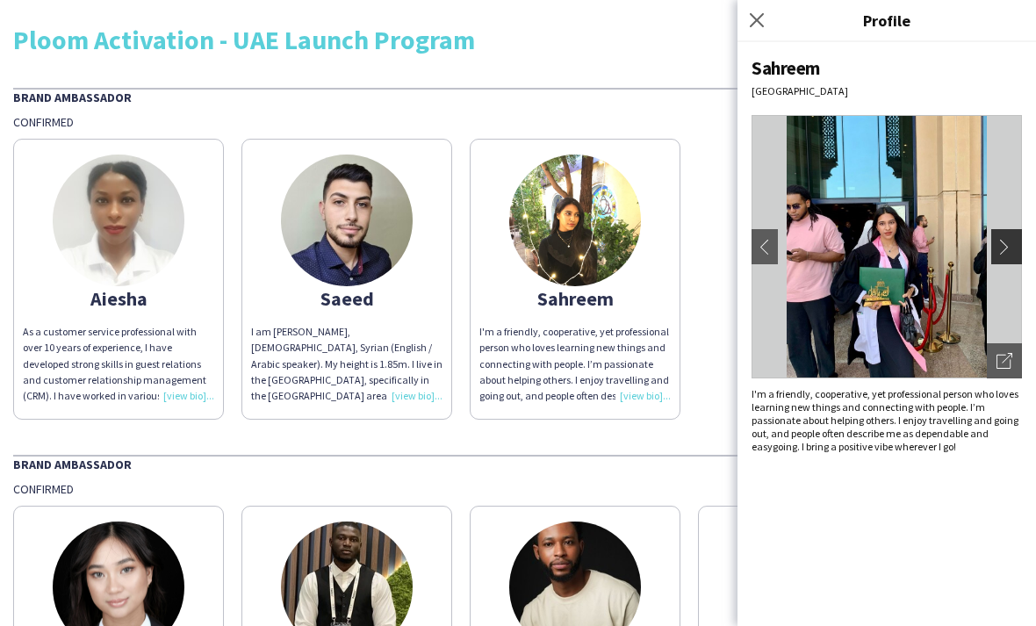
click at [1009, 245] on app-icon "chevron-right" at bounding box center [1008, 247] width 25 height 16
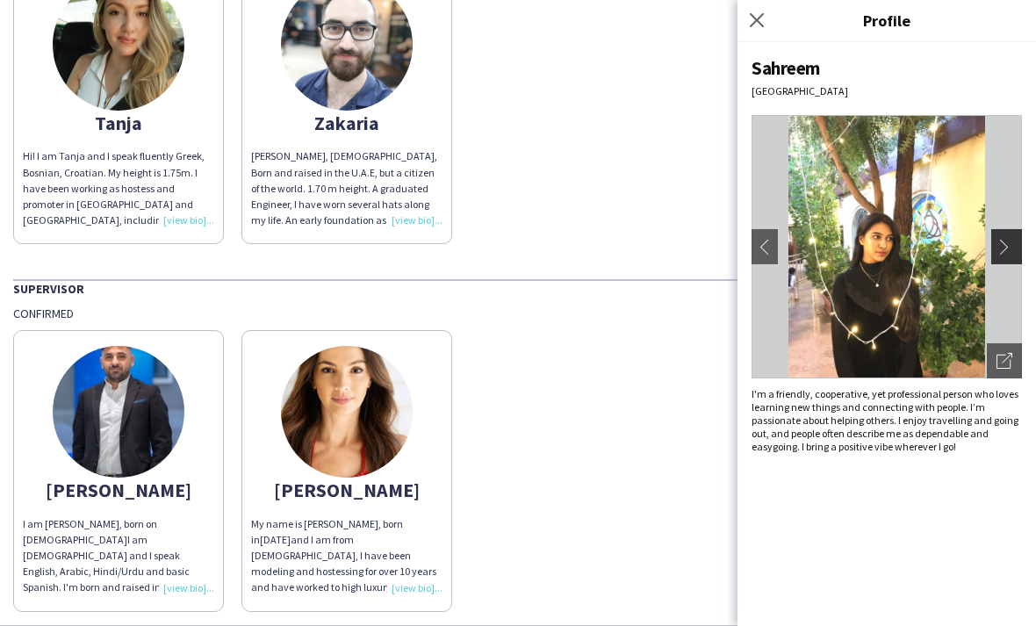
scroll to position [1702, 0]
click at [354, 469] on img at bounding box center [347, 412] width 132 height 132
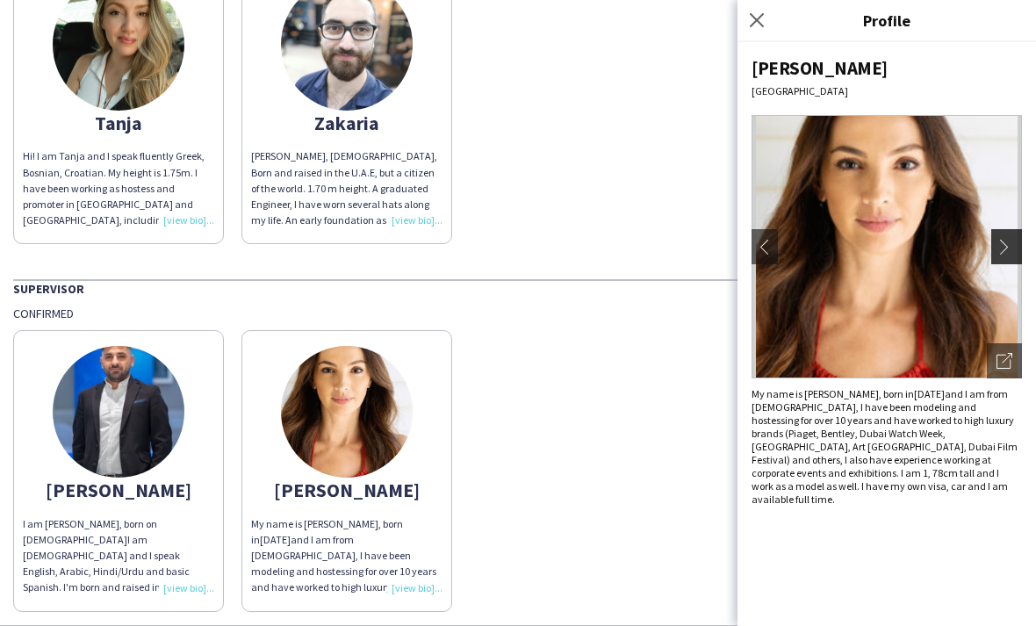
click at [1000, 240] on app-icon "chevron-right" at bounding box center [1008, 247] width 25 height 16
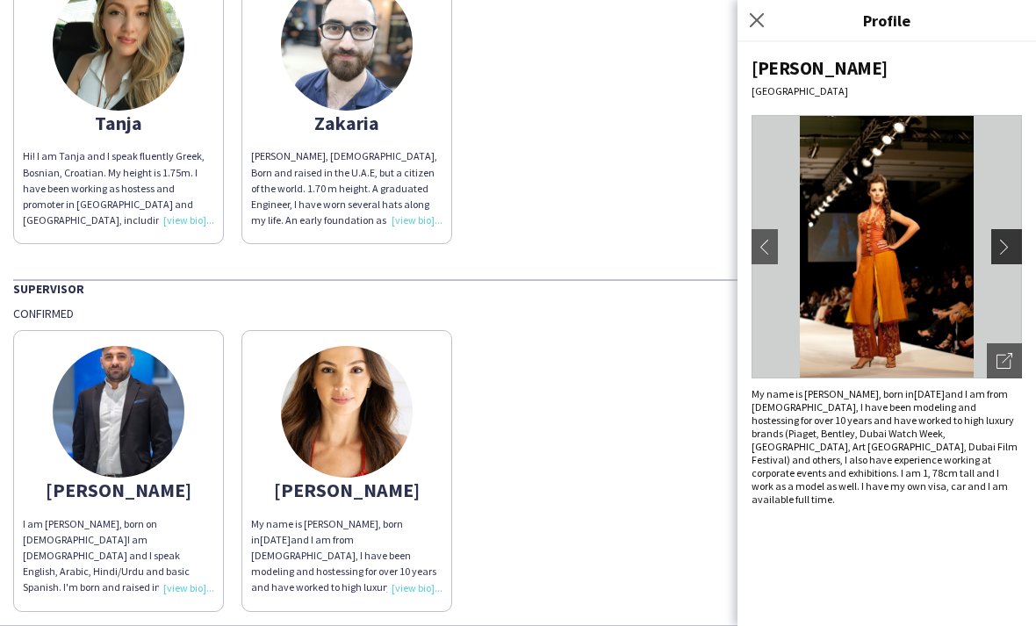
click at [1005, 238] on button "chevron-right" at bounding box center [1008, 246] width 35 height 35
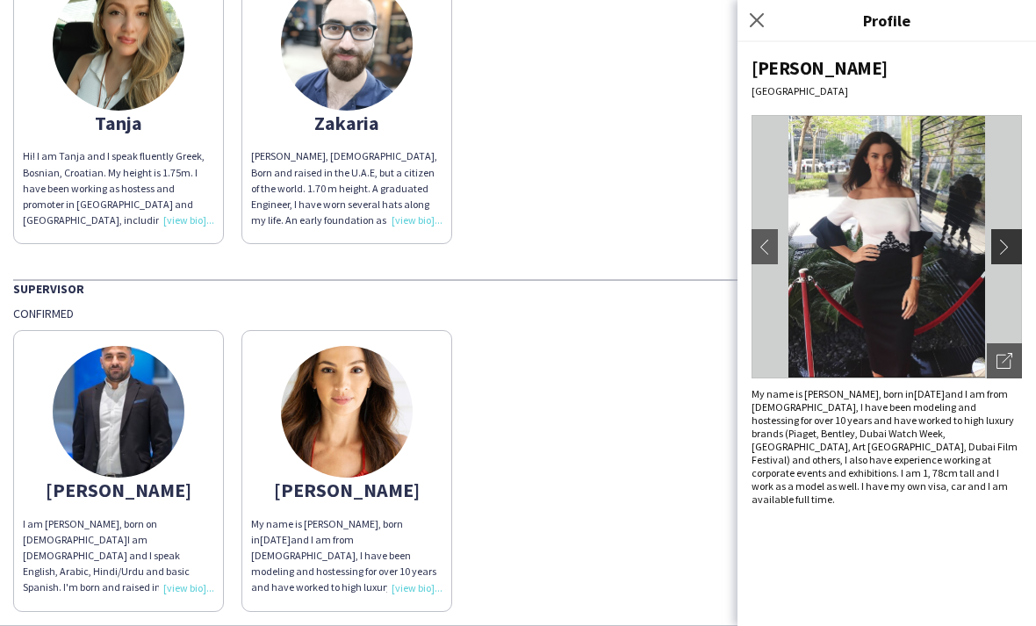
click at [1007, 241] on app-icon "chevron-right" at bounding box center [1008, 247] width 25 height 16
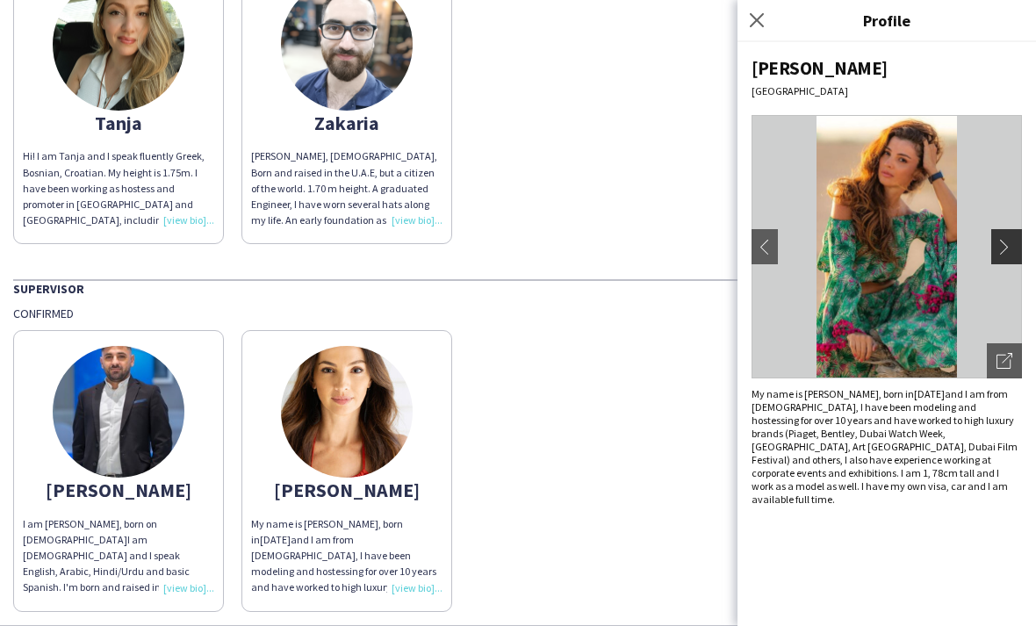
click at [1008, 244] on app-icon "chevron-right" at bounding box center [1008, 247] width 25 height 16
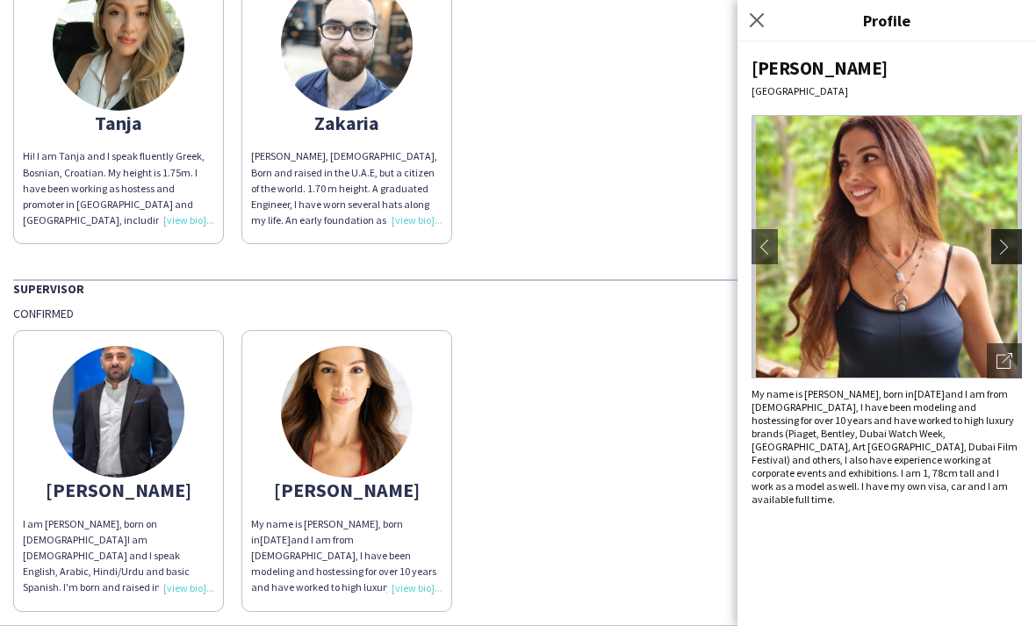
click at [1007, 247] on app-icon "chevron-right" at bounding box center [1008, 247] width 25 height 16
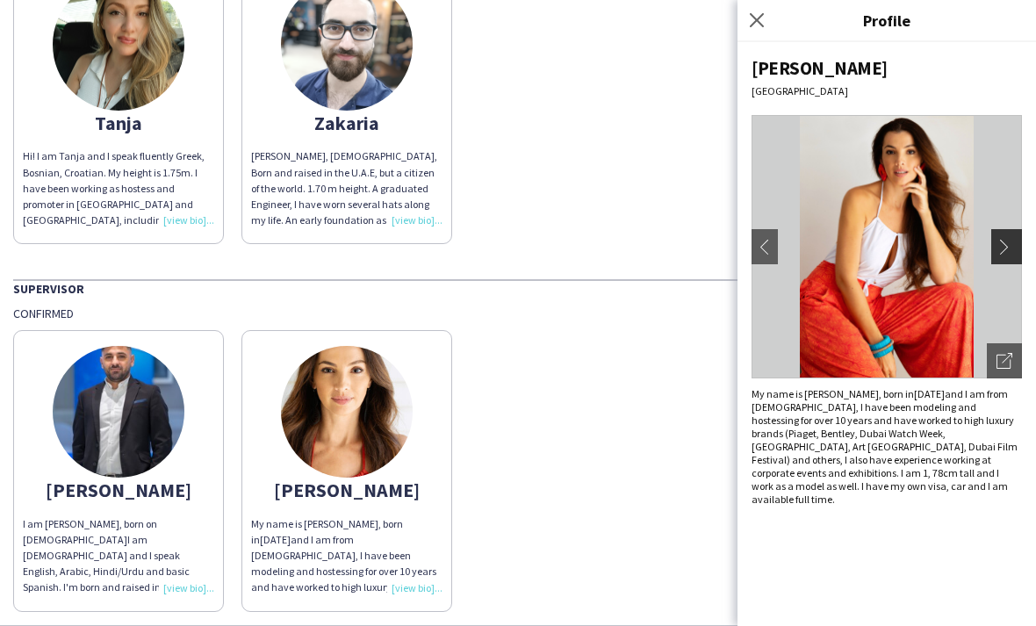
click at [1008, 244] on app-icon "chevron-right" at bounding box center [1008, 247] width 25 height 16
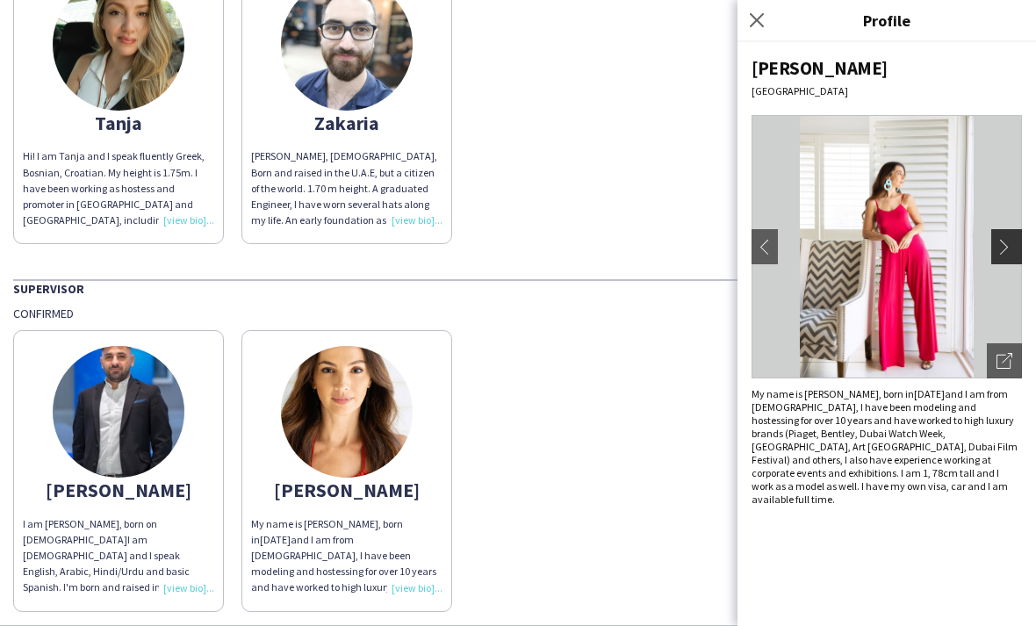
click at [1002, 249] on app-icon "chevron-right" at bounding box center [1008, 247] width 25 height 16
